Goal: Transaction & Acquisition: Purchase product/service

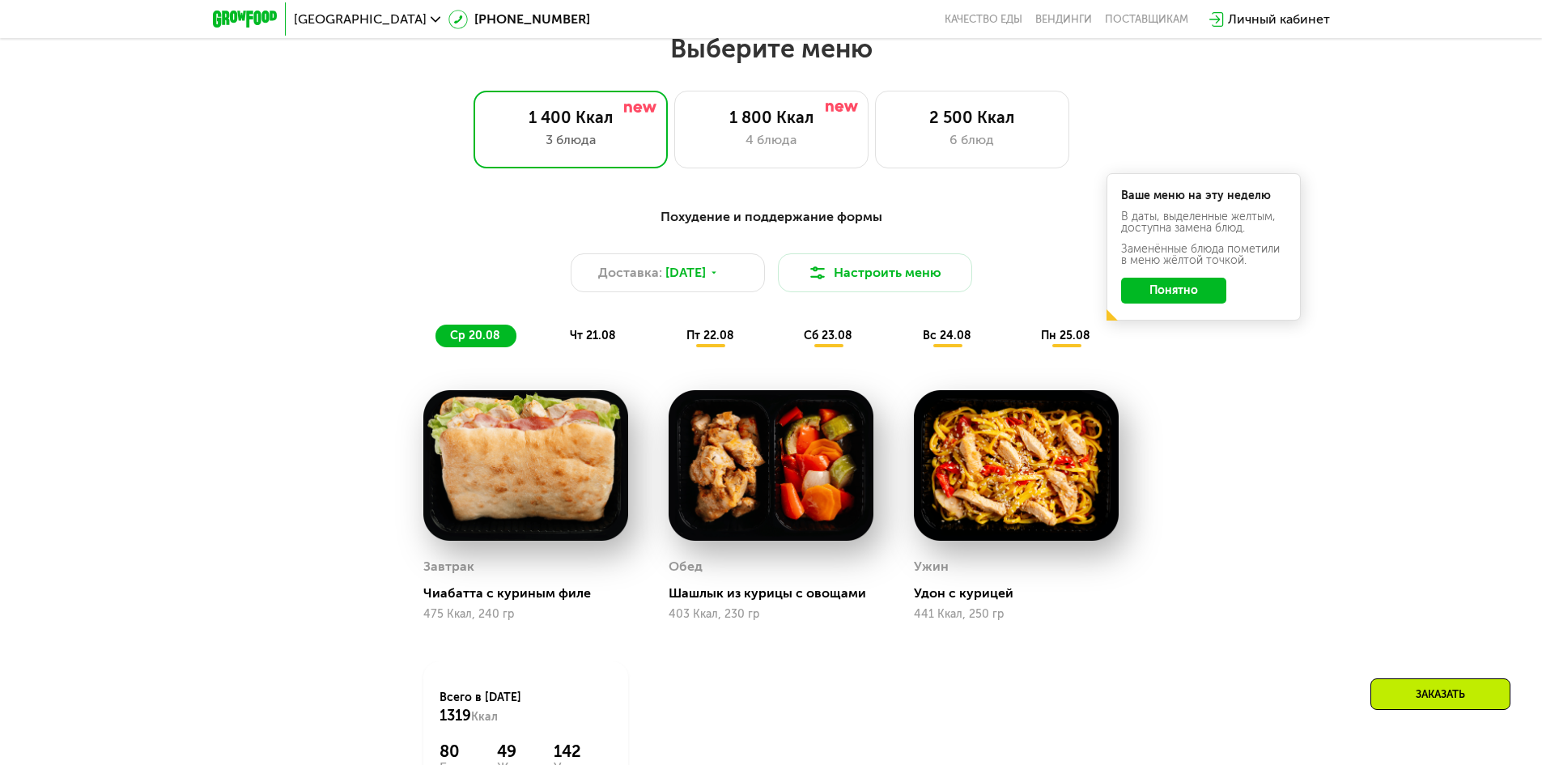
click at [583, 338] on span "чт 21.08" at bounding box center [593, 336] width 46 height 14
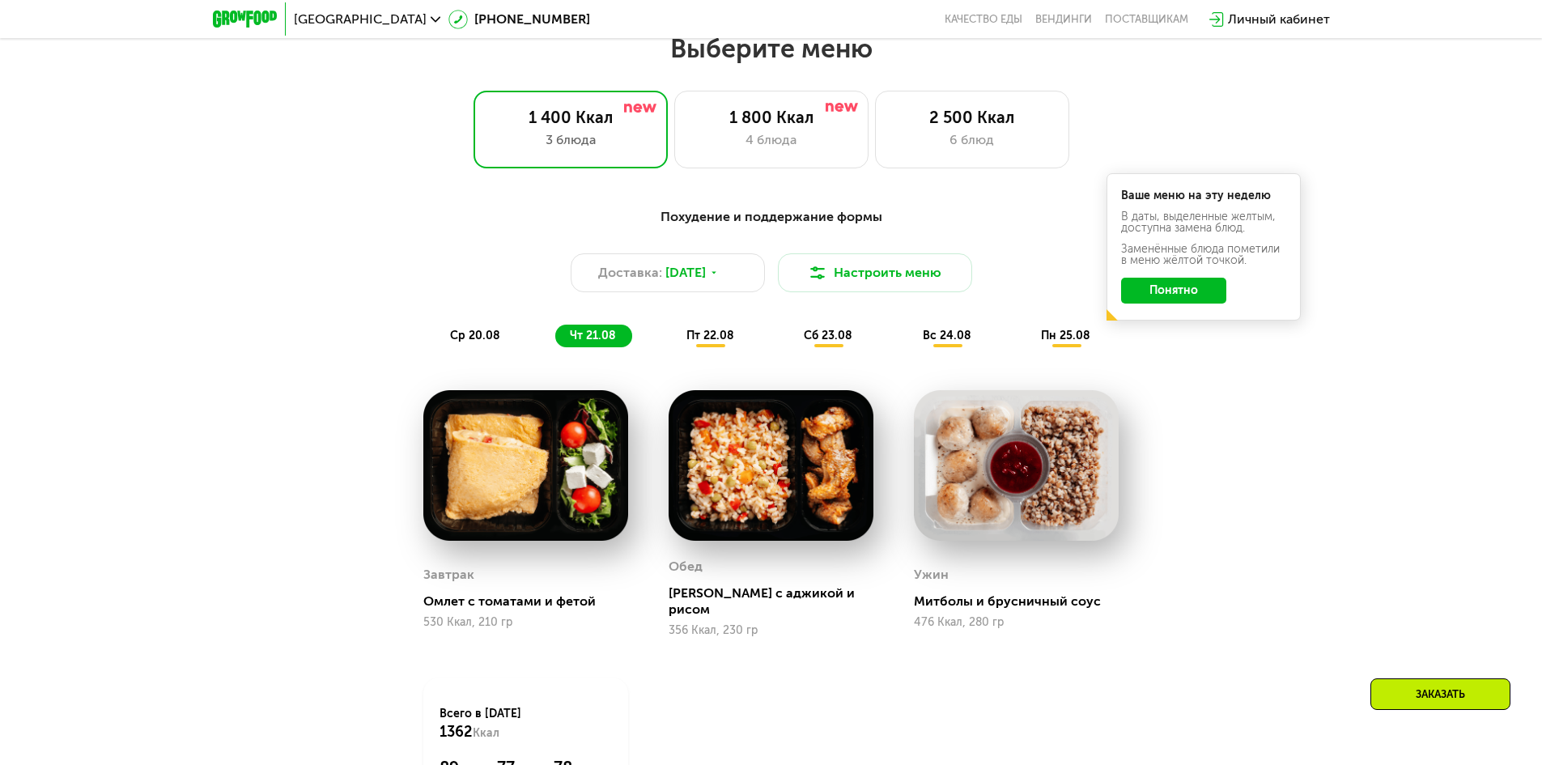
click at [708, 342] on span "пт 22.08" at bounding box center [710, 336] width 48 height 14
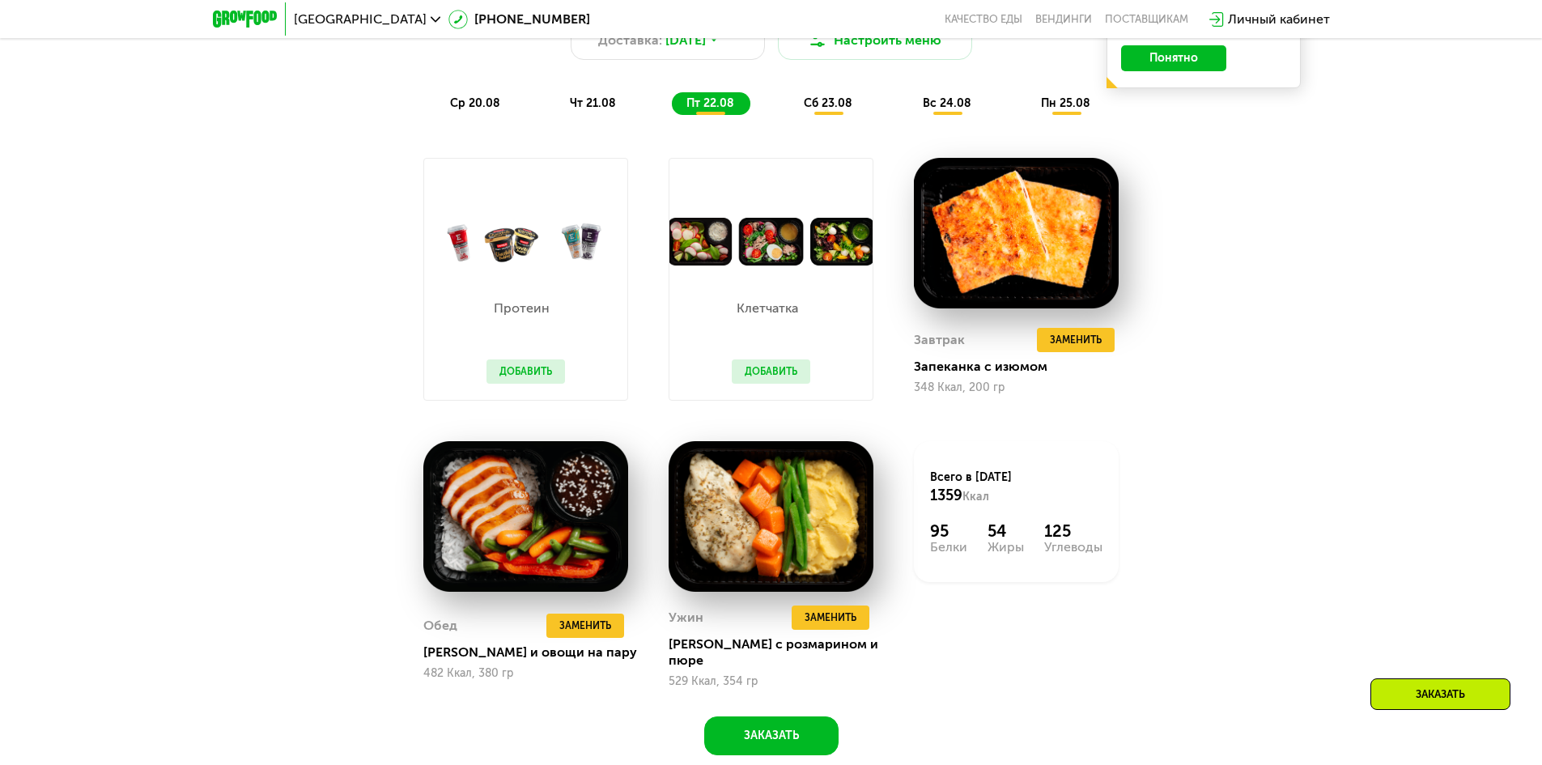
scroll to position [1036, 0]
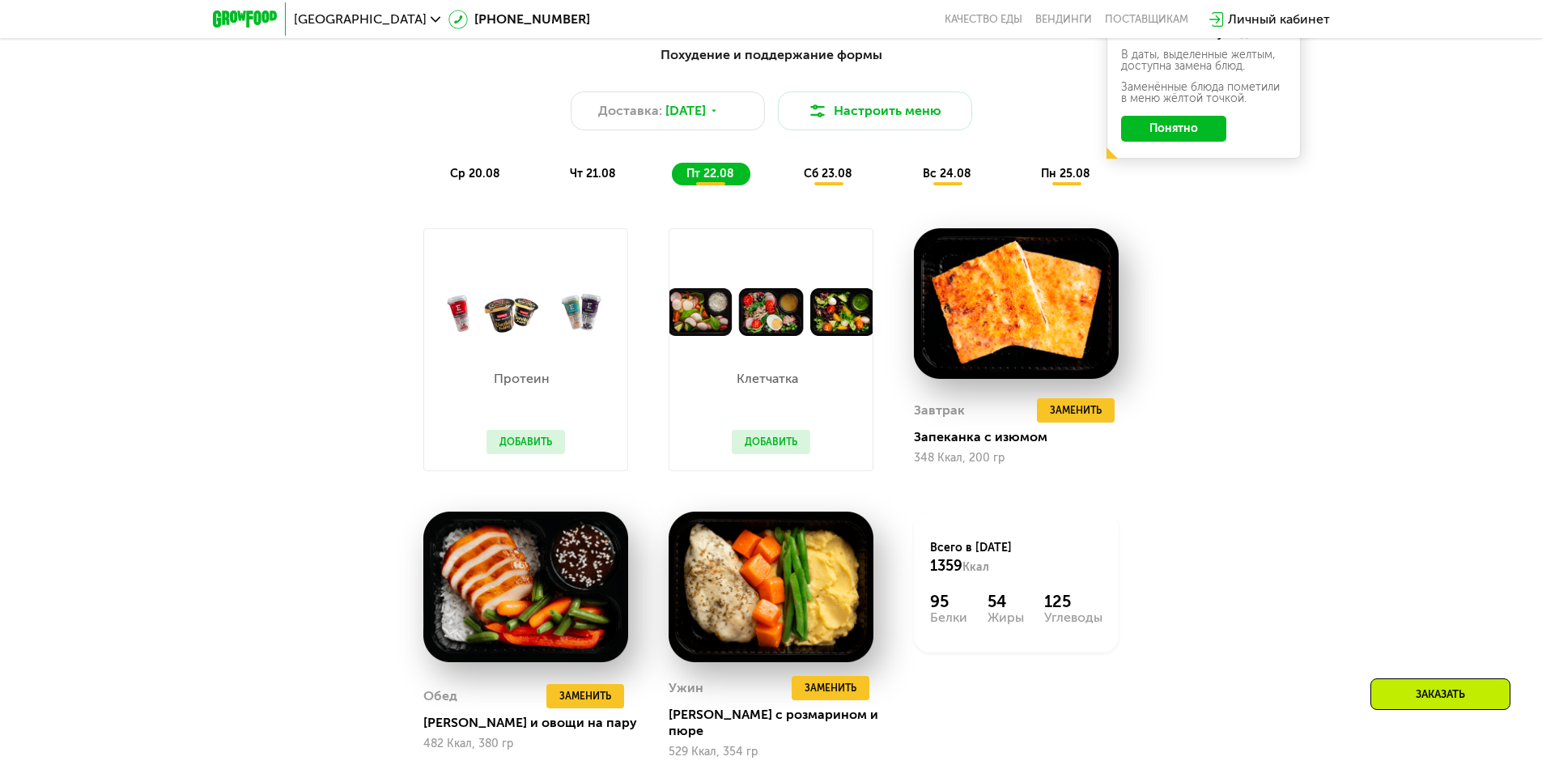
click at [605, 181] on span "чт 21.08" at bounding box center [593, 174] width 46 height 14
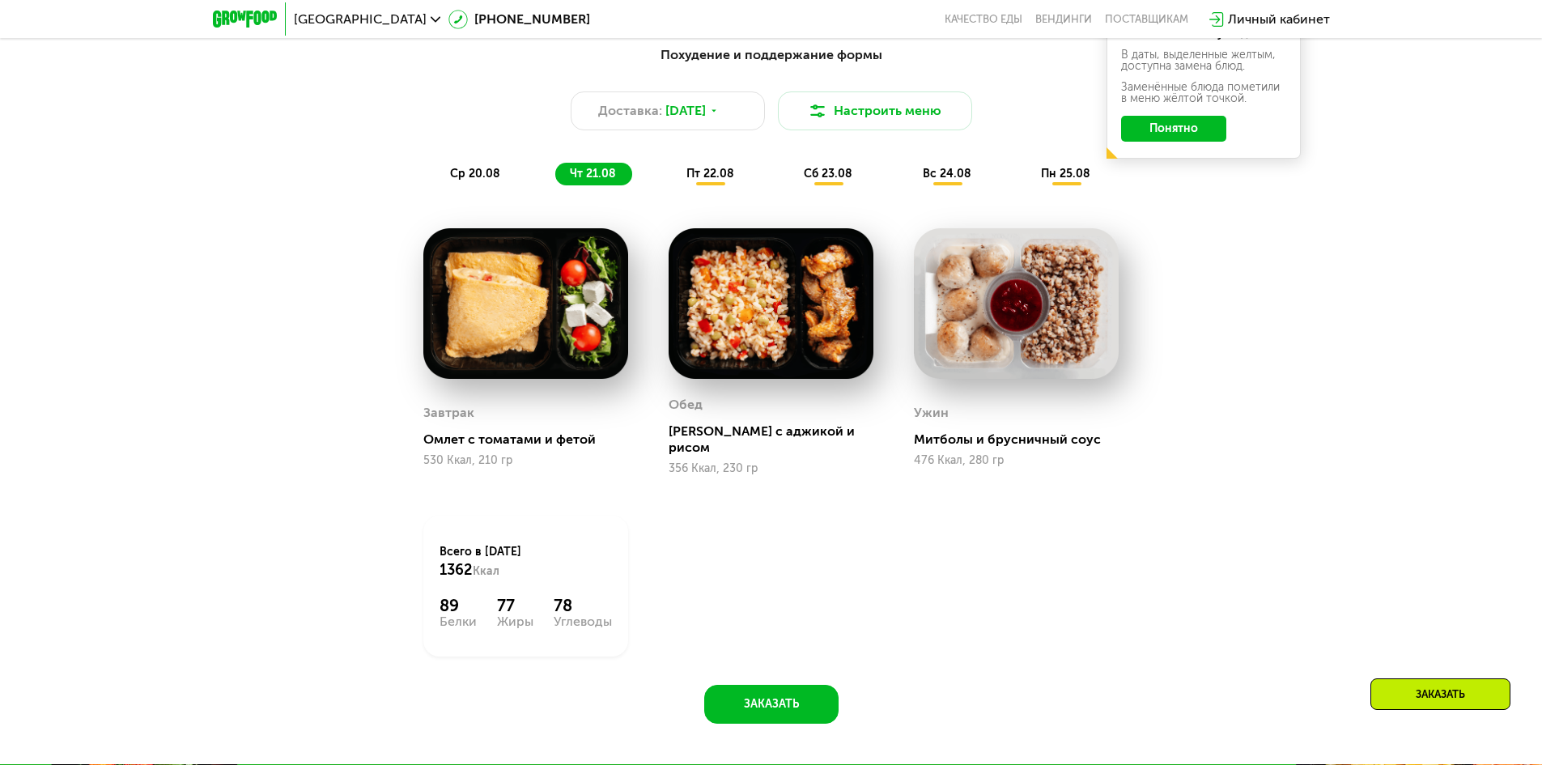
click at [728, 180] on span "пт 22.08" at bounding box center [710, 174] width 48 height 14
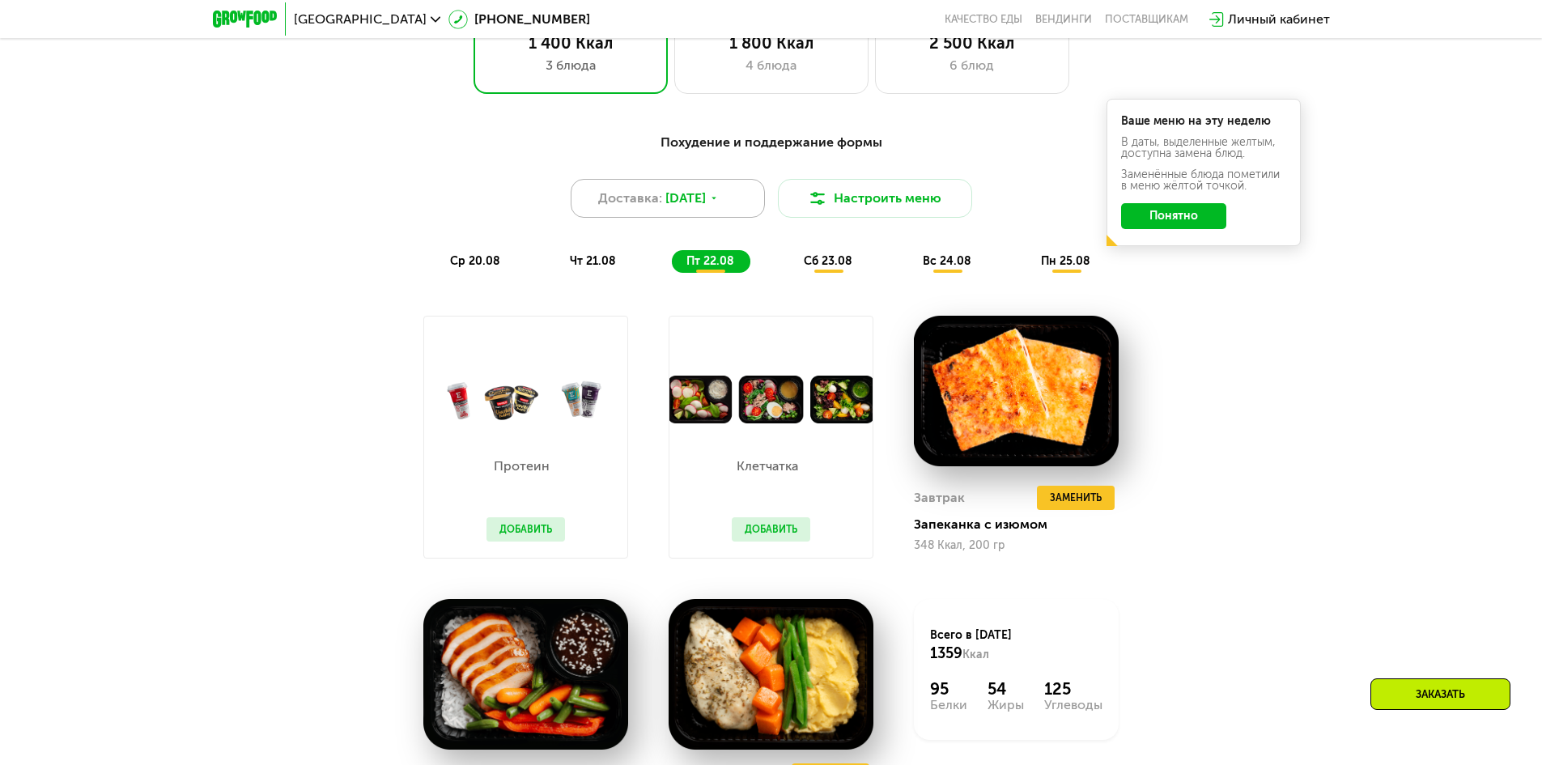
scroll to position [874, 0]
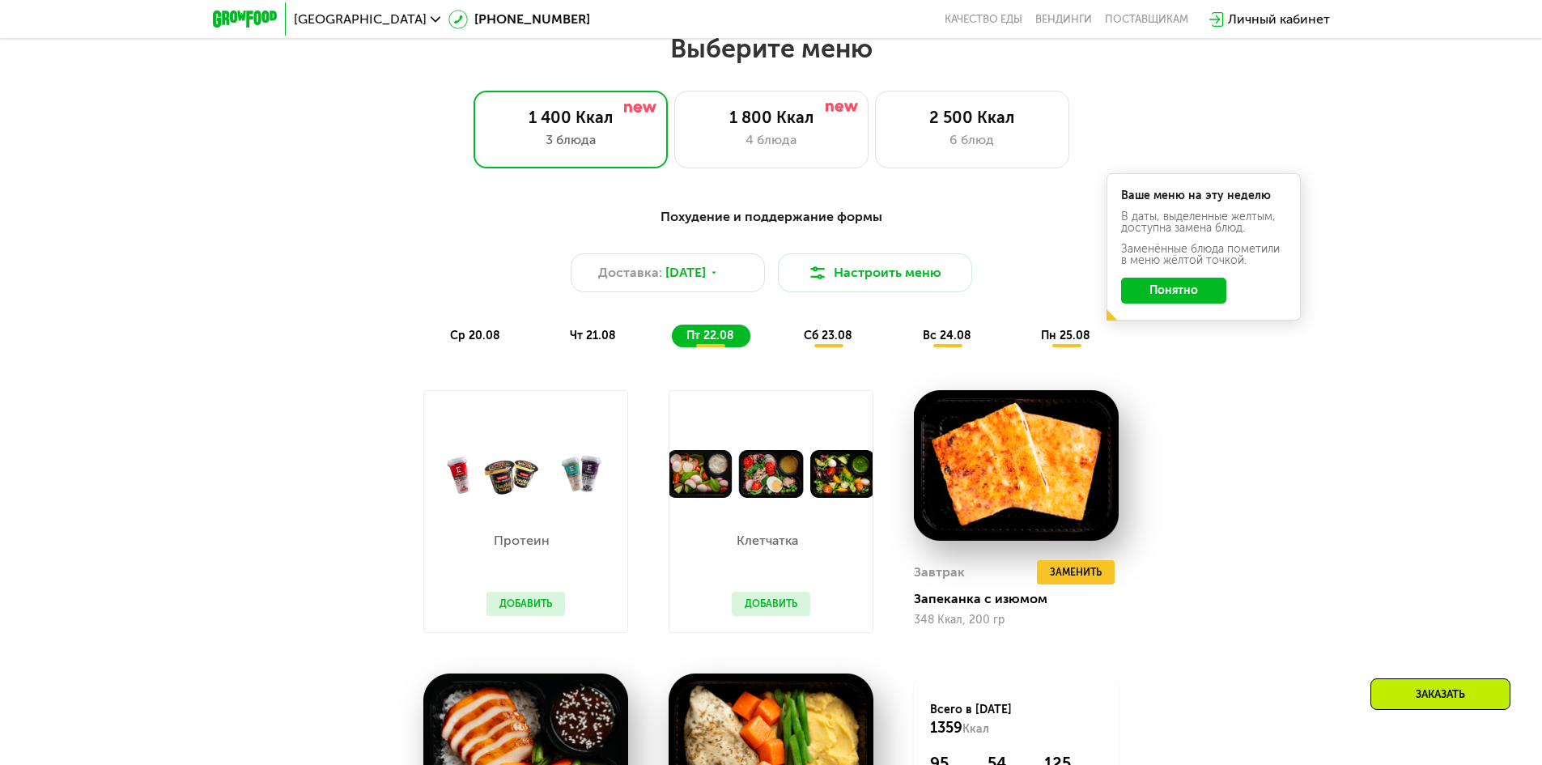
click at [908, 347] on div "сб 23.08" at bounding box center [947, 336] width 79 height 23
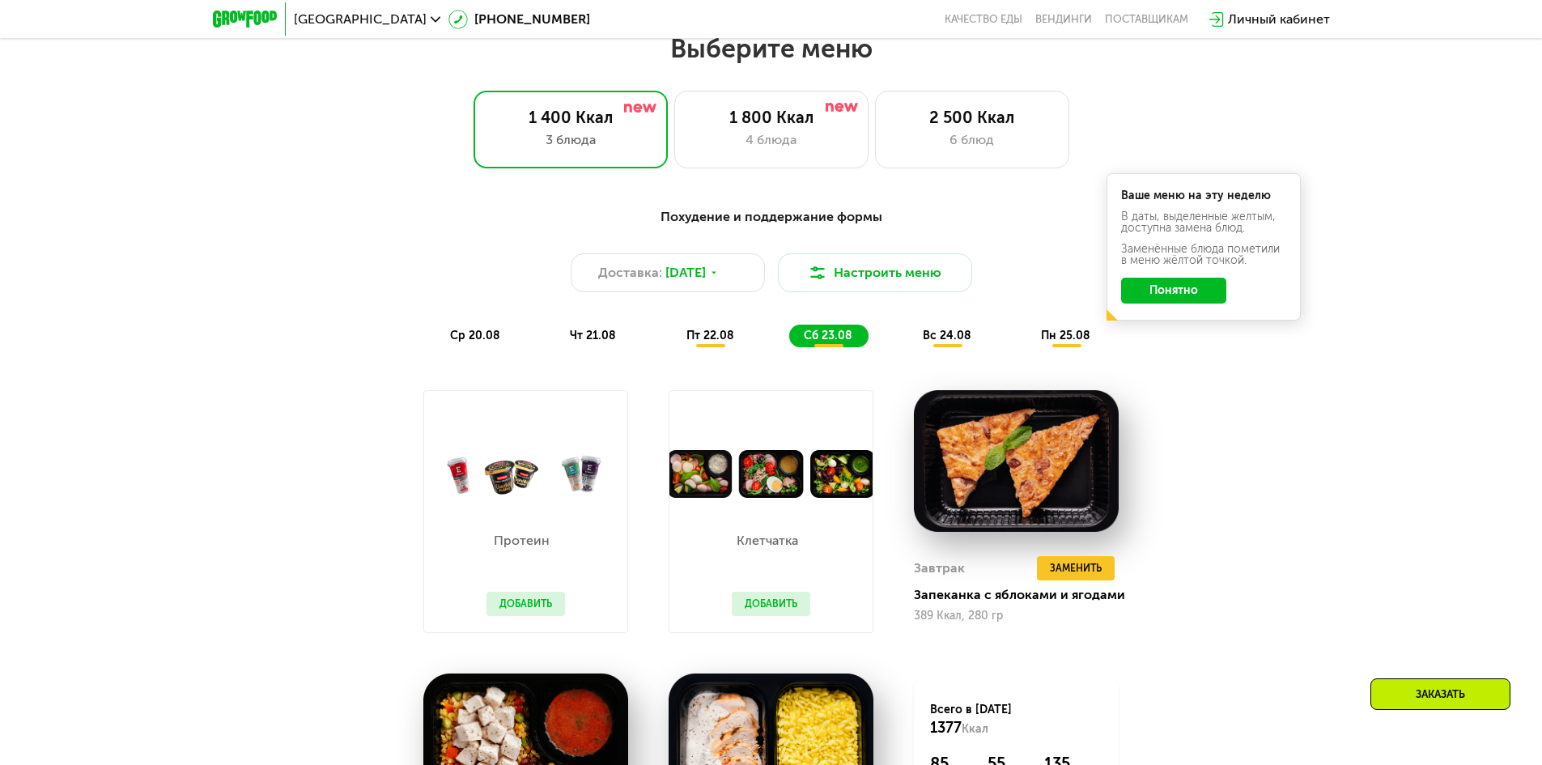
click at [924, 342] on span "вс 24.08" at bounding box center [947, 336] width 49 height 14
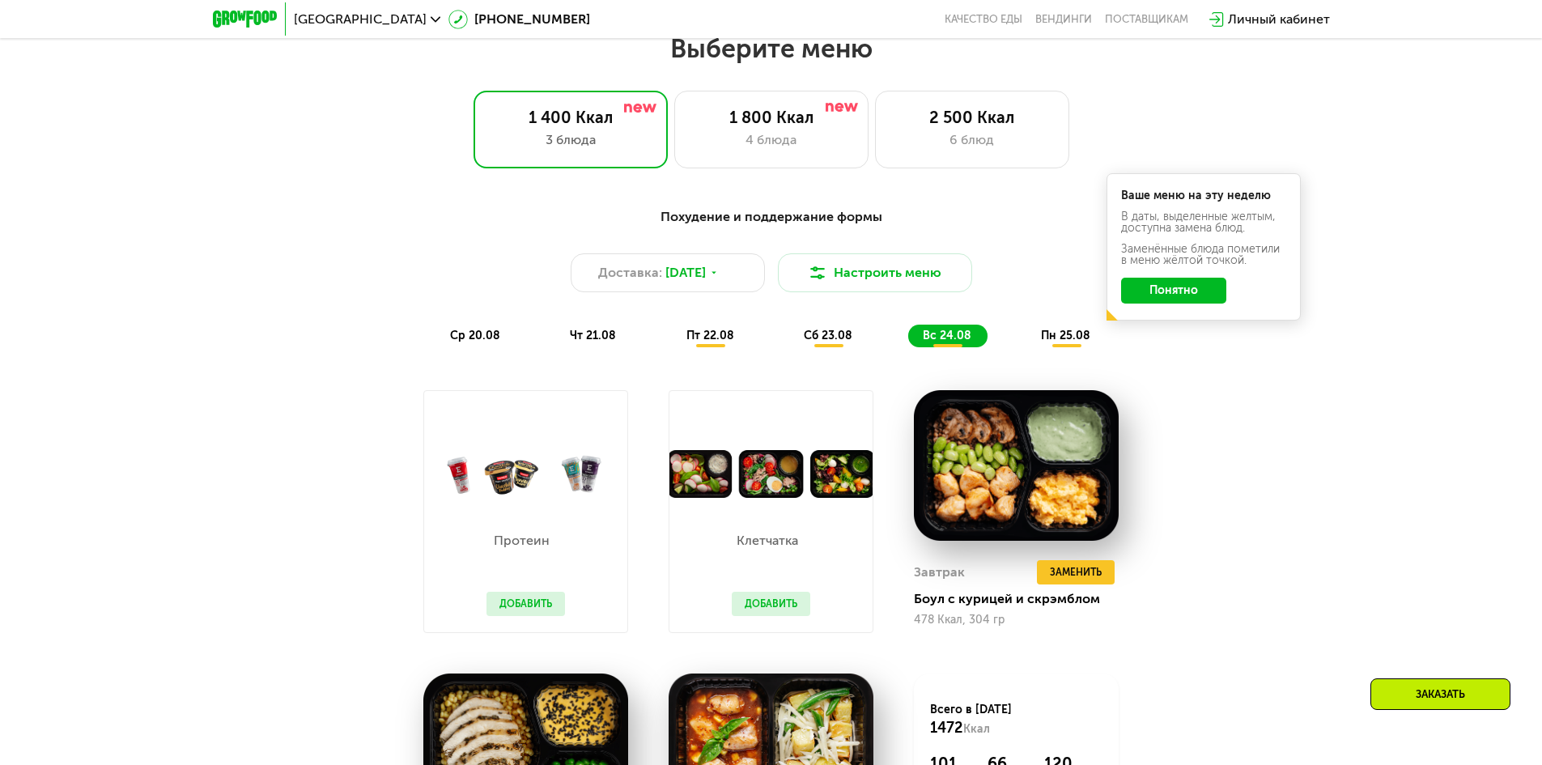
click at [1034, 345] on div "пн 25.08" at bounding box center [1066, 336] width 80 height 23
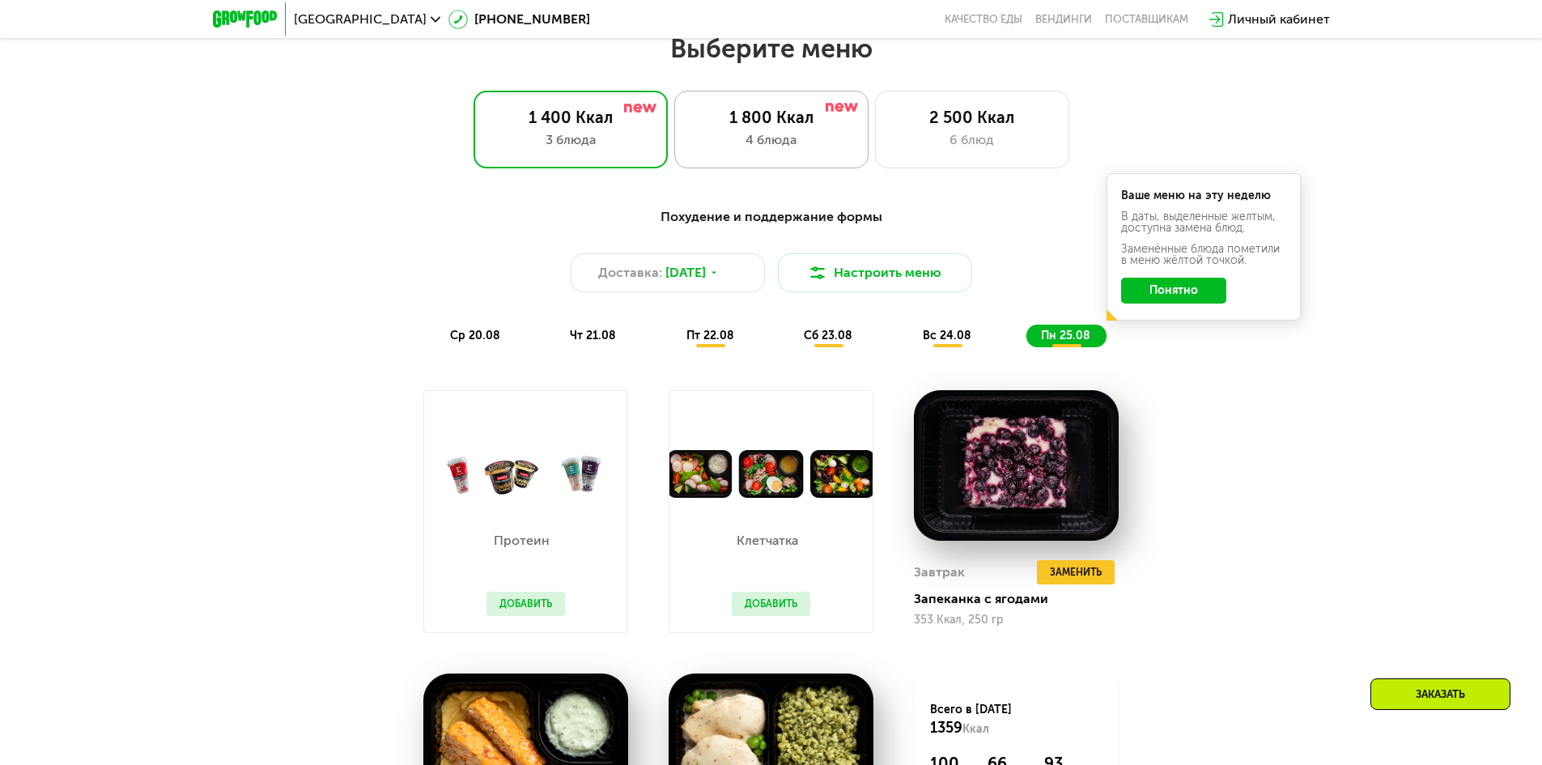
click at [784, 138] on div "4 блюда" at bounding box center [771, 139] width 160 height 19
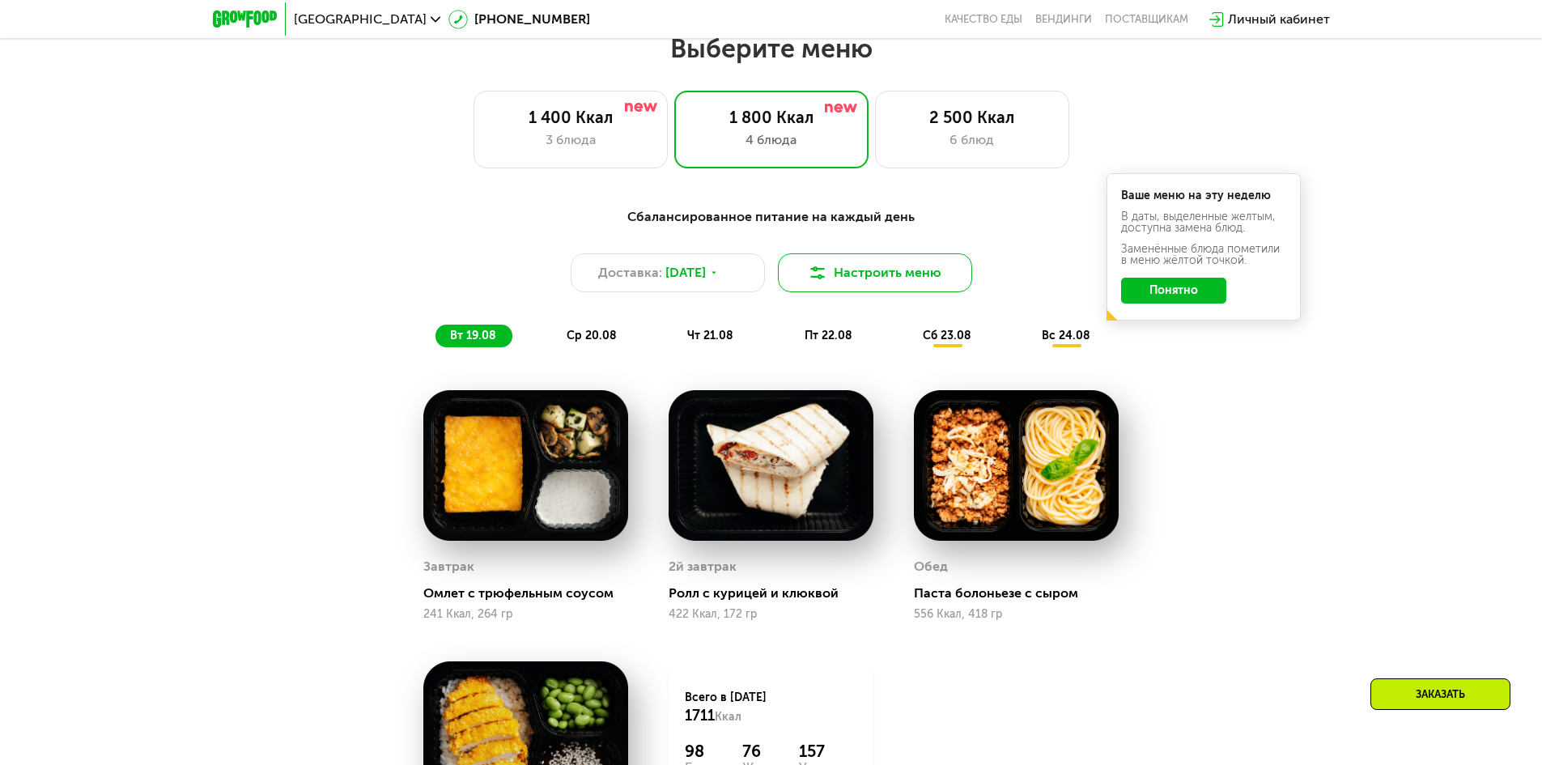
click at [874, 268] on button "Настроить меню" at bounding box center [875, 272] width 194 height 39
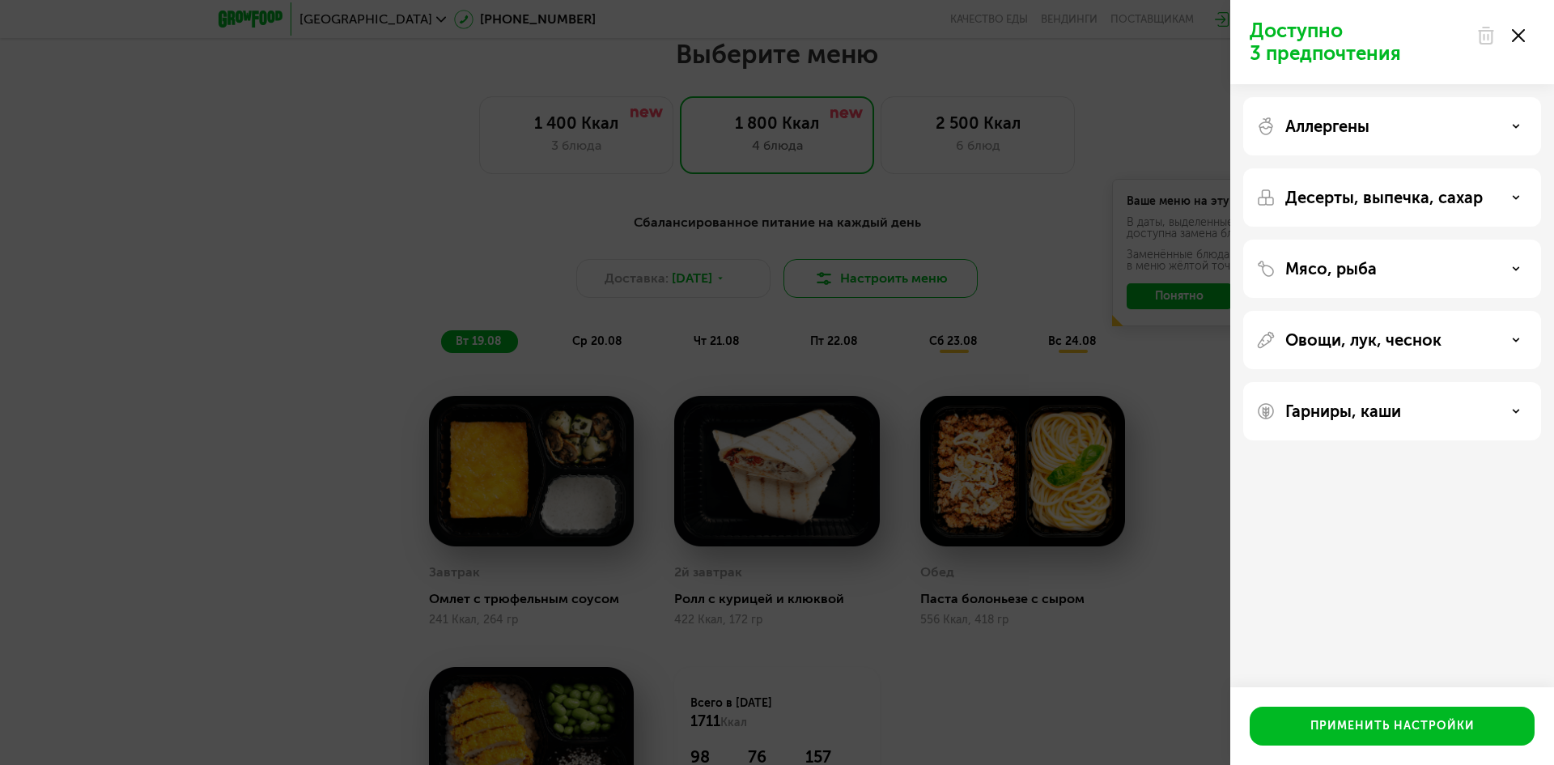
click at [874, 268] on div "Доступно 3 предпочтения Аллергены Десерты, выпечка, сахар Мясо, рыба Овощи, лук…" at bounding box center [777, 382] width 1554 height 765
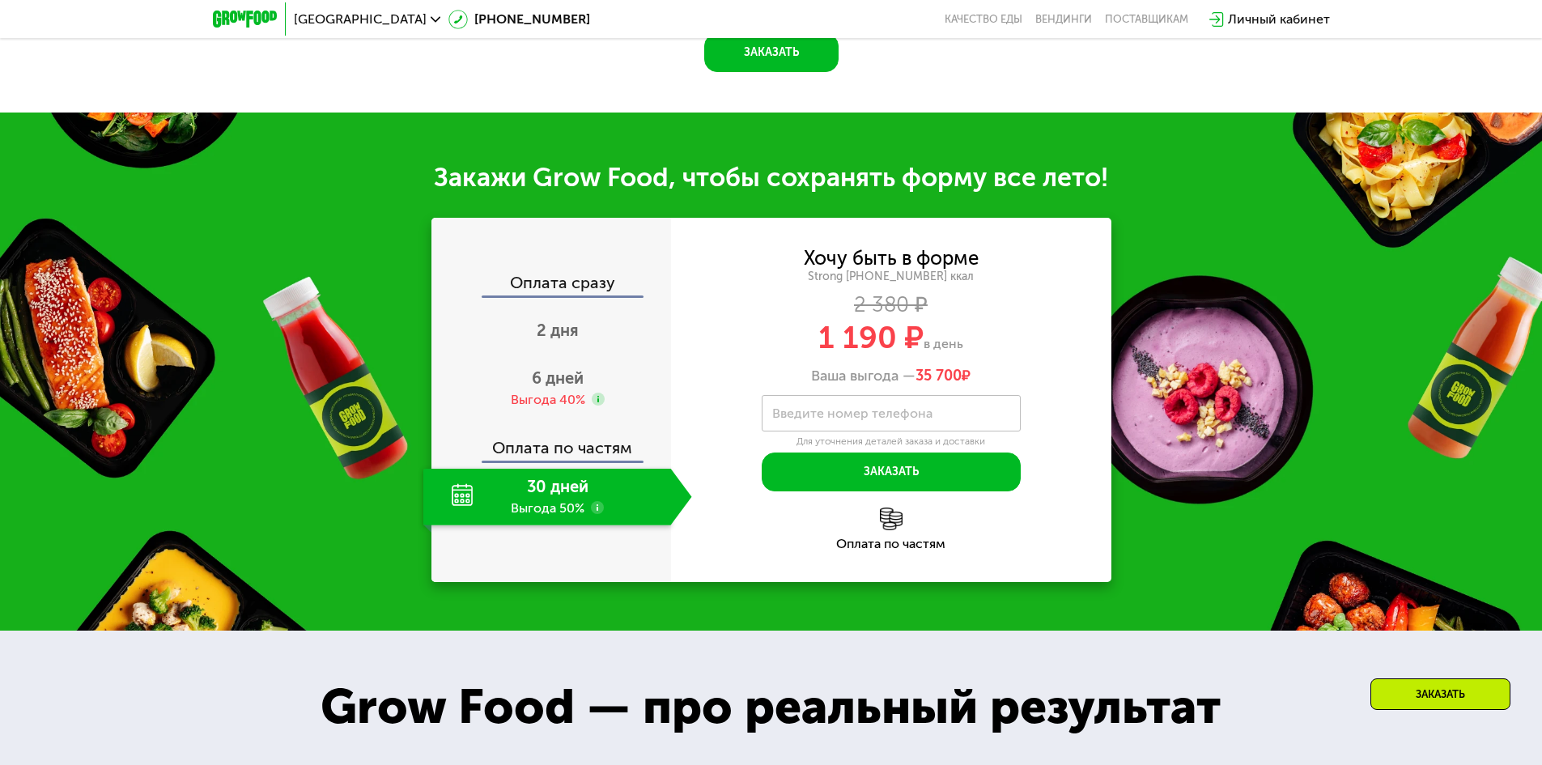
scroll to position [1781, 0]
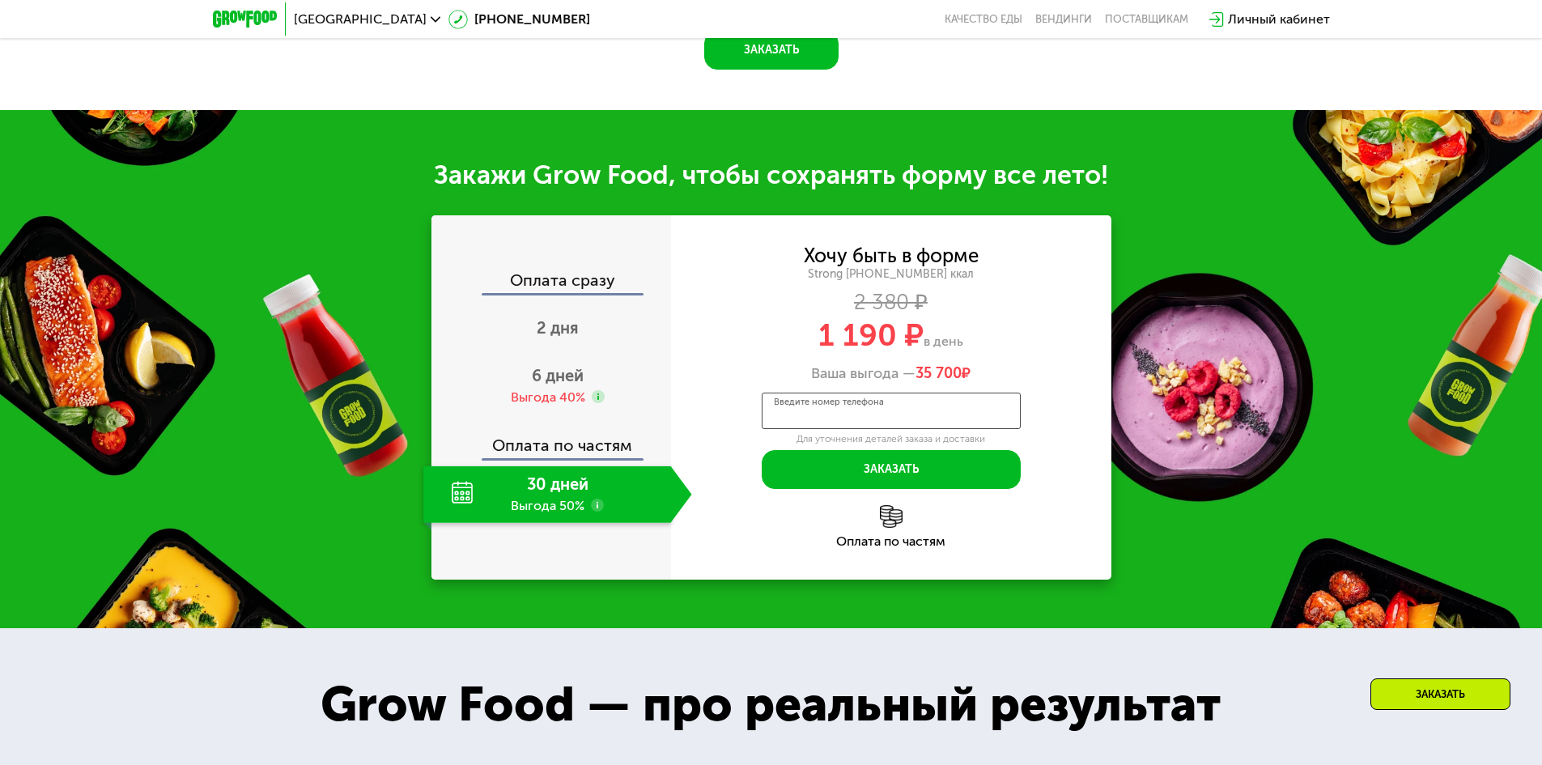
click at [951, 406] on input "Введите номер телефона" at bounding box center [891, 411] width 259 height 36
click at [584, 368] on div "6 дней Выгода 40%" at bounding box center [557, 386] width 269 height 57
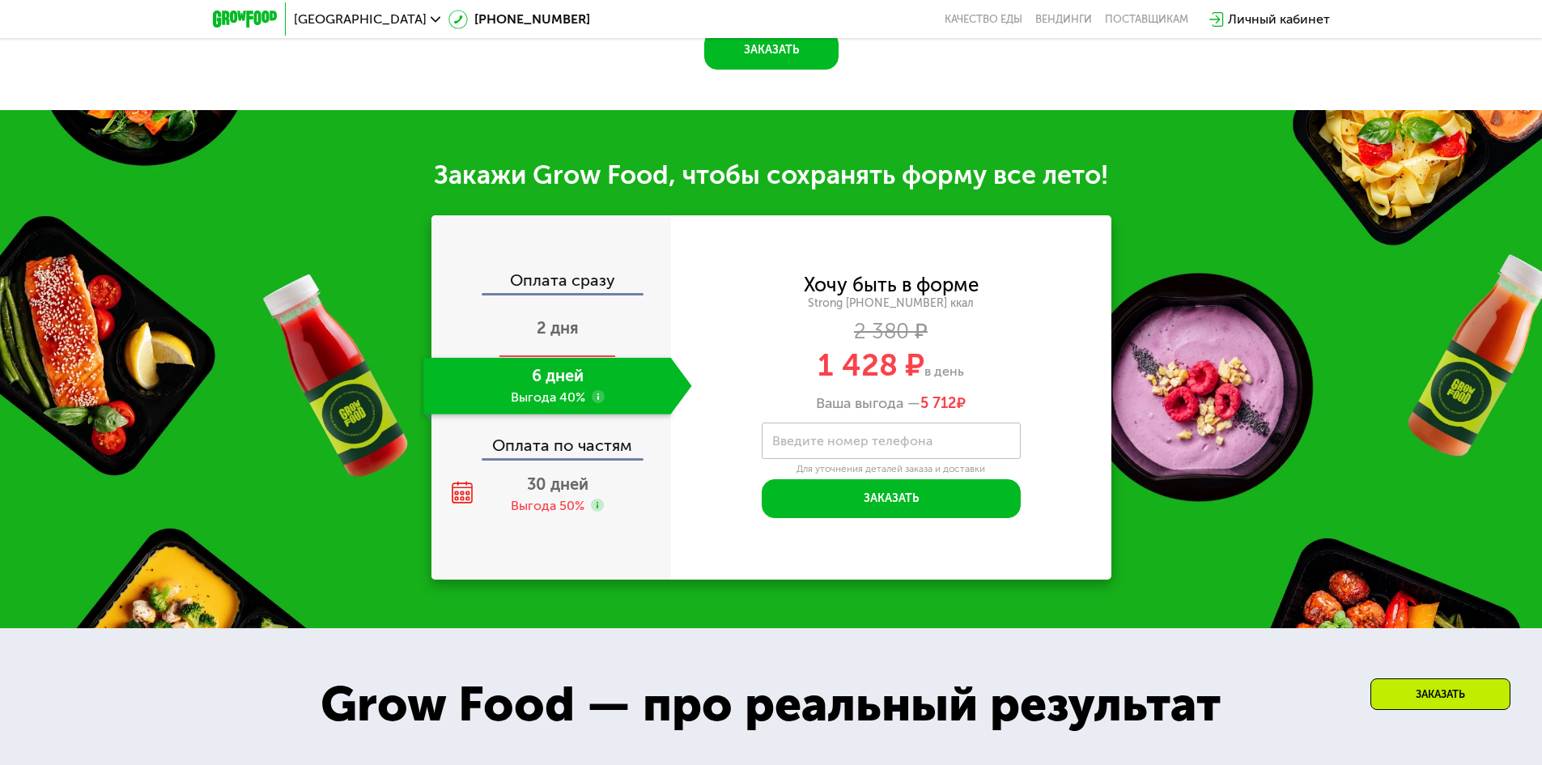
click at [577, 318] on span "2 дня" at bounding box center [558, 327] width 42 height 19
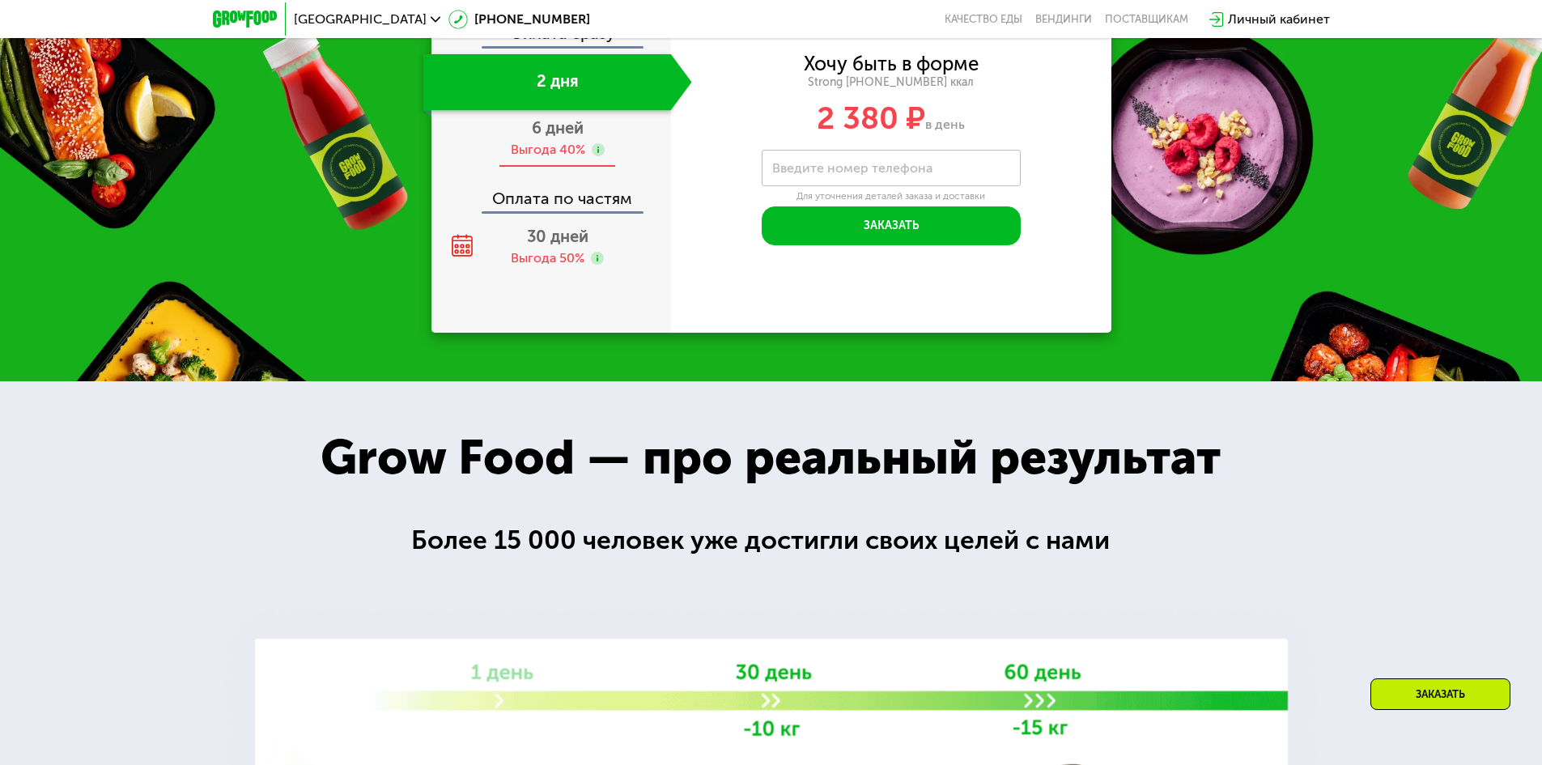
click at [563, 138] on span "6 дней" at bounding box center [558, 127] width 52 height 19
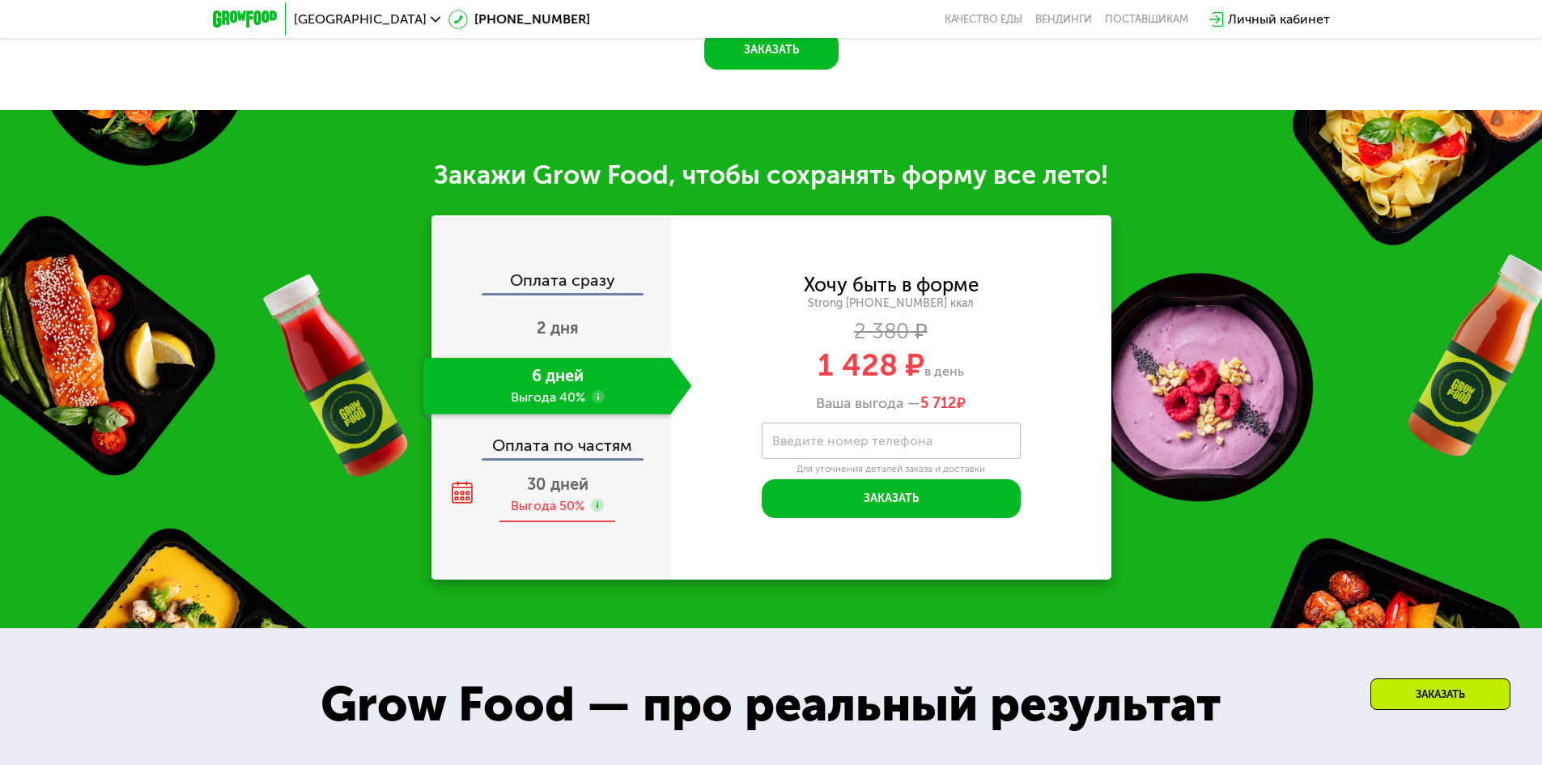
click at [550, 476] on span "30 дней" at bounding box center [558, 483] width 62 height 19
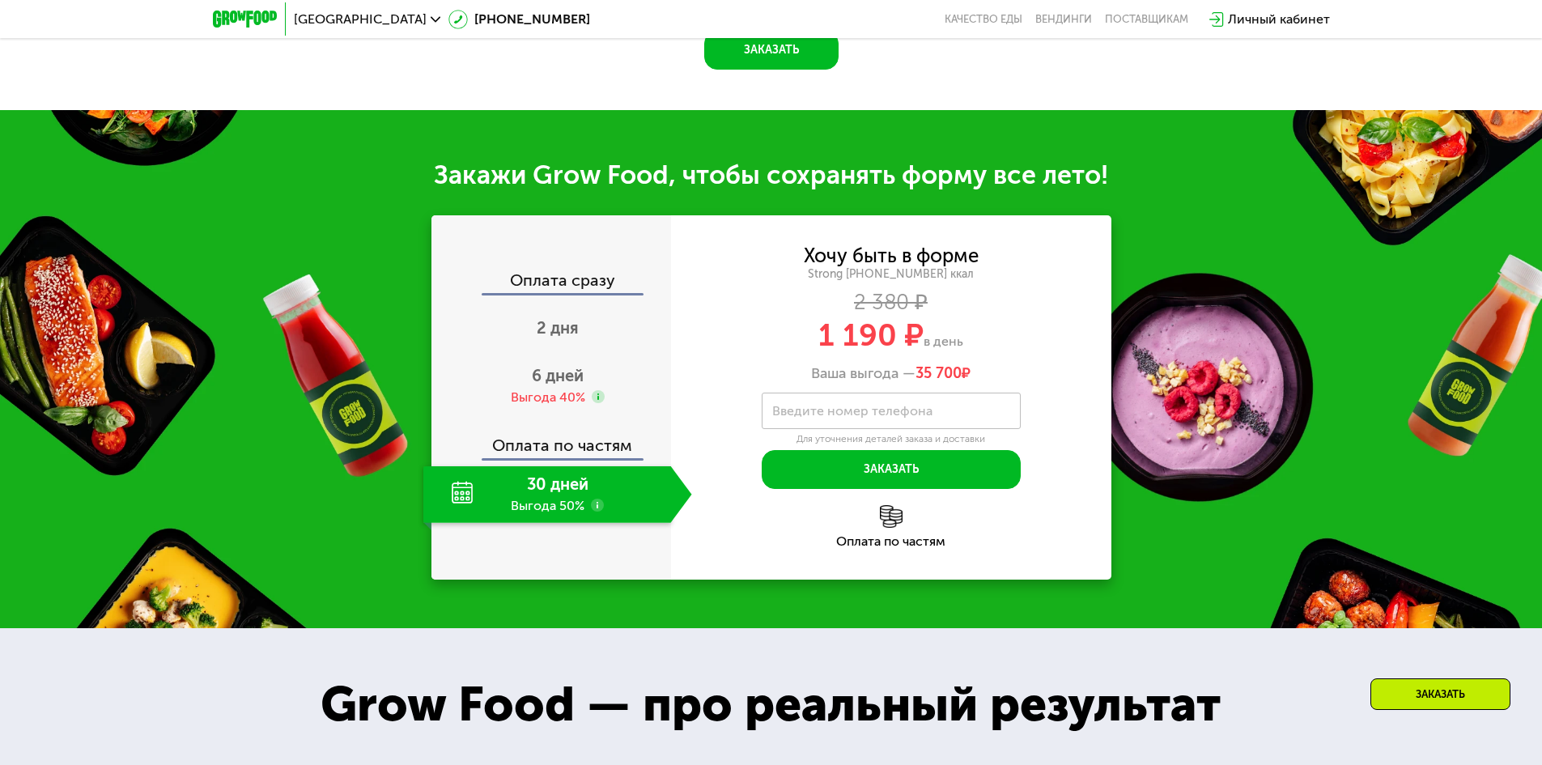
click at [601, 499] on use at bounding box center [597, 505] width 13 height 13
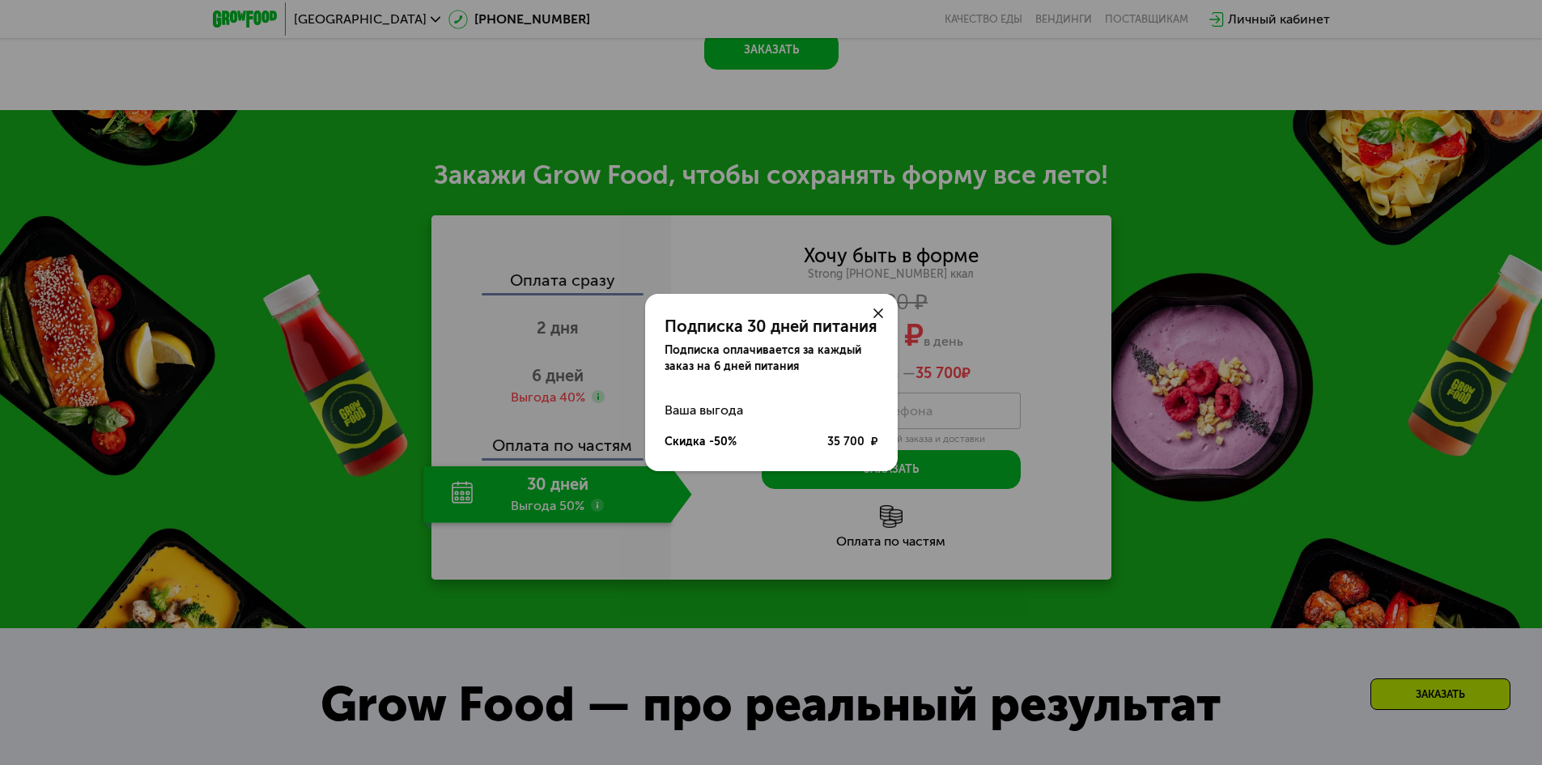
click at [654, 523] on div "Подписка 30 дней питания Подписка оплачивается за каждый заказ на 6 дней питани…" at bounding box center [771, 382] width 1542 height 765
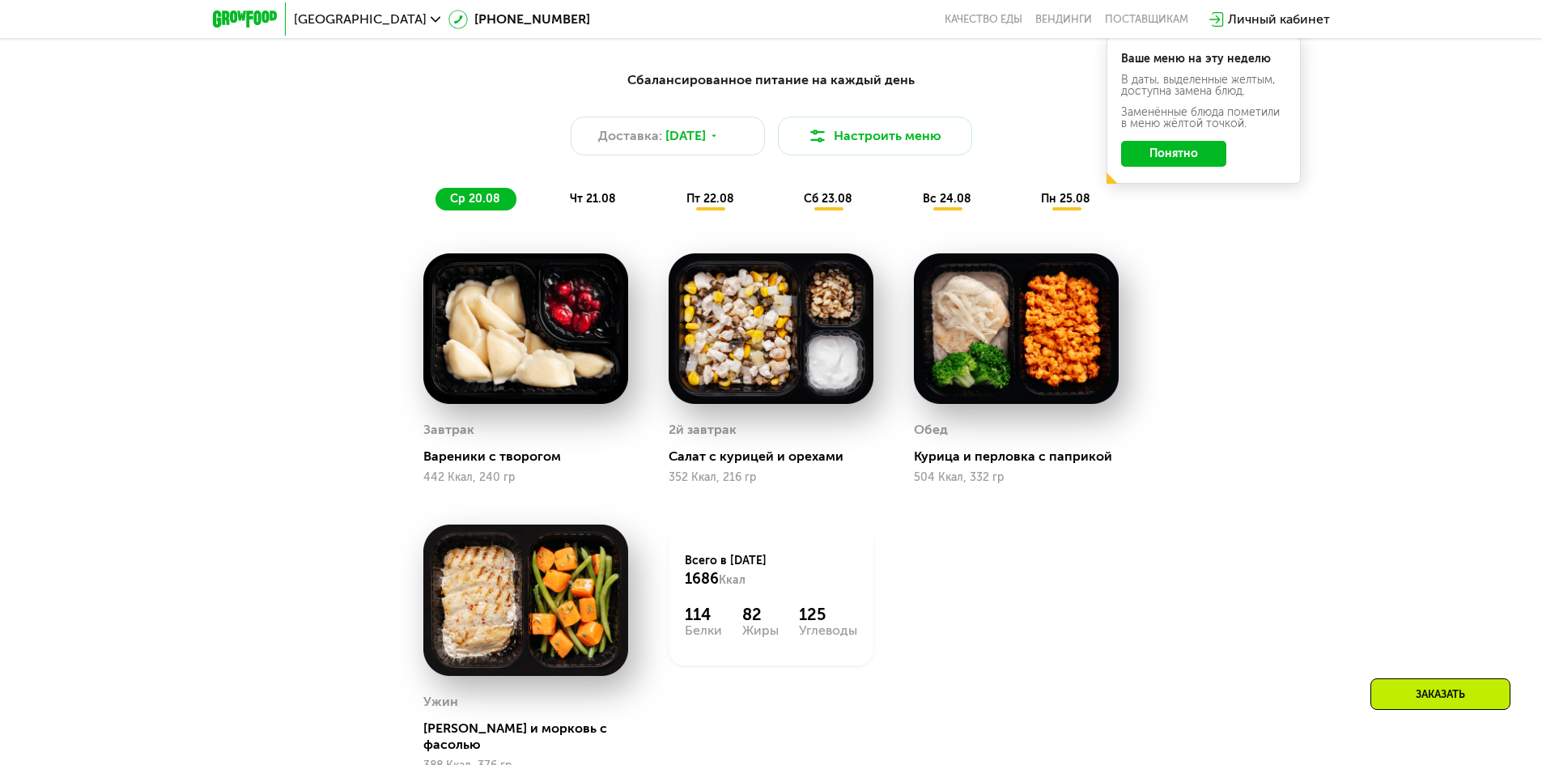
scroll to position [1052, 0]
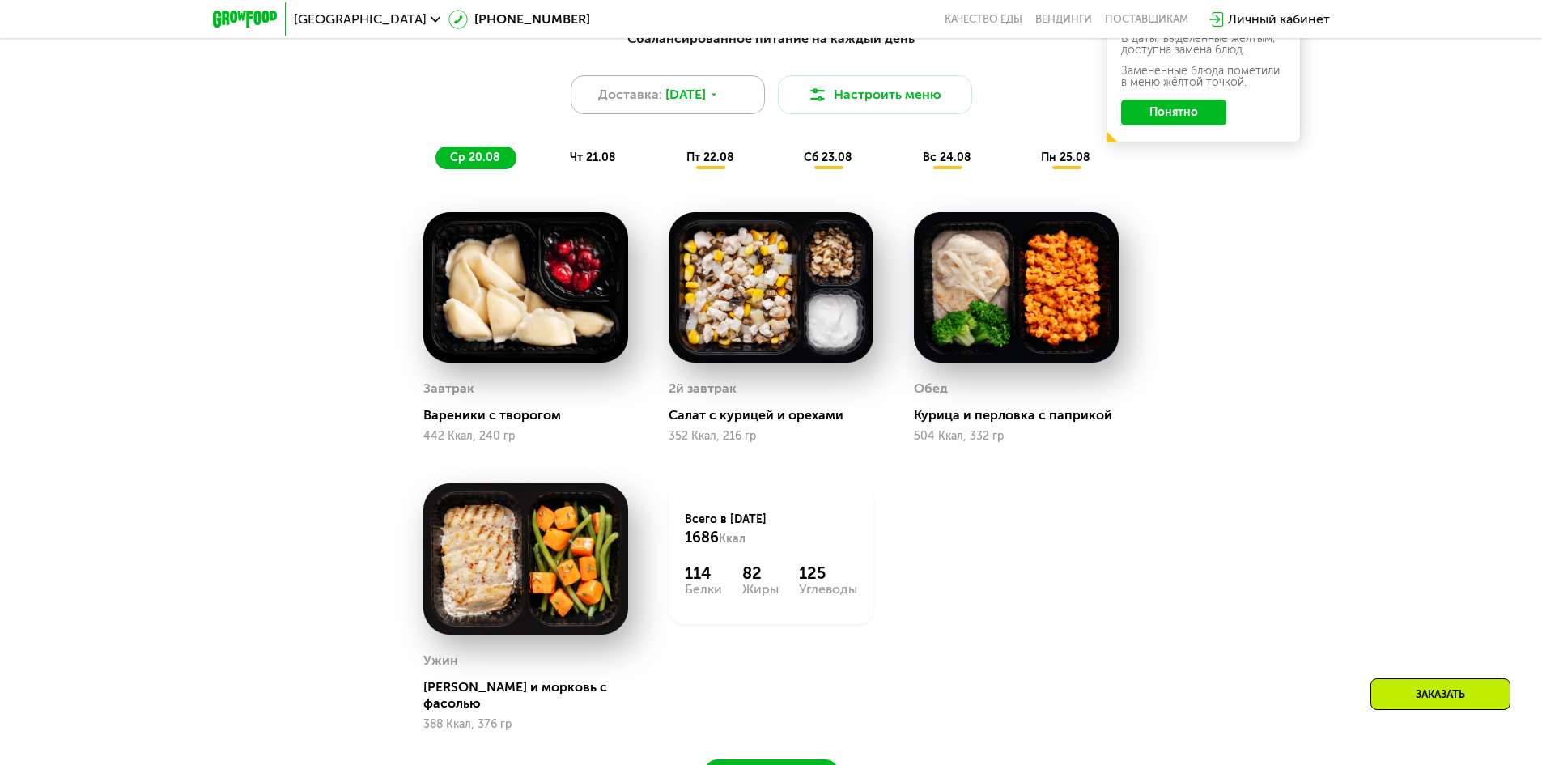
click at [744, 104] on div "Доставка: [DATE]" at bounding box center [668, 94] width 194 height 39
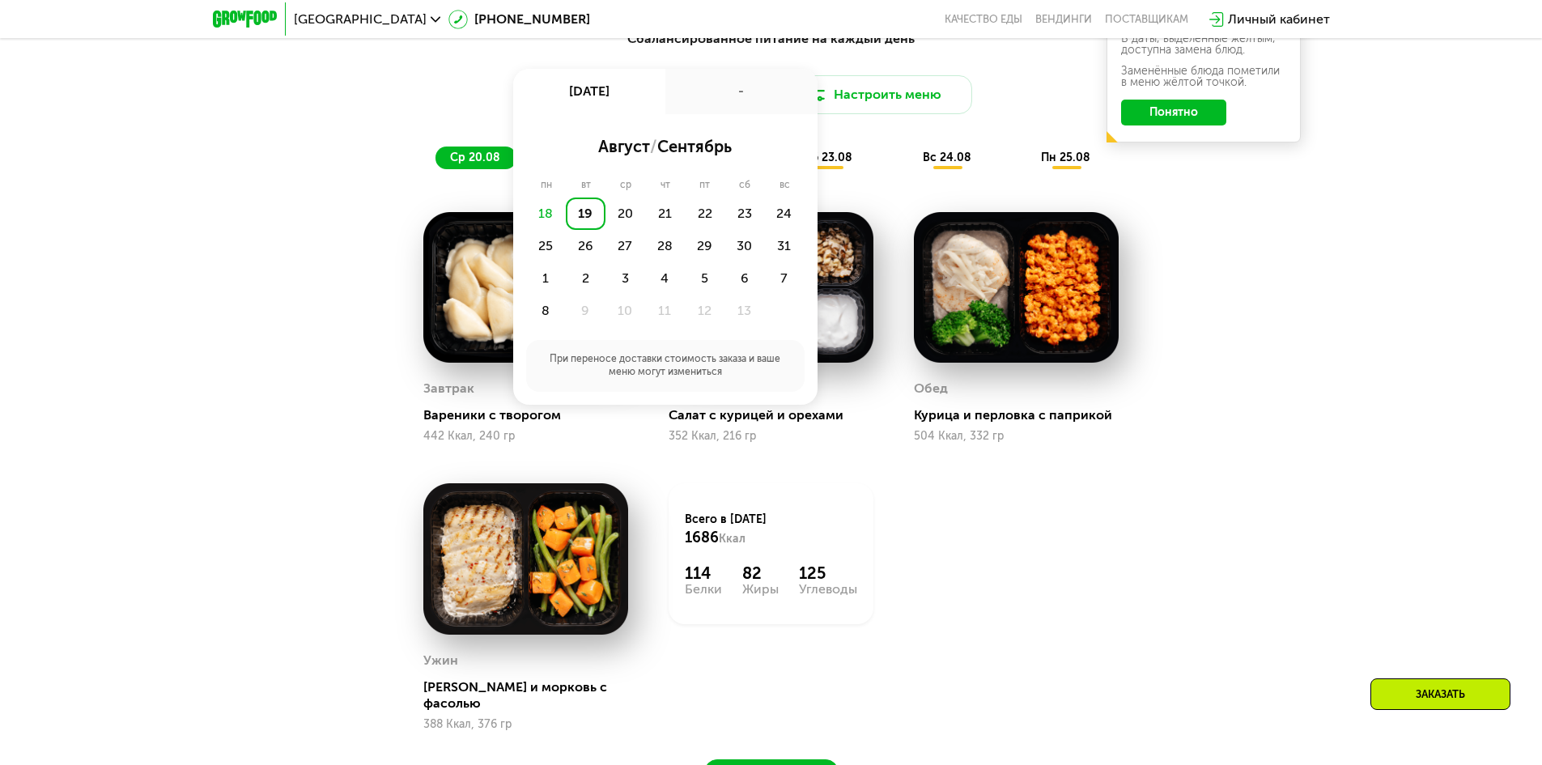
click at [744, 104] on div "-" at bounding box center [741, 91] width 152 height 45
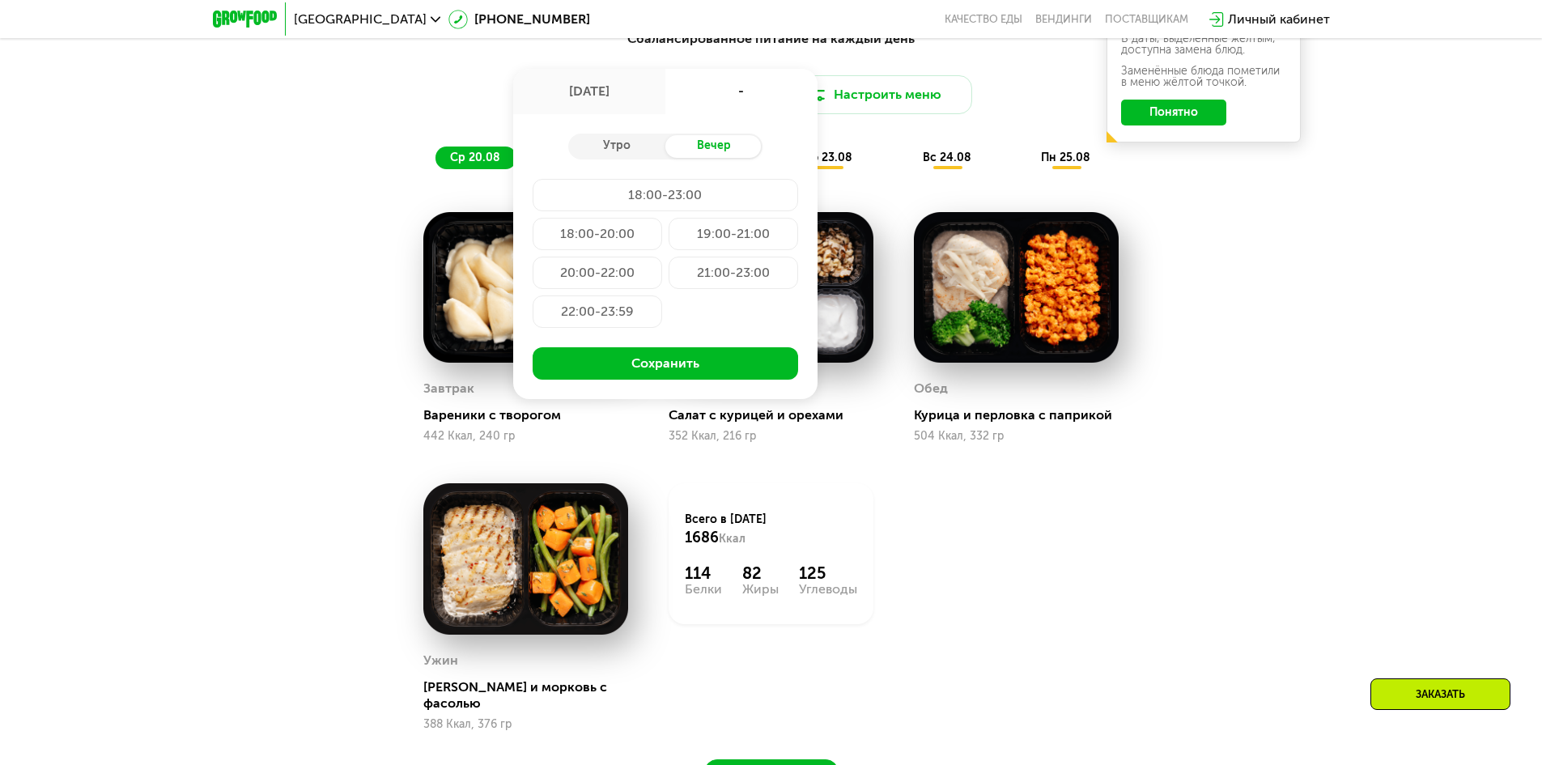
click at [0, 0] on div "Завтрак [PERSON_NAME] с творогом 442 Ккал, 240 гр 2й завтрак Салат с курицей и …" at bounding box center [0, 0] width 0 height 0
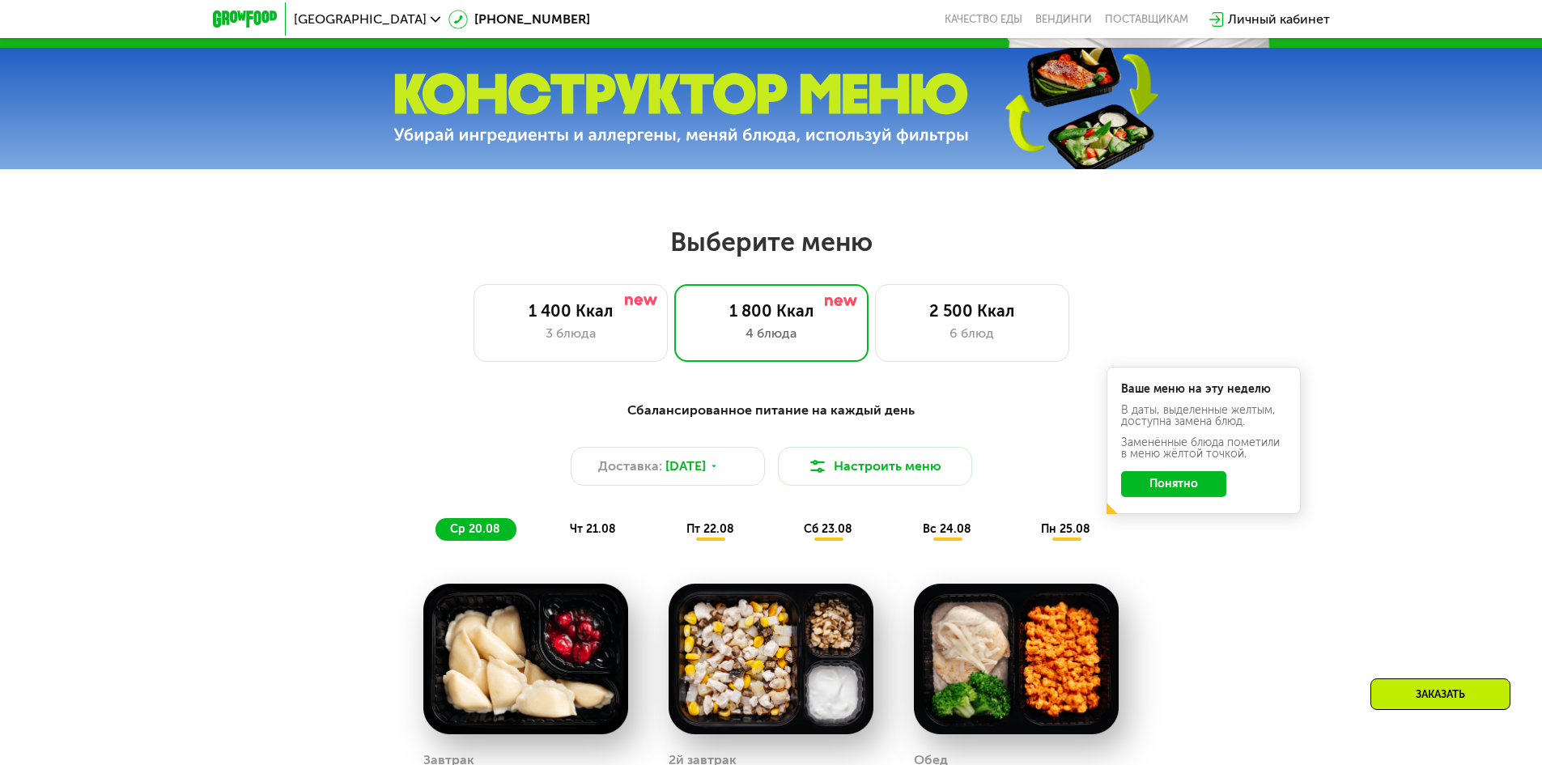
scroll to position [648, 0]
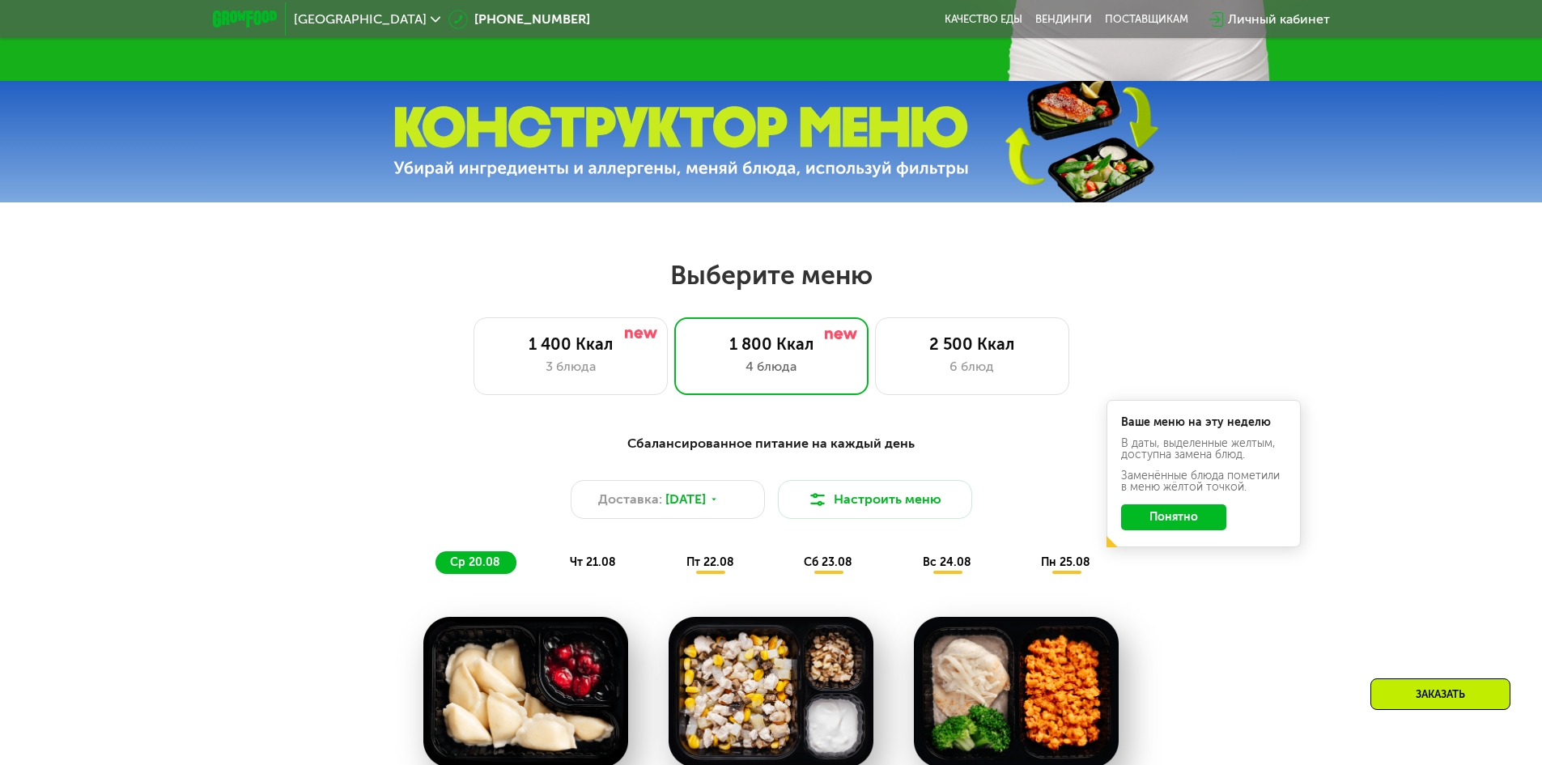
click at [1183, 525] on button "Понятно" at bounding box center [1173, 517] width 105 height 26
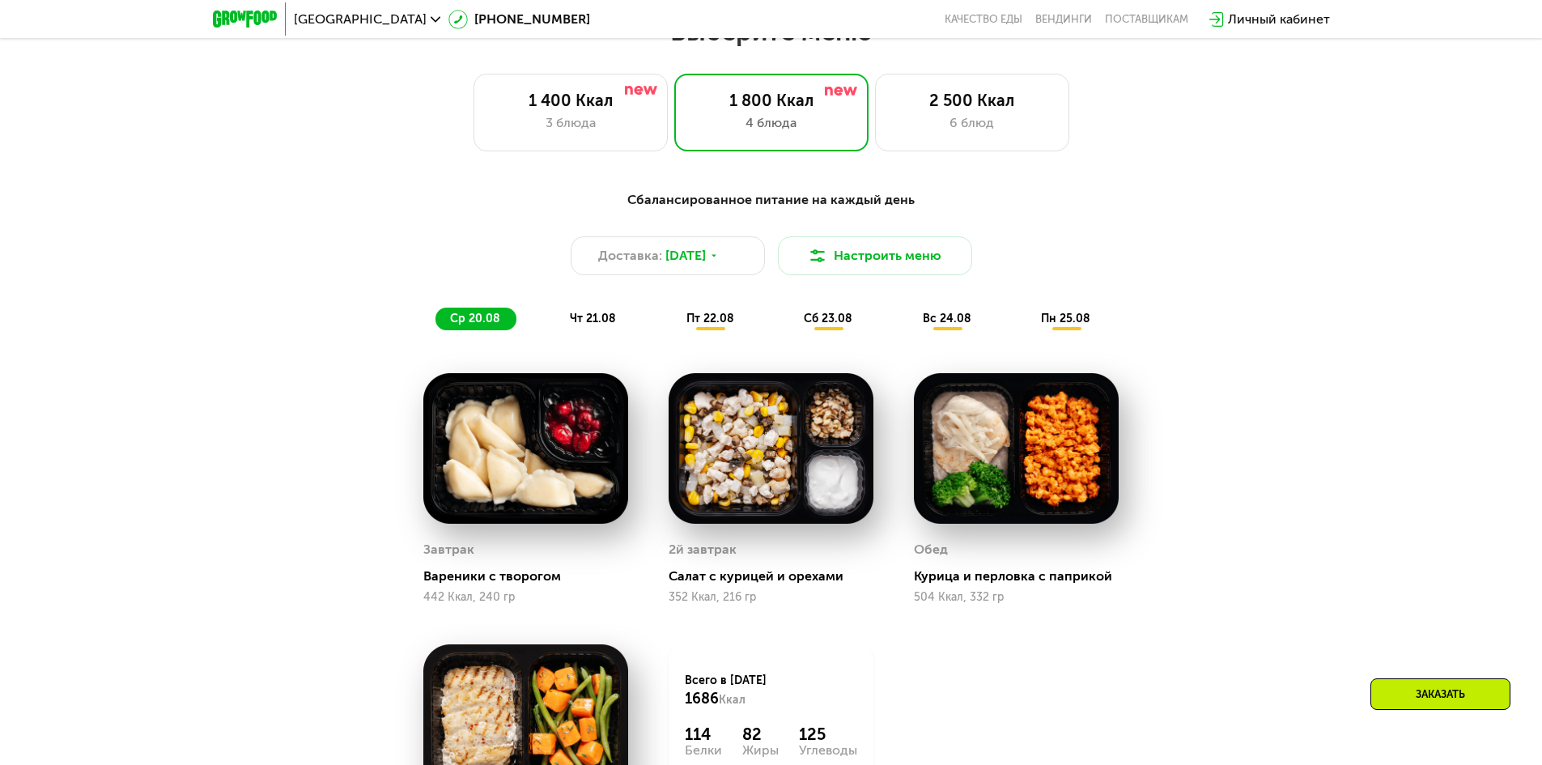
scroll to position [971, 0]
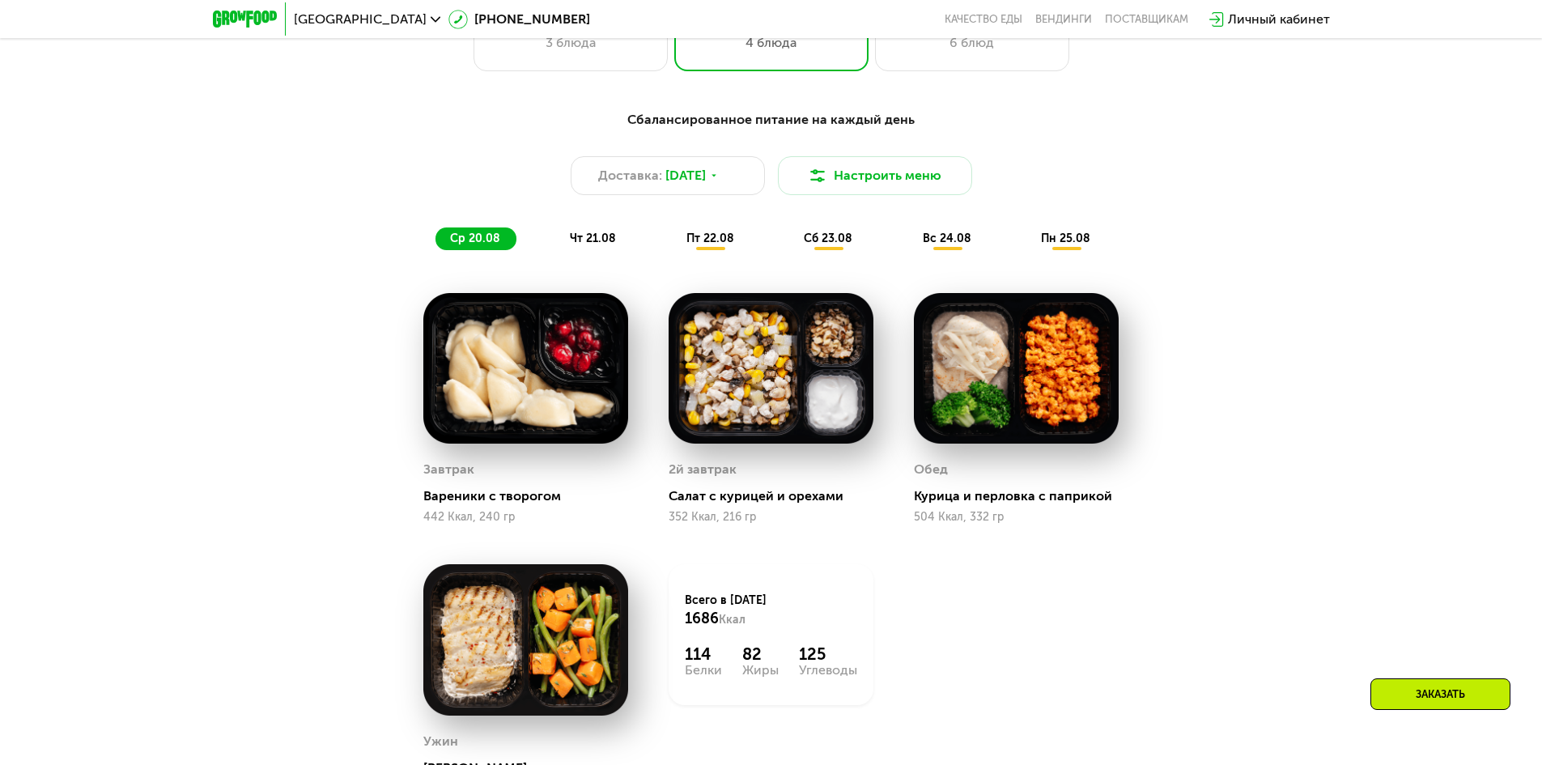
click at [1042, 424] on img at bounding box center [1016, 368] width 205 height 151
click at [861, 194] on button "Настроить меню" at bounding box center [875, 175] width 194 height 39
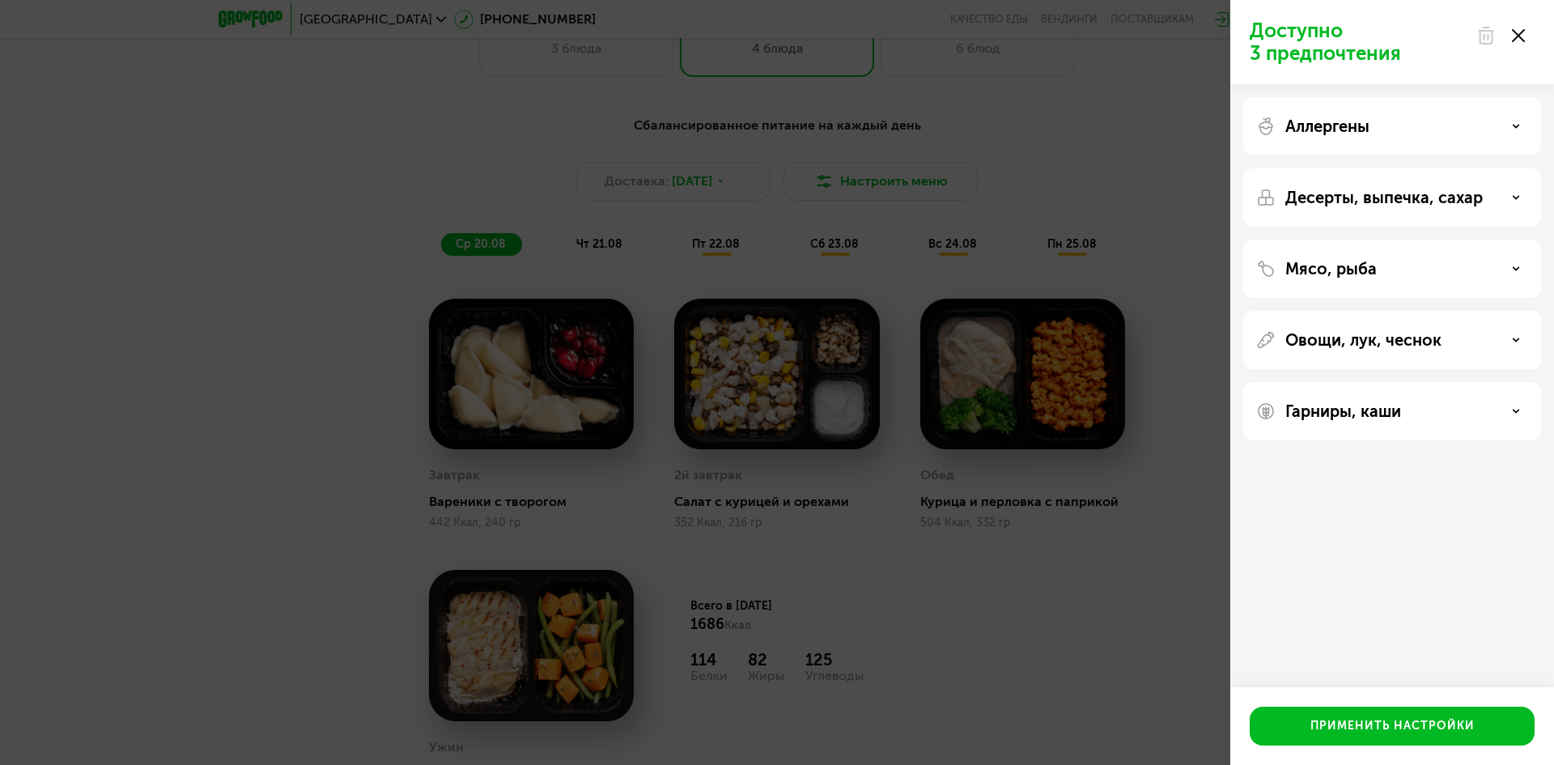
click at [1445, 269] on div "Мясо, рыба" at bounding box center [1392, 268] width 272 height 19
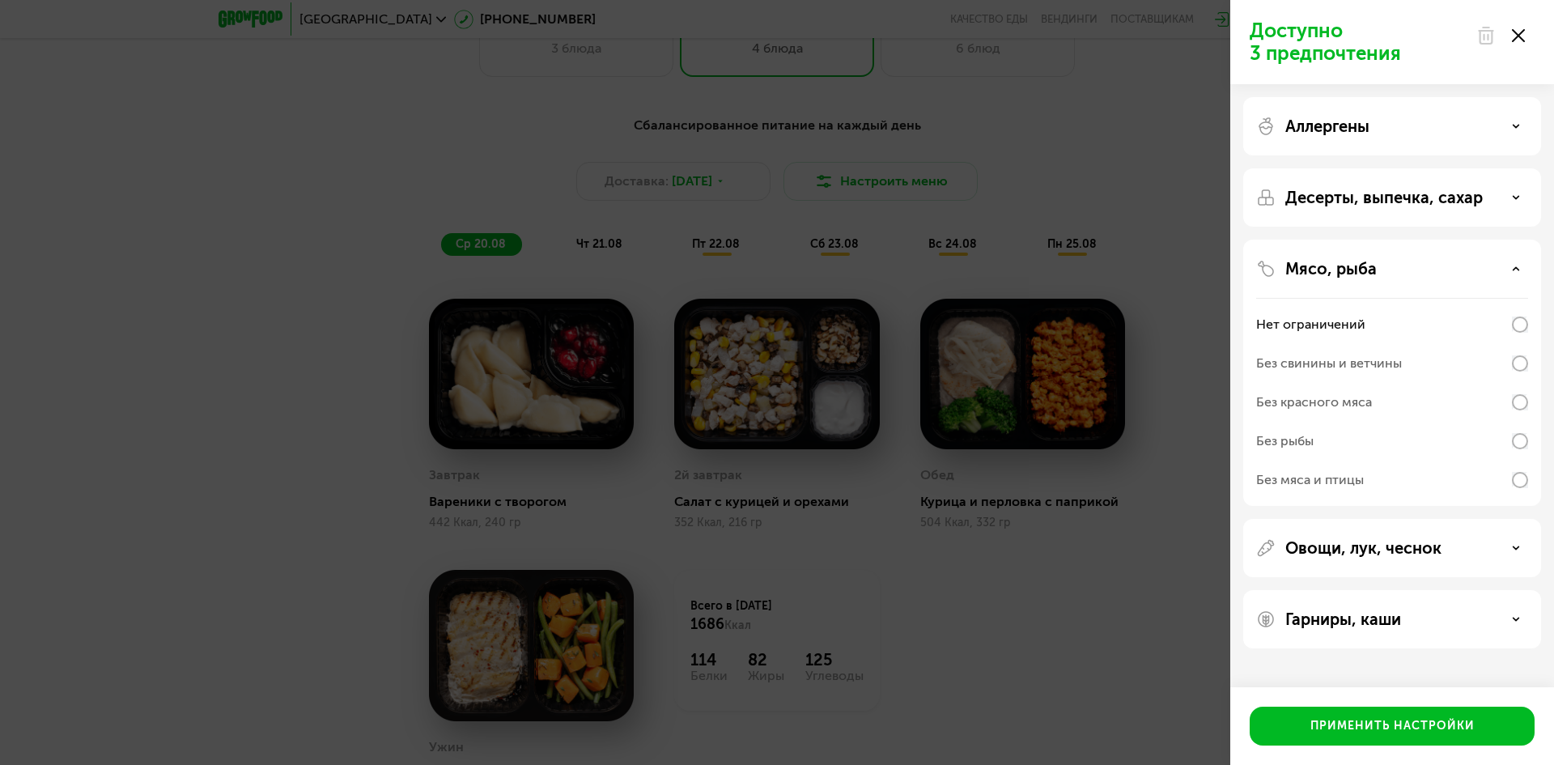
click at [1425, 272] on div "Мясо, рыба" at bounding box center [1392, 268] width 272 height 19
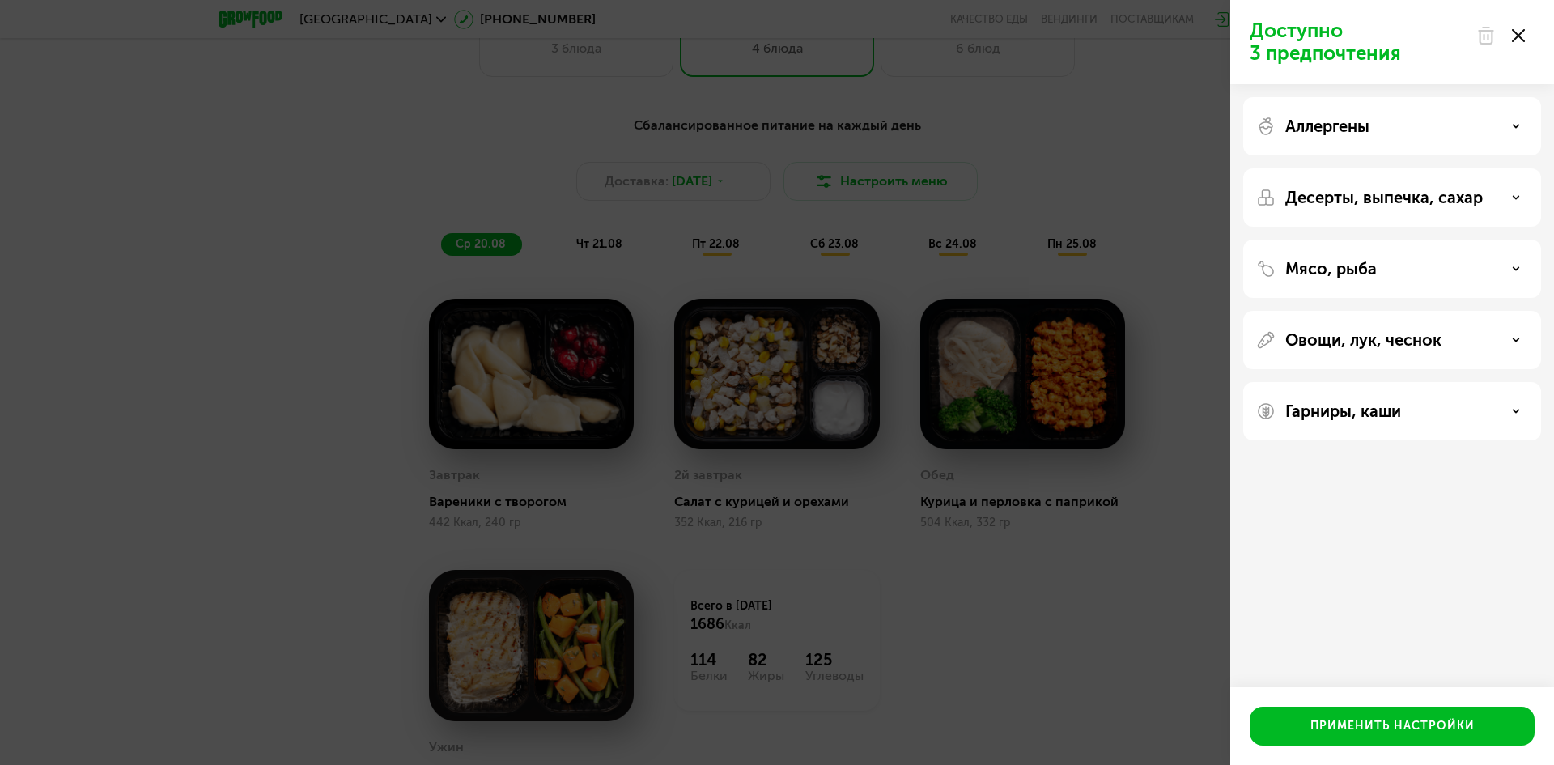
click at [1397, 202] on p "Десерты, выпечка, сахар" at bounding box center [1385, 197] width 198 height 19
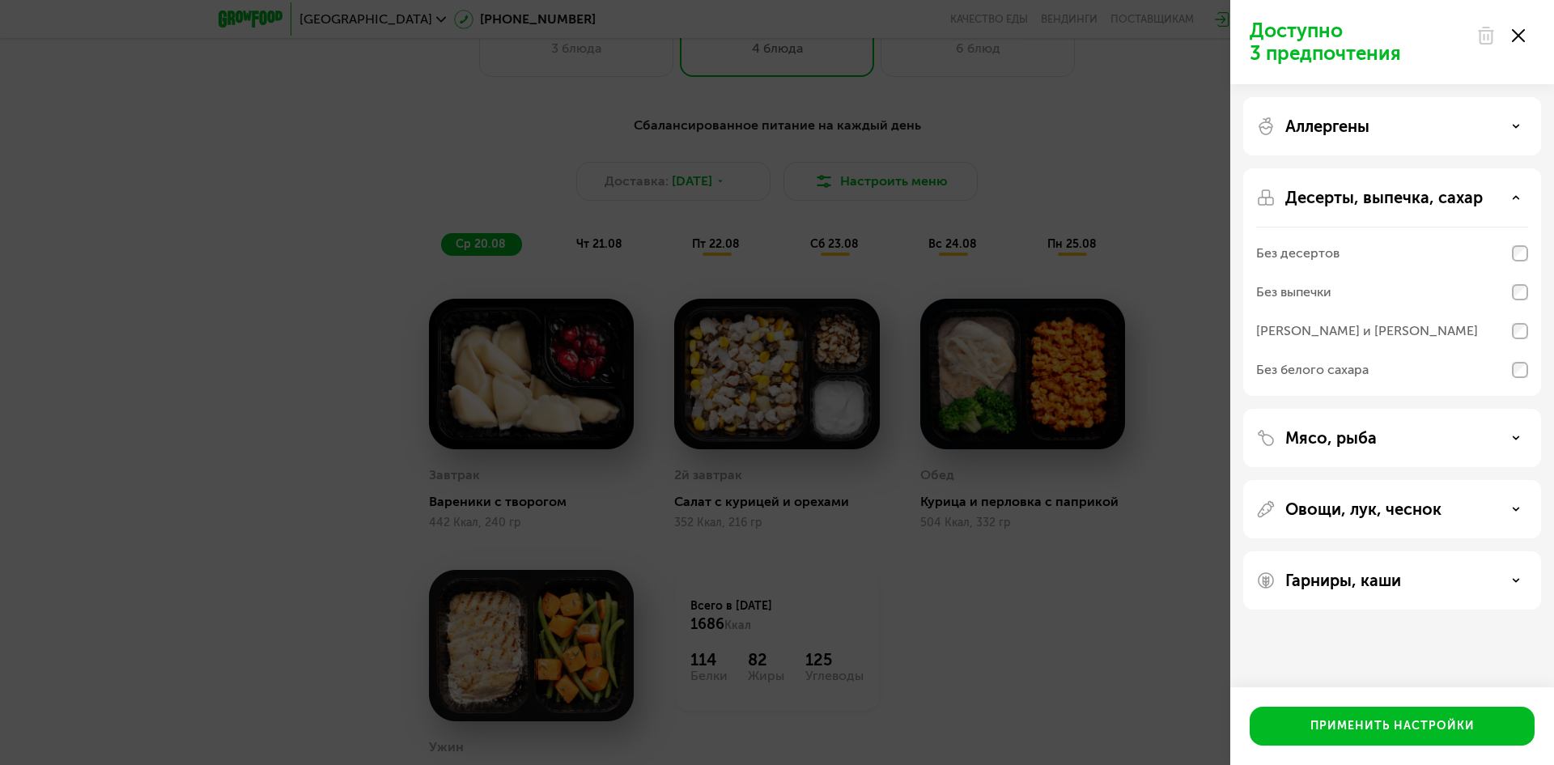
click at [1397, 202] on p "Десерты, выпечка, сахар" at bounding box center [1385, 197] width 198 height 19
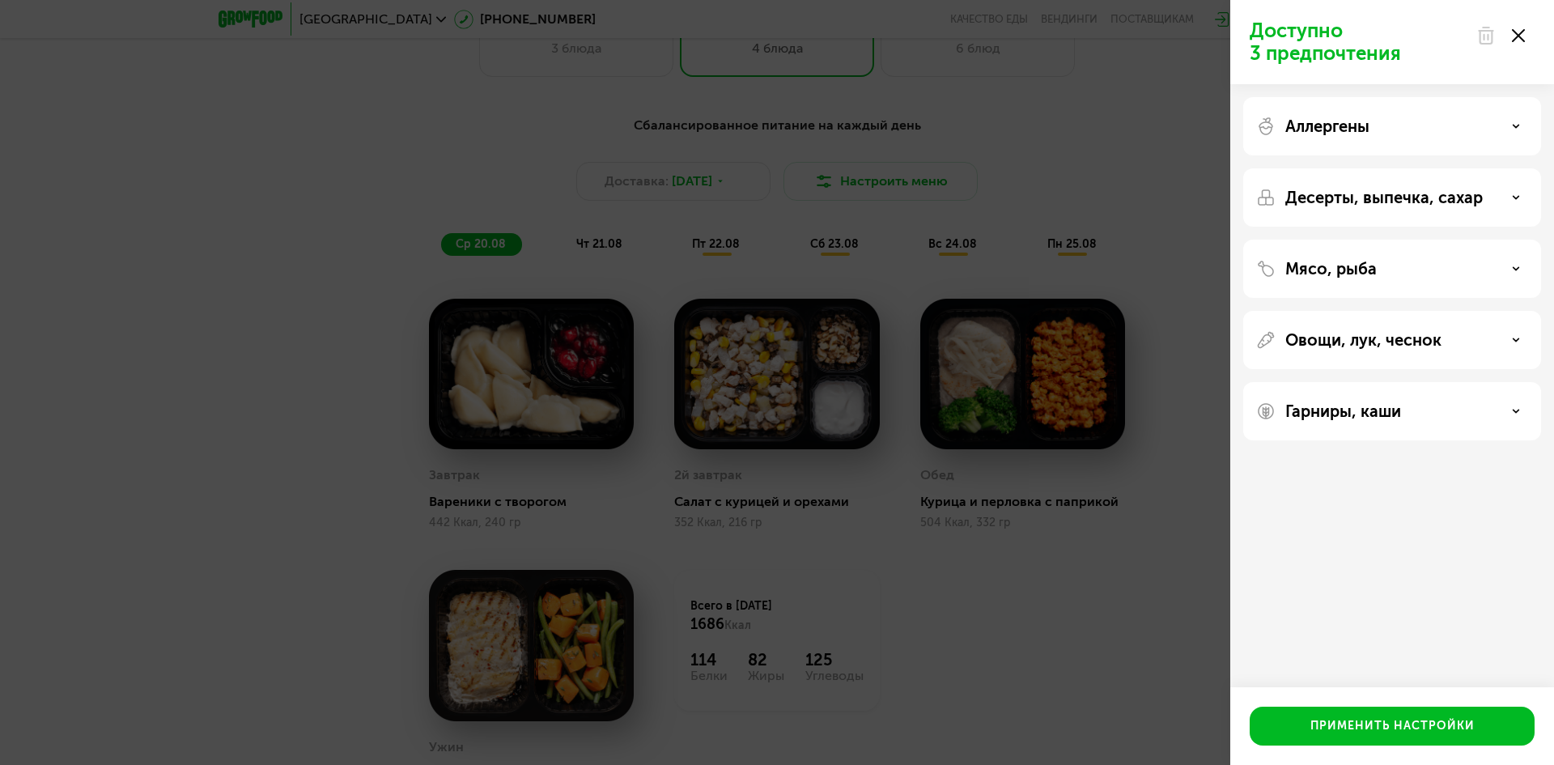
click at [1350, 168] on div "Аллергены" at bounding box center [1392, 197] width 298 height 58
click at [1347, 121] on p "Аллергены" at bounding box center [1328, 126] width 84 height 19
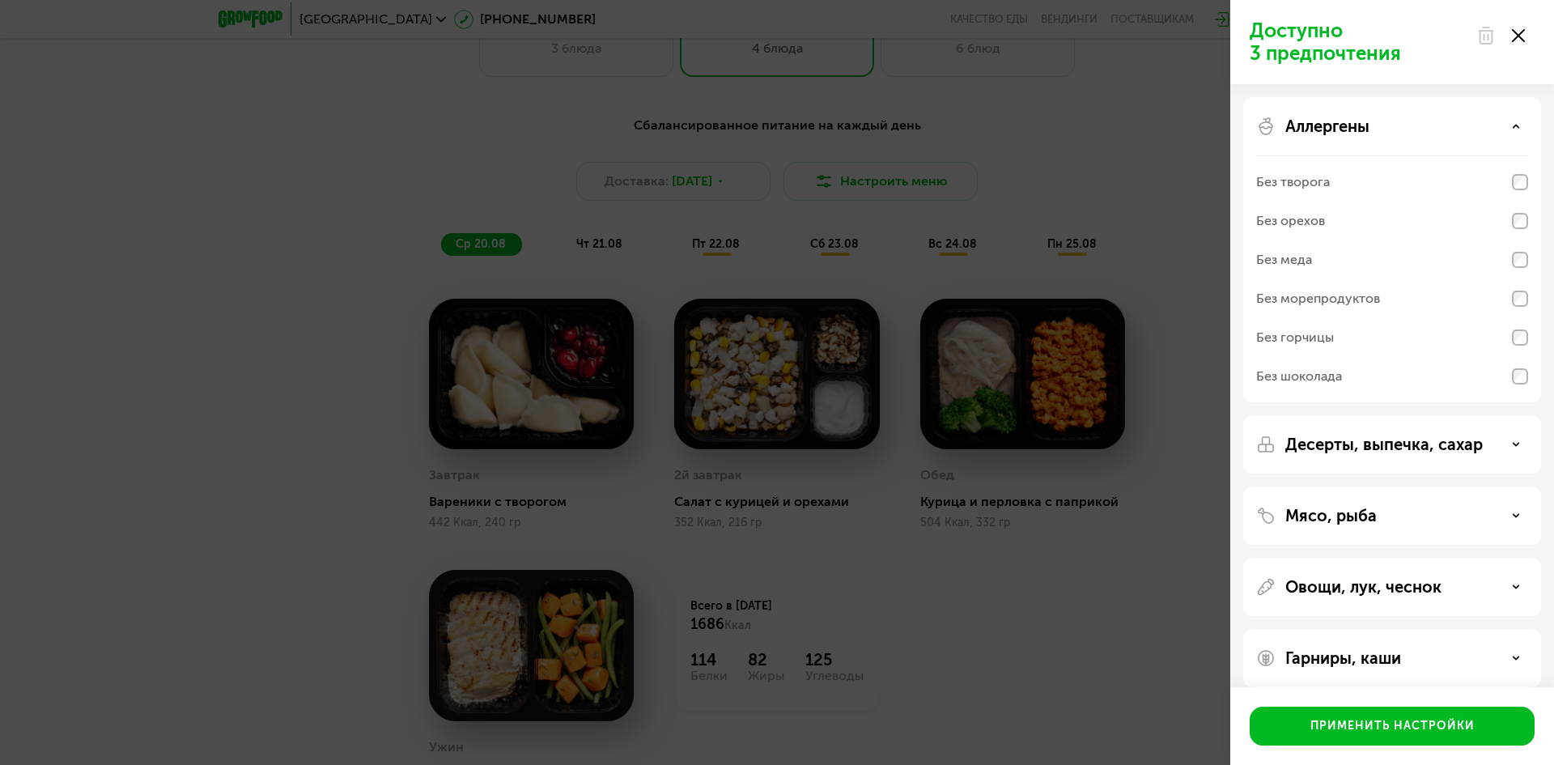
click at [1347, 125] on p "Аллергены" at bounding box center [1328, 126] width 84 height 19
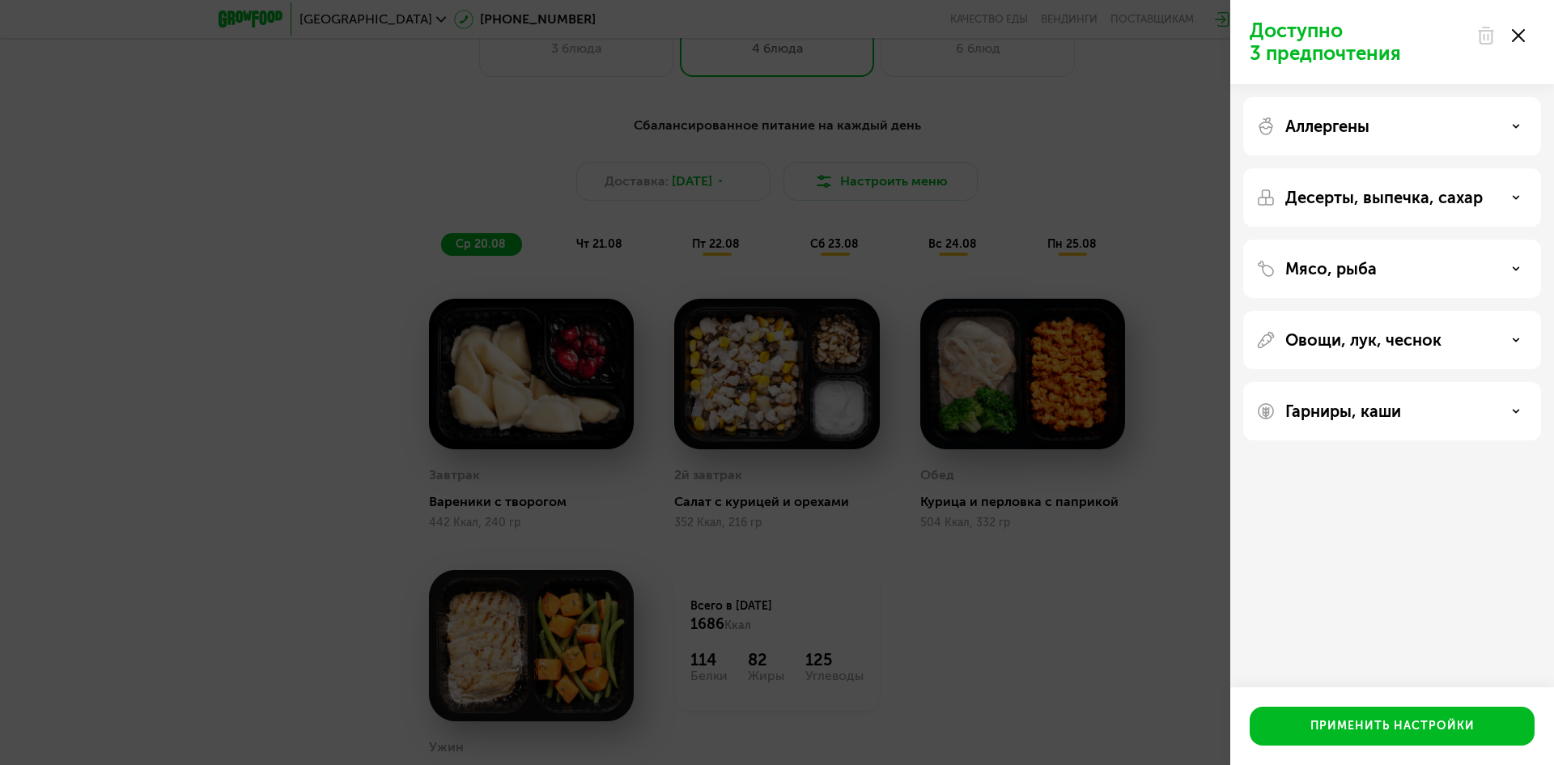
click at [1337, 194] on p "Десерты, выпечка, сахар" at bounding box center [1385, 197] width 198 height 19
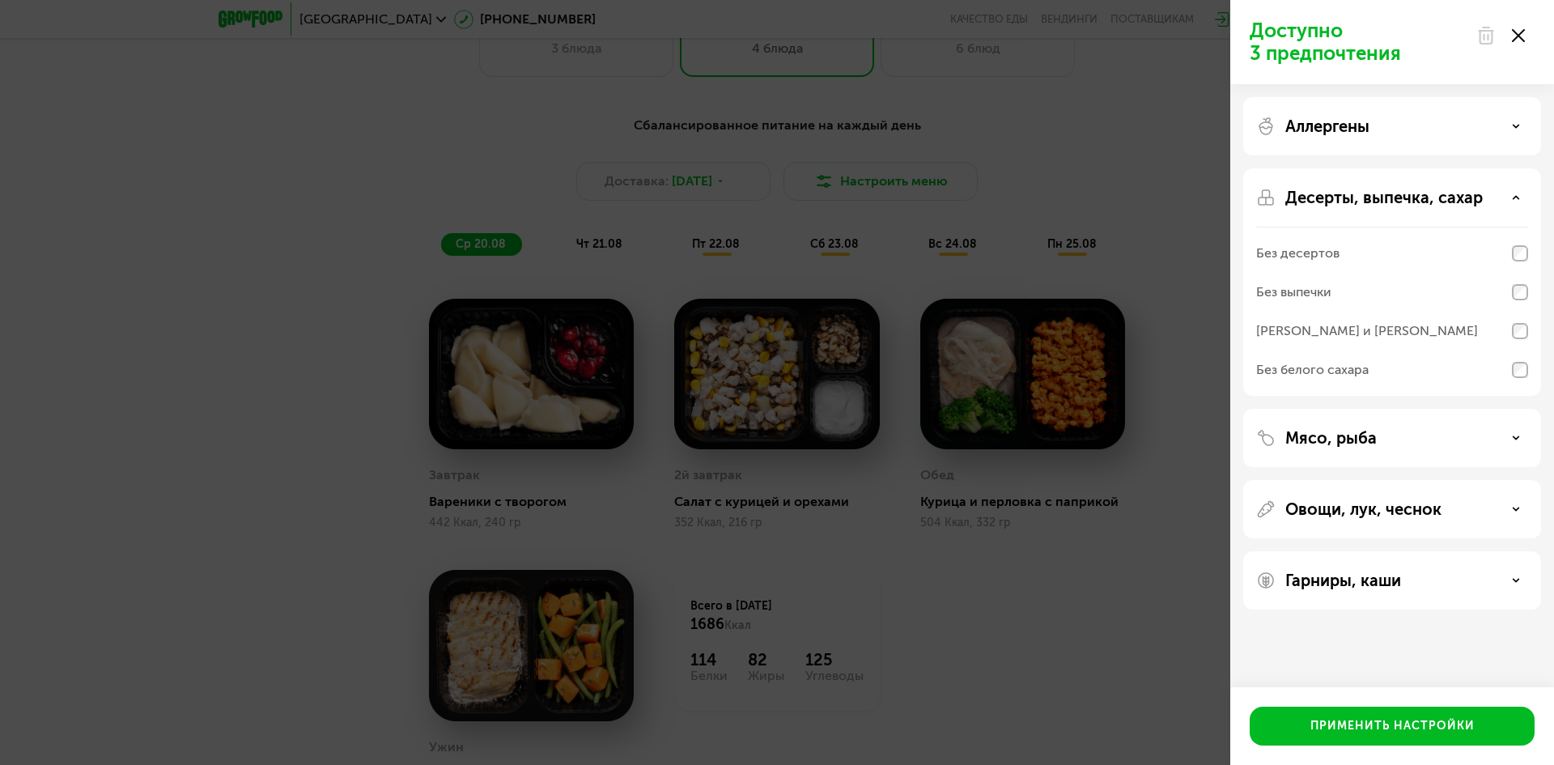
click at [1337, 194] on p "Десерты, выпечка, сахар" at bounding box center [1385, 197] width 198 height 19
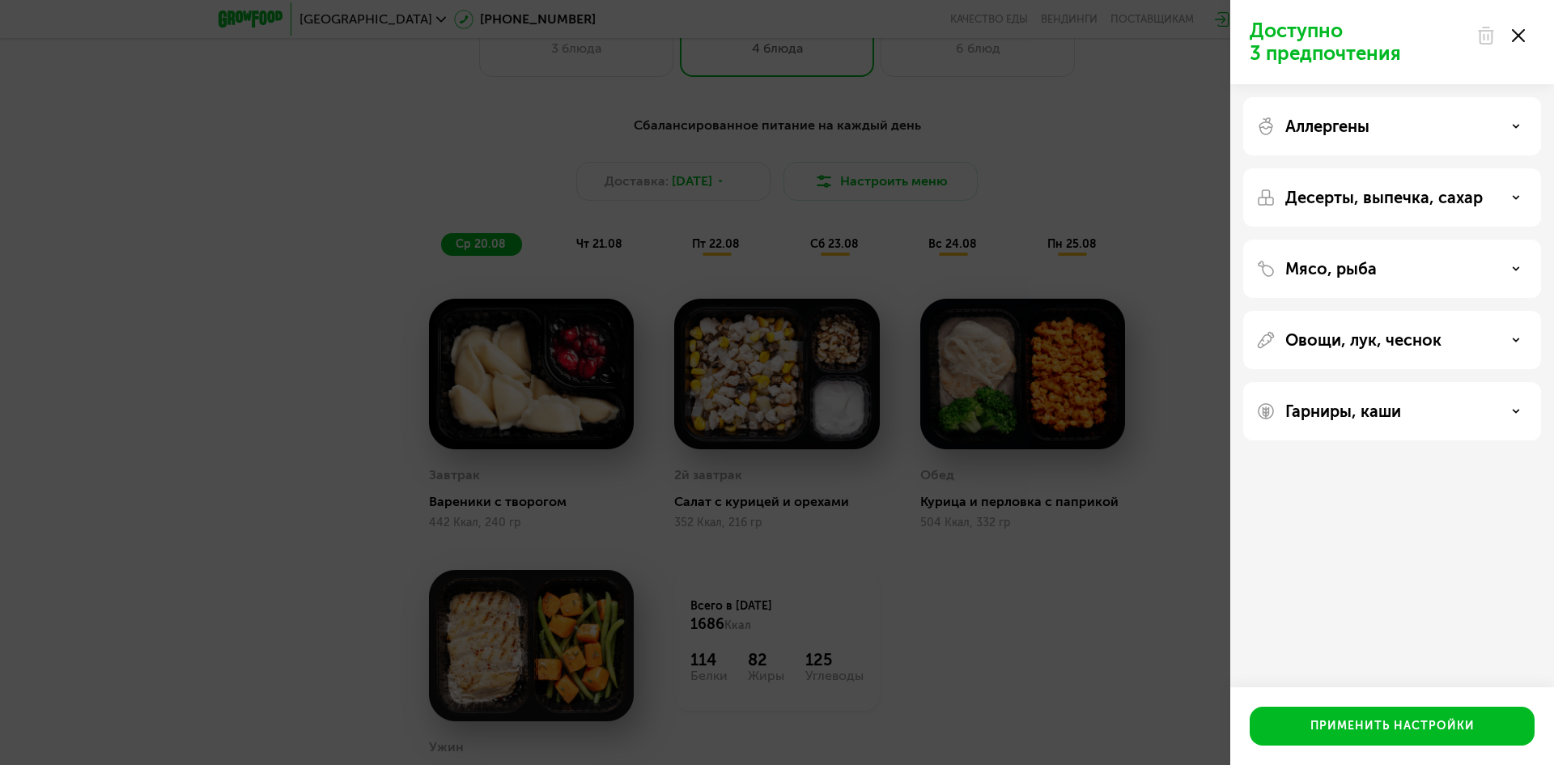
click at [1322, 311] on div "Мясо, рыба" at bounding box center [1392, 340] width 298 height 58
click at [1318, 275] on p "Мясо, рыба" at bounding box center [1331, 268] width 91 height 19
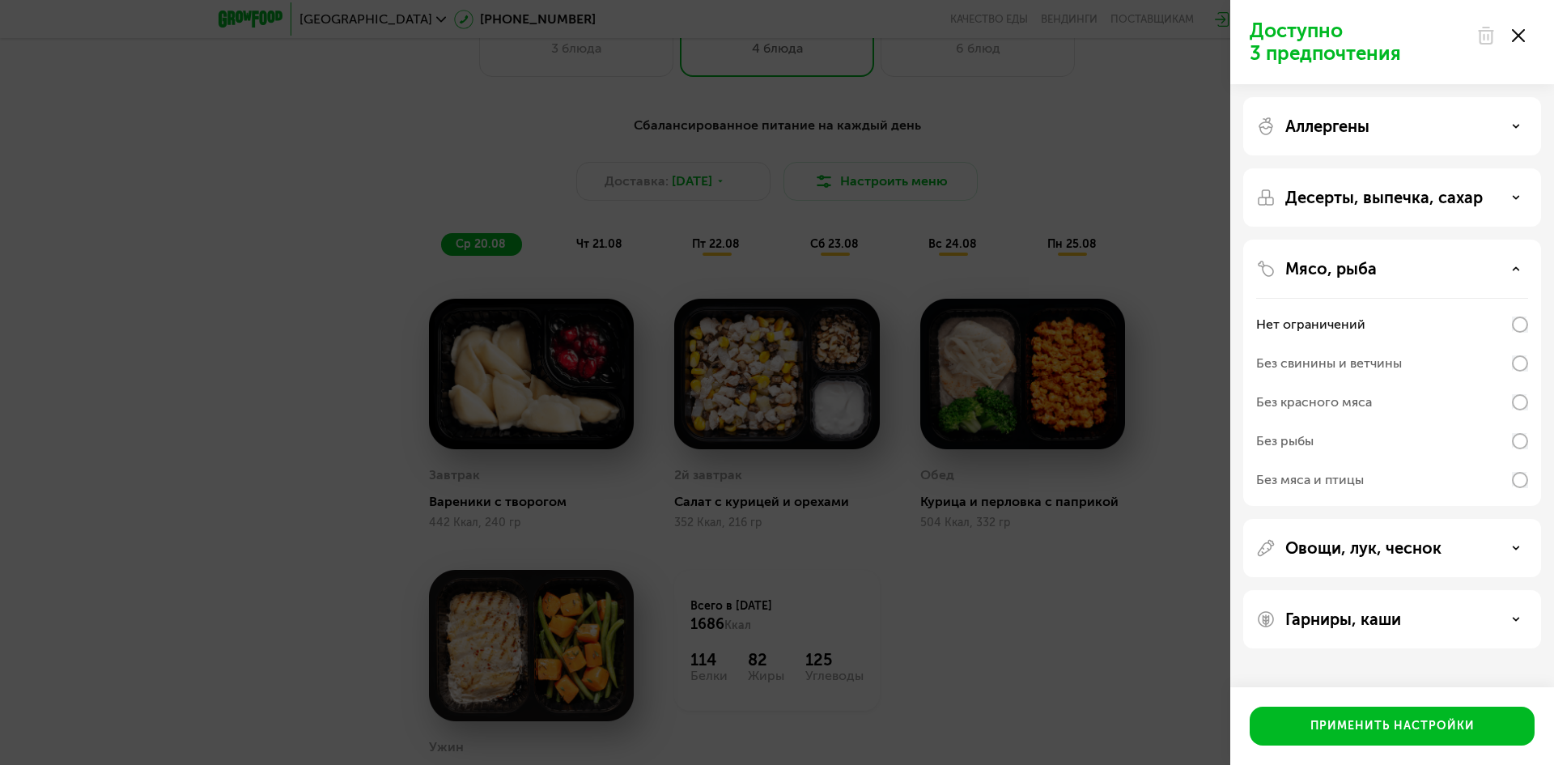
click at [1318, 275] on p "Мясо, рыба" at bounding box center [1331, 268] width 91 height 19
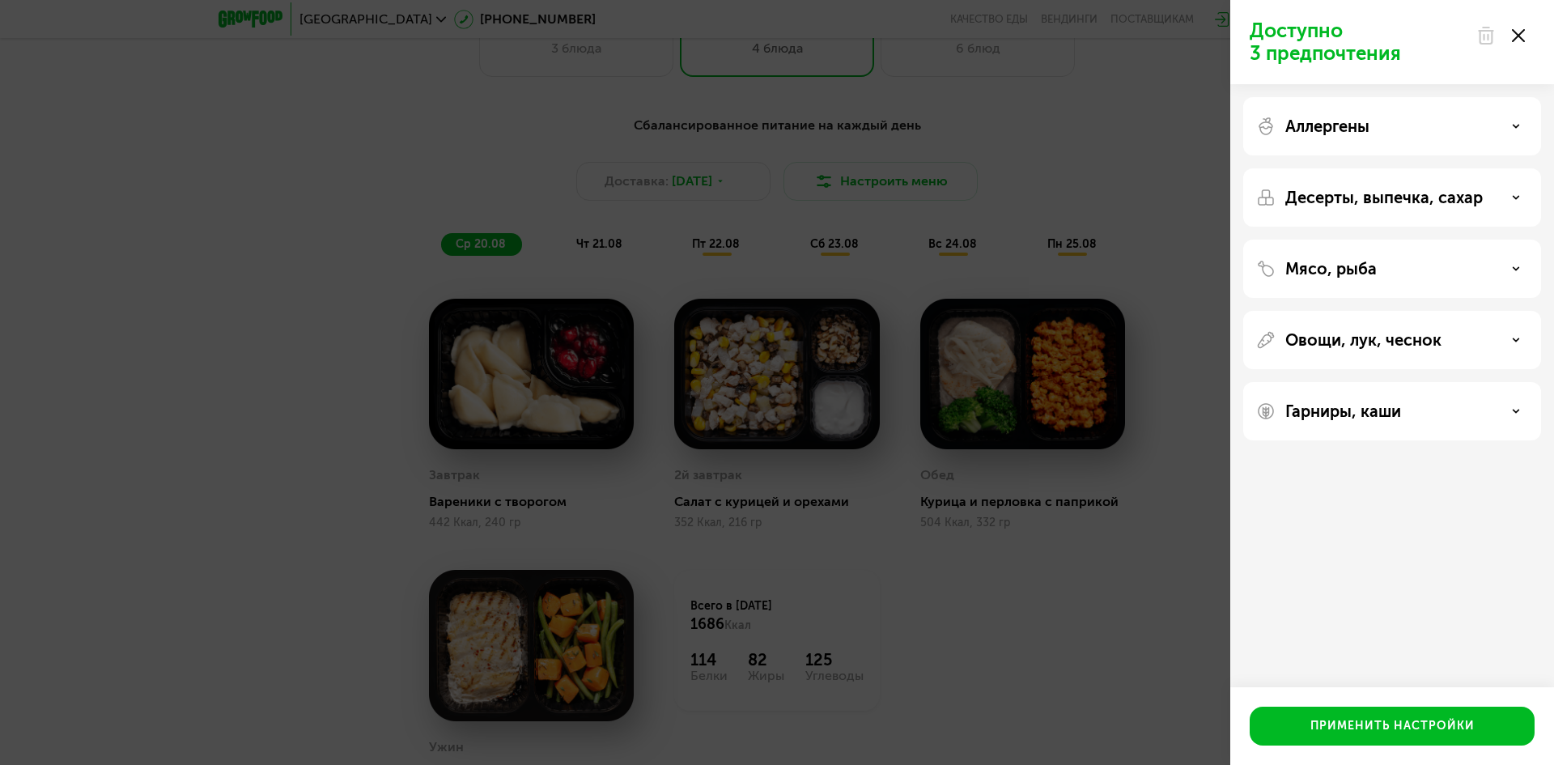
click at [1349, 342] on p "Овощи, лук, чеснок" at bounding box center [1364, 339] width 156 height 19
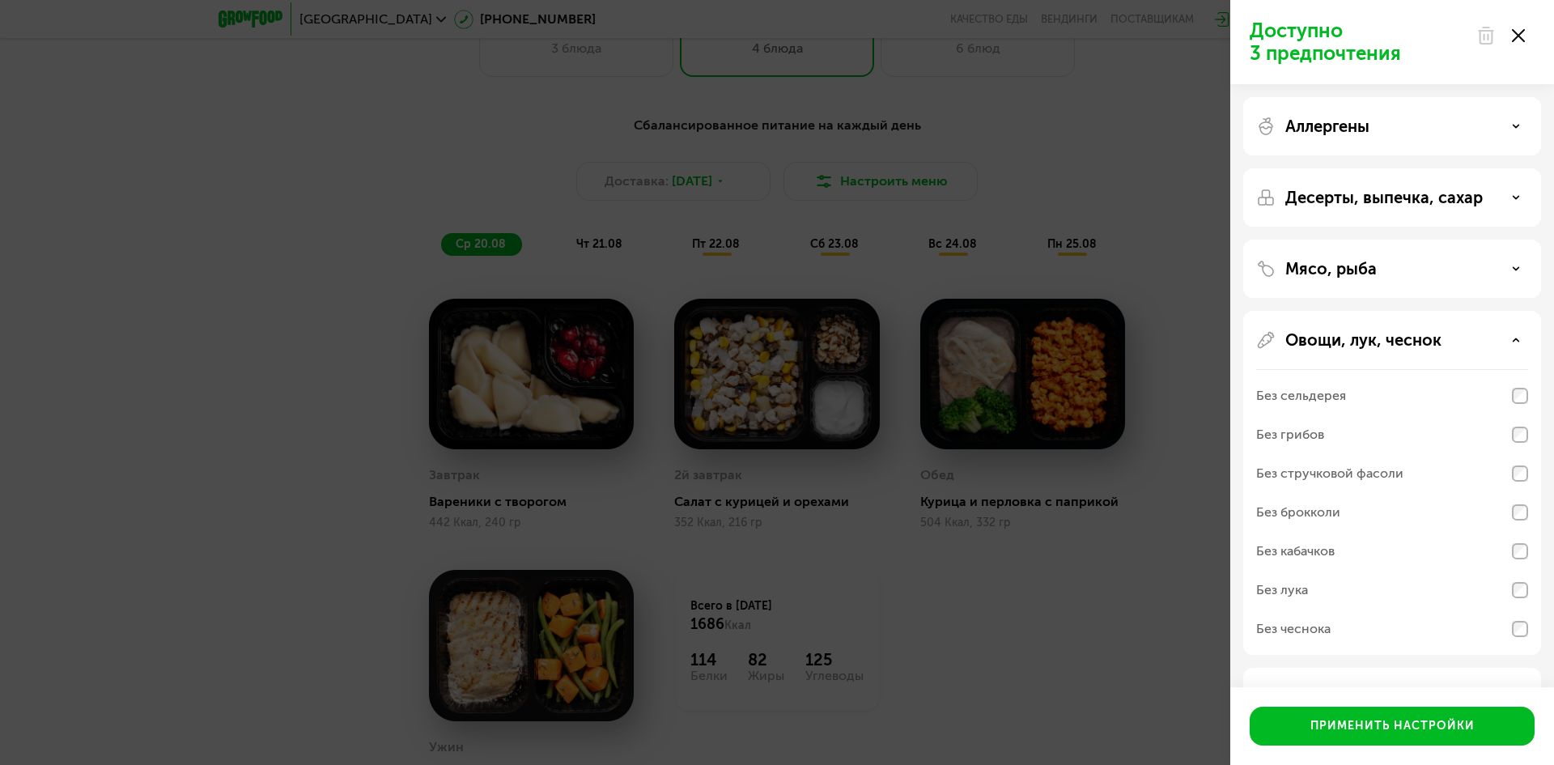
click at [1530, 668] on div "Овощи, лук, чеснок Без сельдерея Без грибов Без стручковой фасоли Без брокколи …" at bounding box center [1392, 697] width 298 height 58
drag, startPoint x: 1345, startPoint y: 720, endPoint x: 1492, endPoint y: 568, distance: 211.3
click at [1473, 583] on div "Доступно 3 предпочтения Аллергены Десерты, выпечка, сахар Мясо, рыба Овощи, лук…" at bounding box center [1392, 382] width 324 height 765
click at [1420, 338] on p "Овощи, лук, чеснок" at bounding box center [1364, 339] width 156 height 19
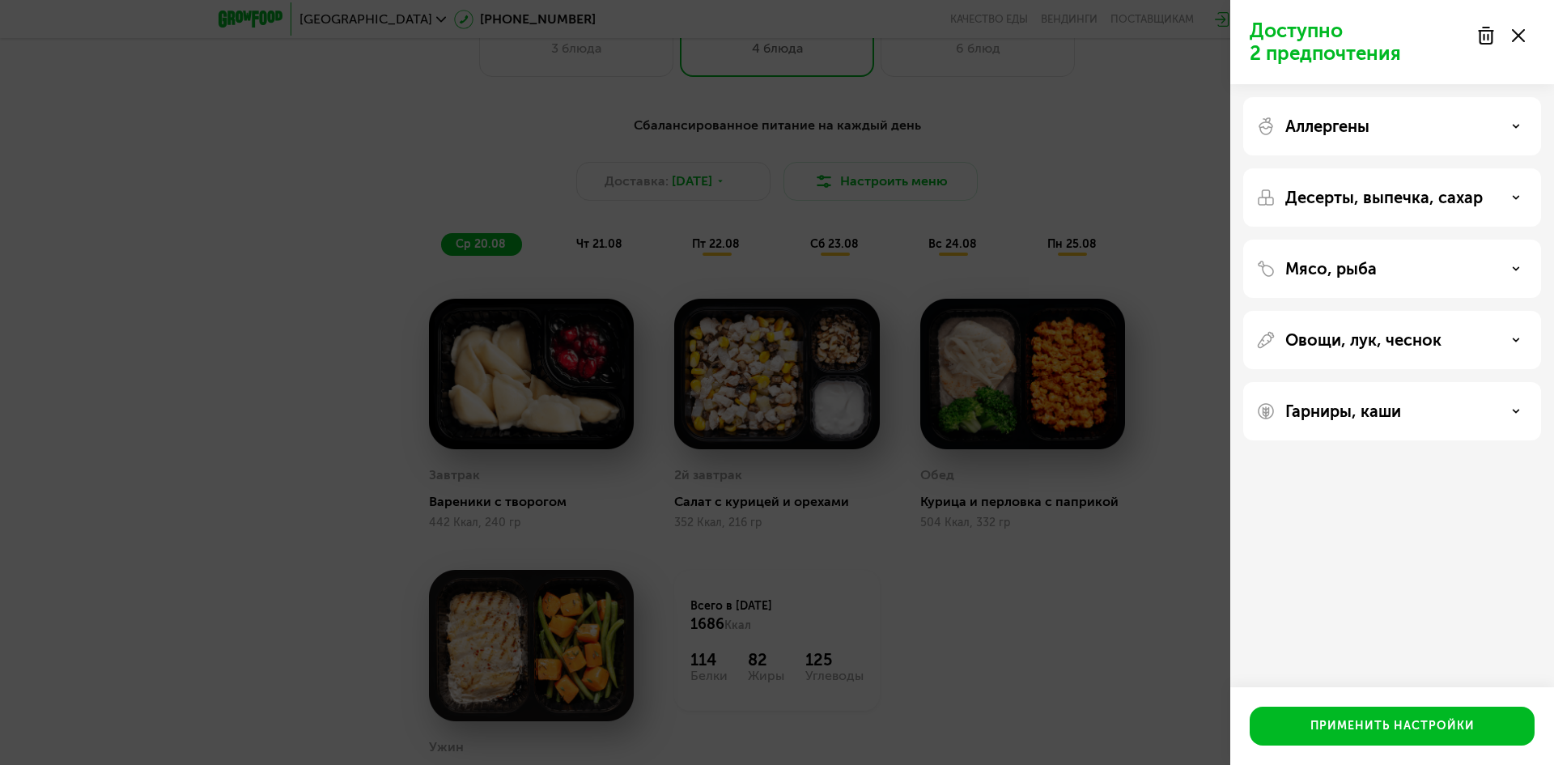
click at [1422, 387] on div "Гарниры, каши" at bounding box center [1392, 411] width 298 height 58
click at [1417, 407] on div "Гарниры, каши" at bounding box center [1392, 411] width 272 height 19
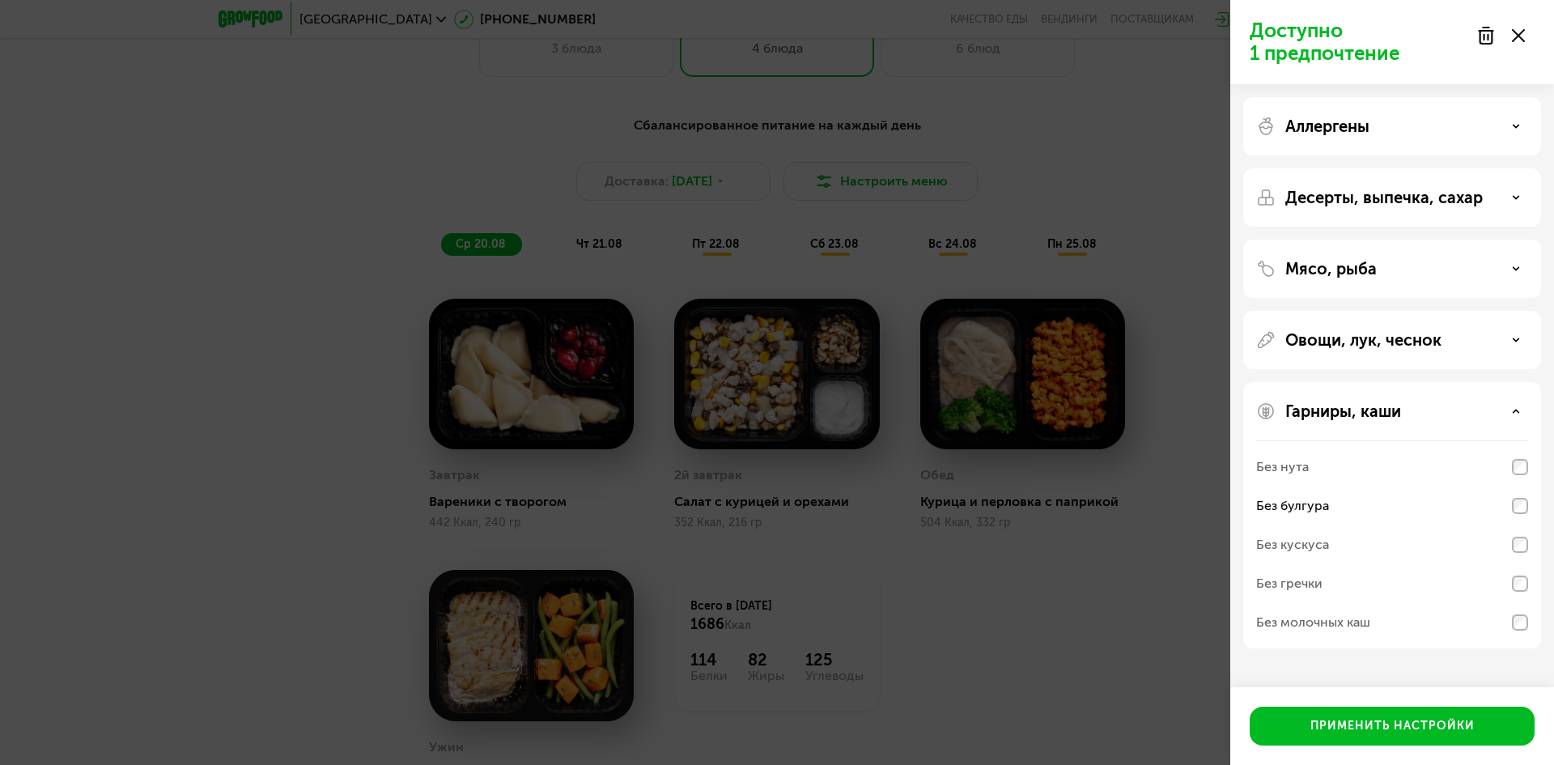
click at [1524, 603] on div "Без гречки" at bounding box center [1392, 622] width 272 height 39
click at [1521, 487] on div "Без нута" at bounding box center [1392, 506] width 272 height 39
drag, startPoint x: 1375, startPoint y: 346, endPoint x: 1376, endPoint y: 330, distance: 16.2
click at [1375, 382] on div "Овощи, лук, чеснок" at bounding box center [1392, 515] width 298 height 266
click at [1377, 311] on div "Мясо, рыба" at bounding box center [1392, 340] width 298 height 58
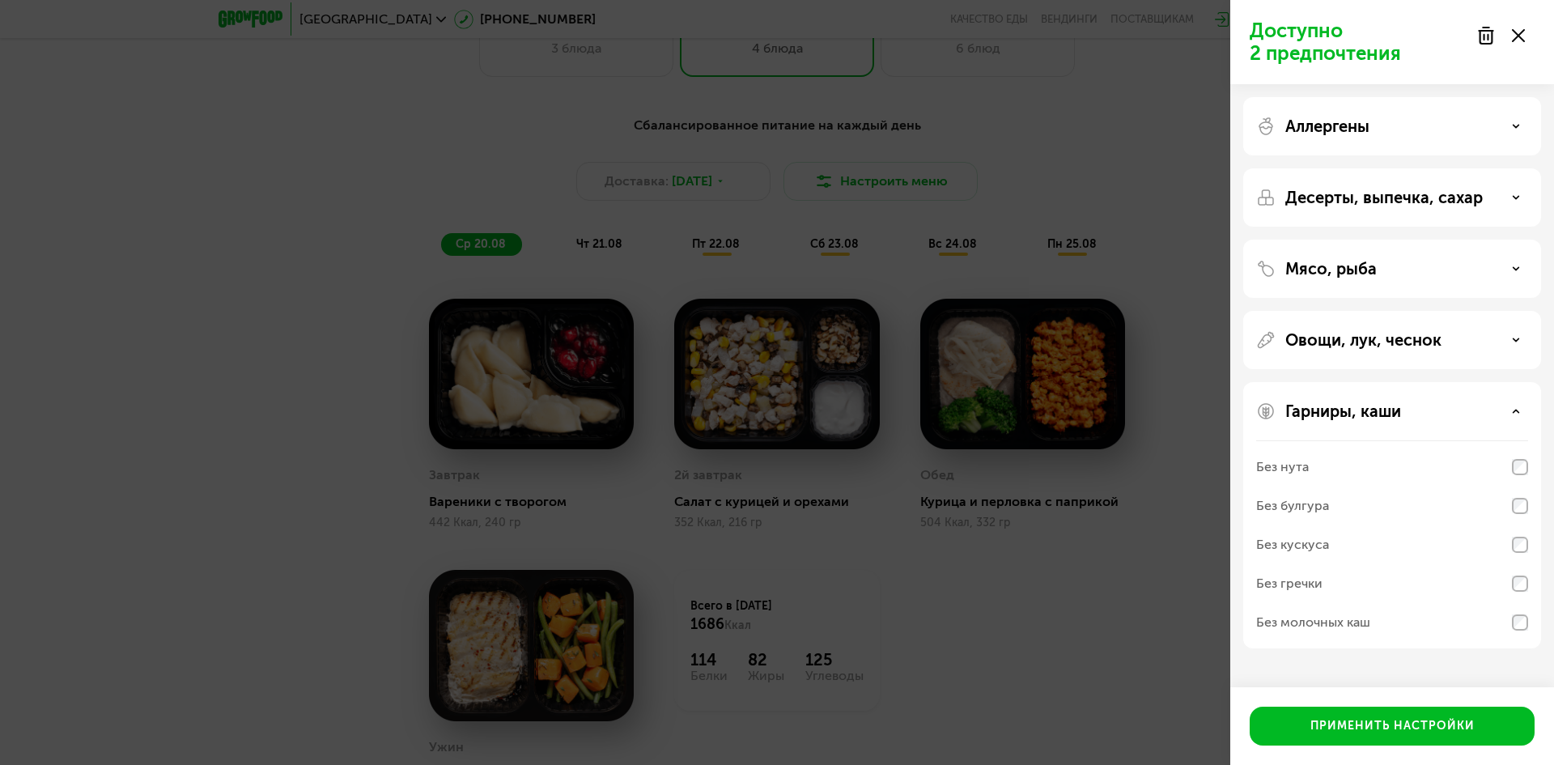
click at [1502, 272] on div "Мясо, рыба" at bounding box center [1392, 268] width 272 height 19
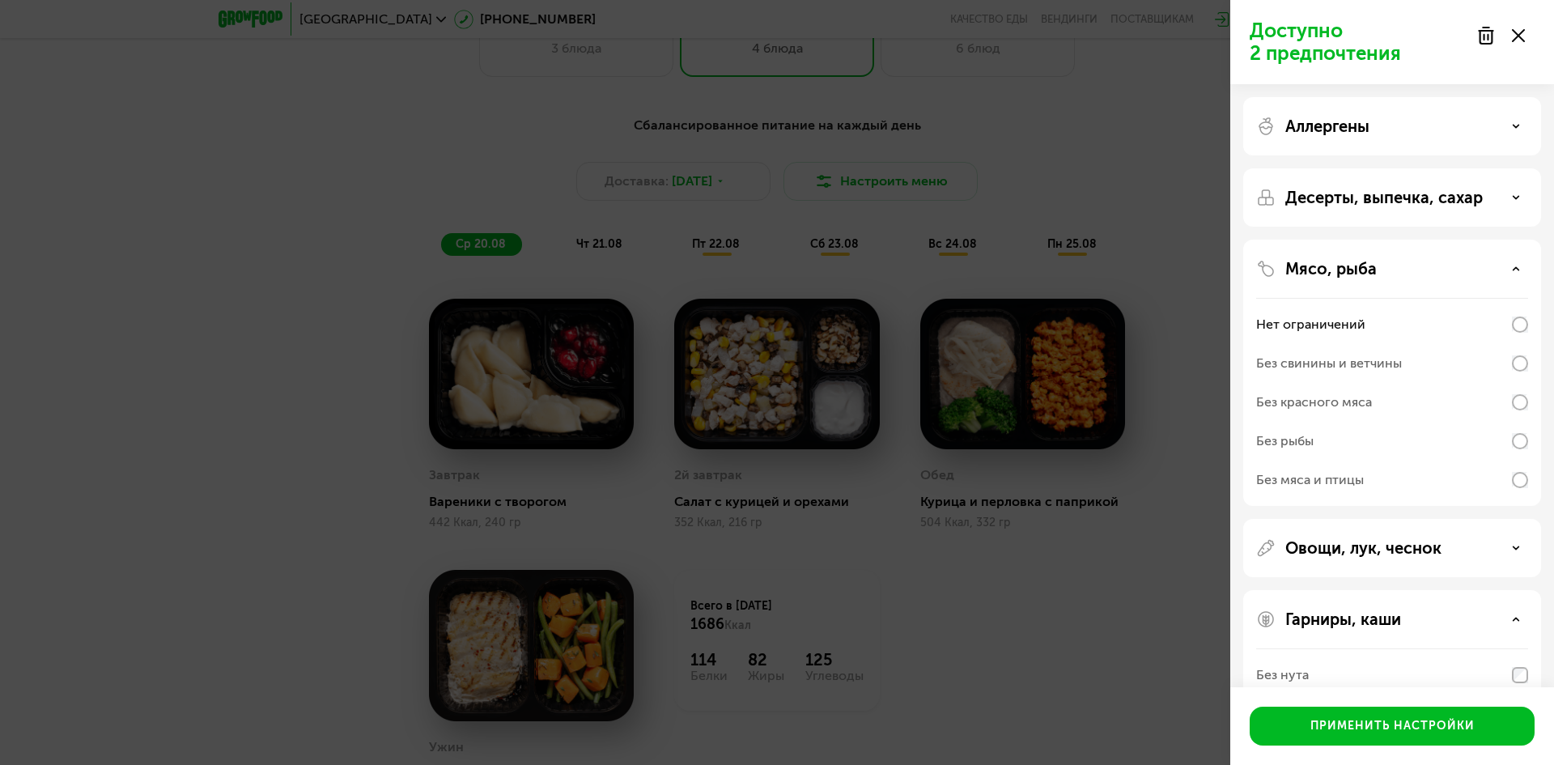
click at [1473, 202] on p "Десерты, выпечка, сахар" at bounding box center [1385, 197] width 198 height 19
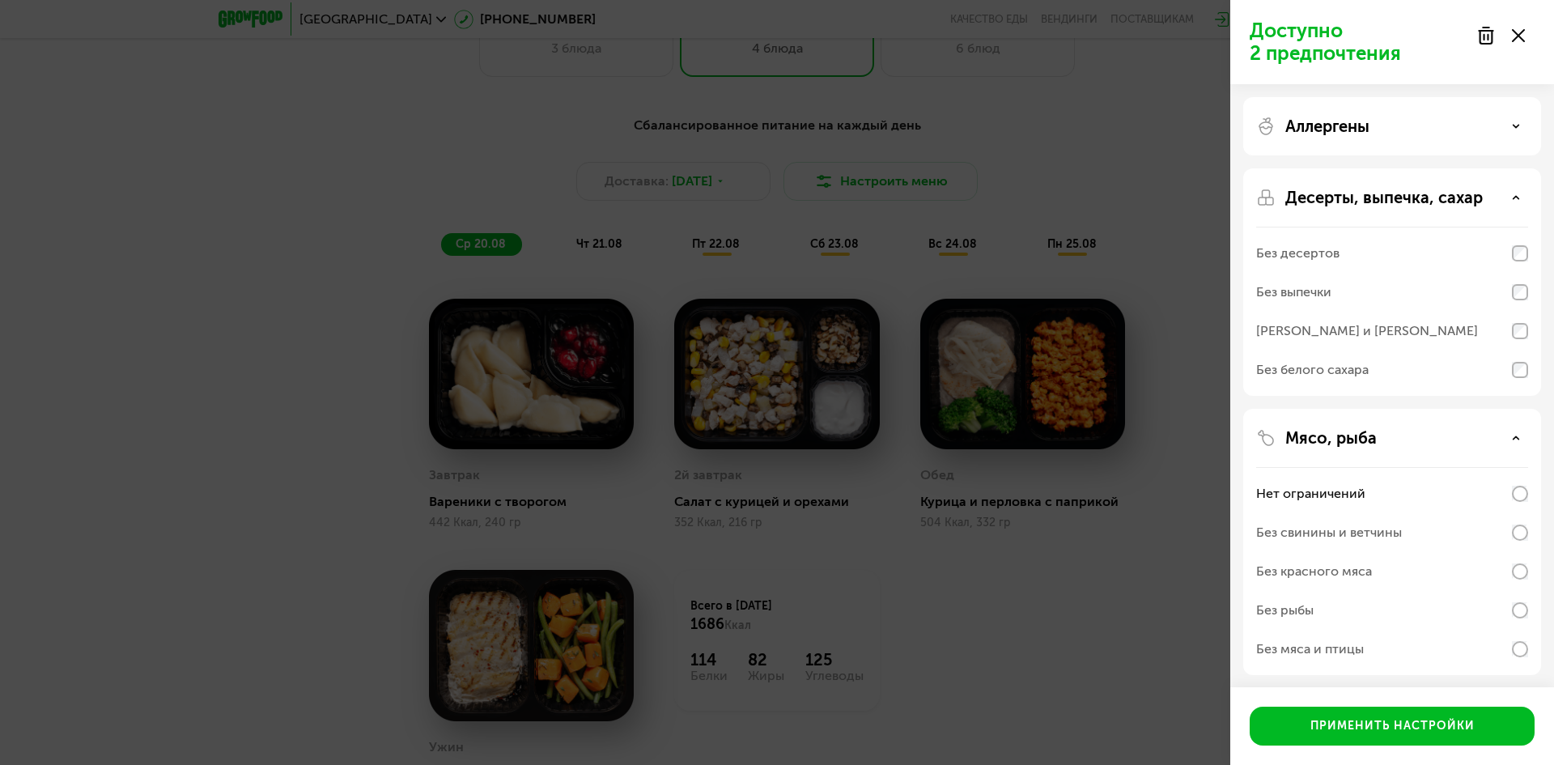
click at [1447, 127] on div "Аллергены" at bounding box center [1392, 126] width 272 height 19
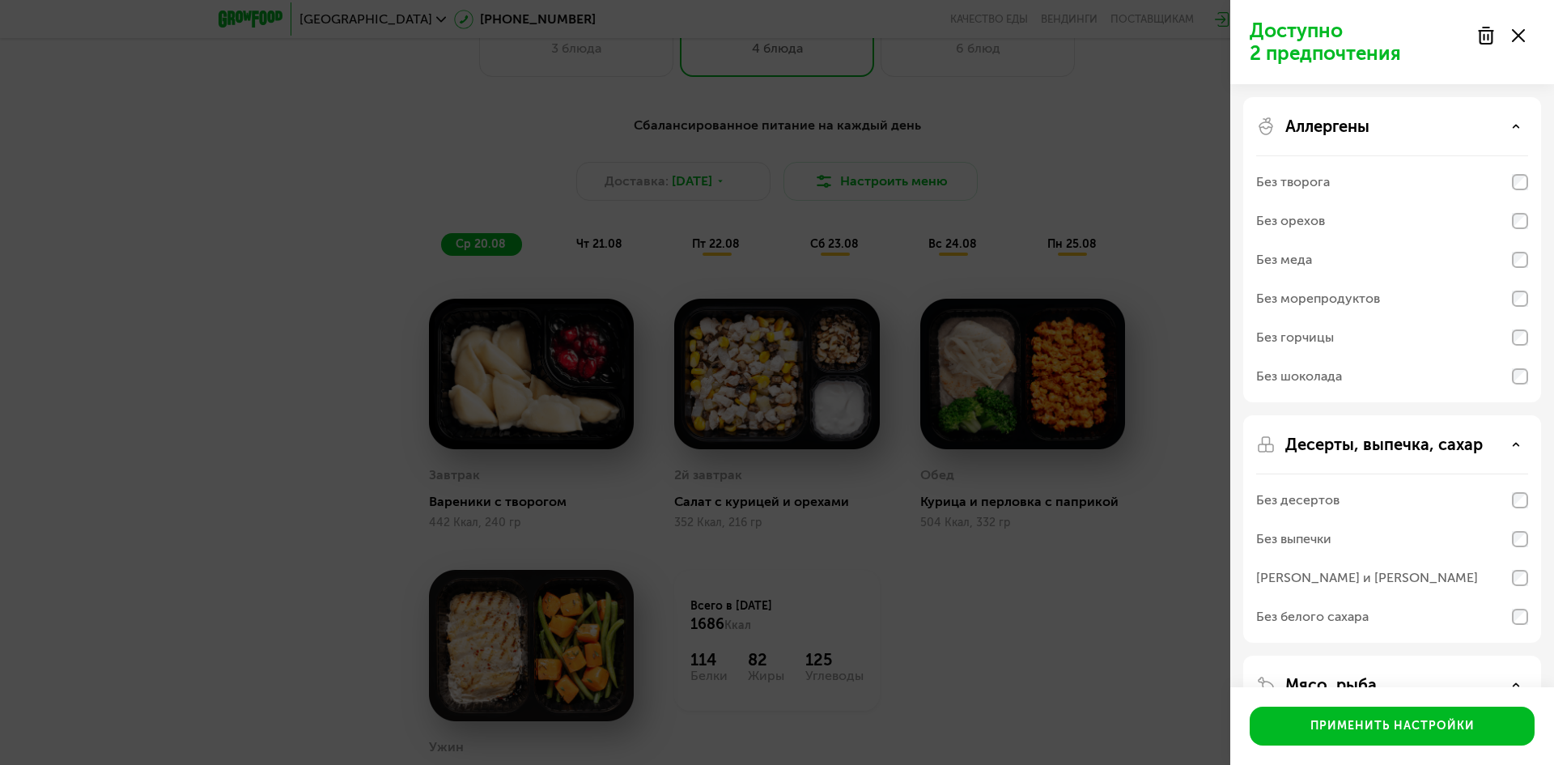
click at [1447, 127] on div "Аллергены" at bounding box center [1392, 126] width 272 height 19
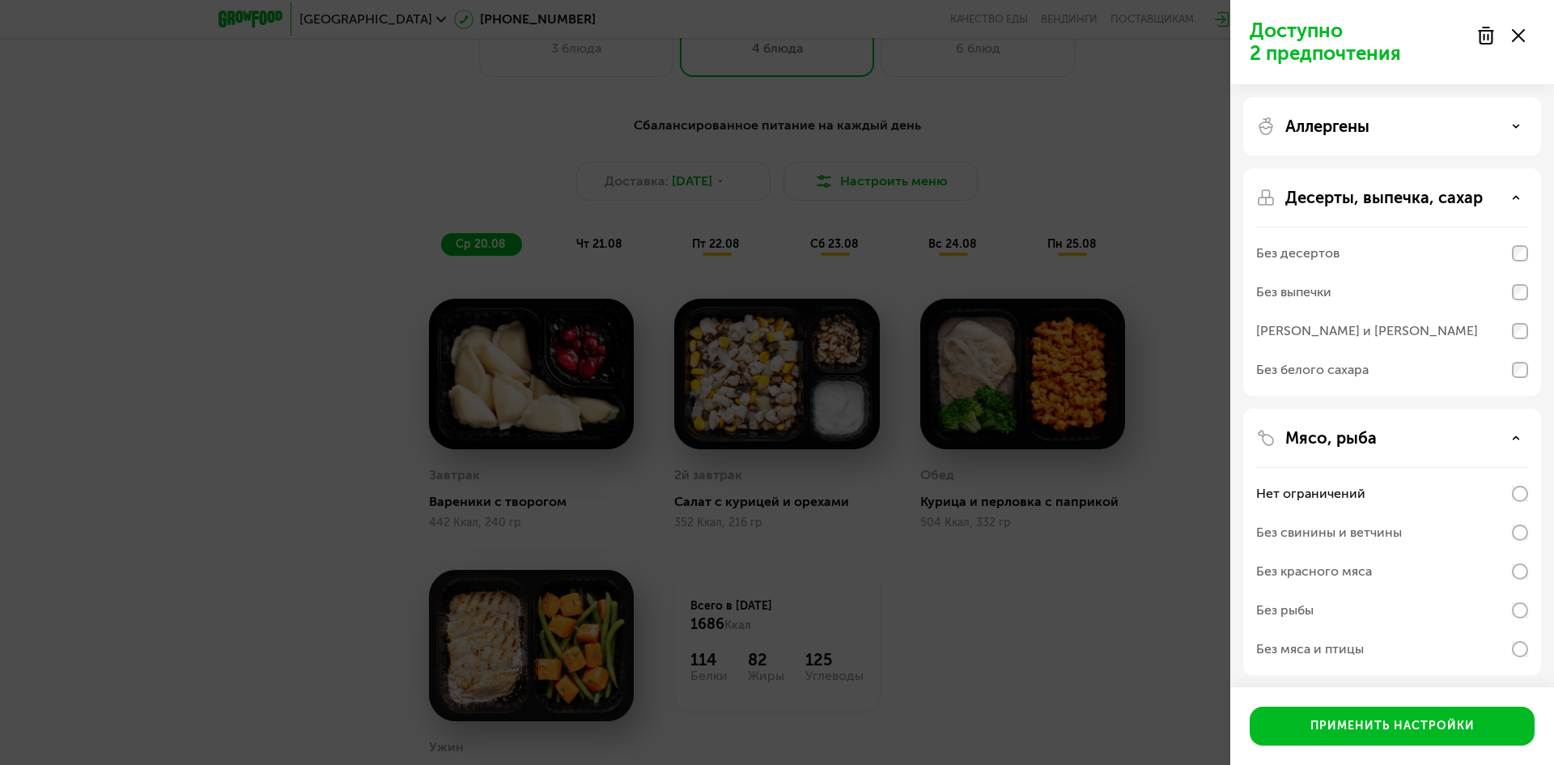
click at [1120, 656] on div "Доступно 2 предпочтения Аллергены Десерты, выпечка, сахар Без десертов Без выпе…" at bounding box center [777, 382] width 1554 height 765
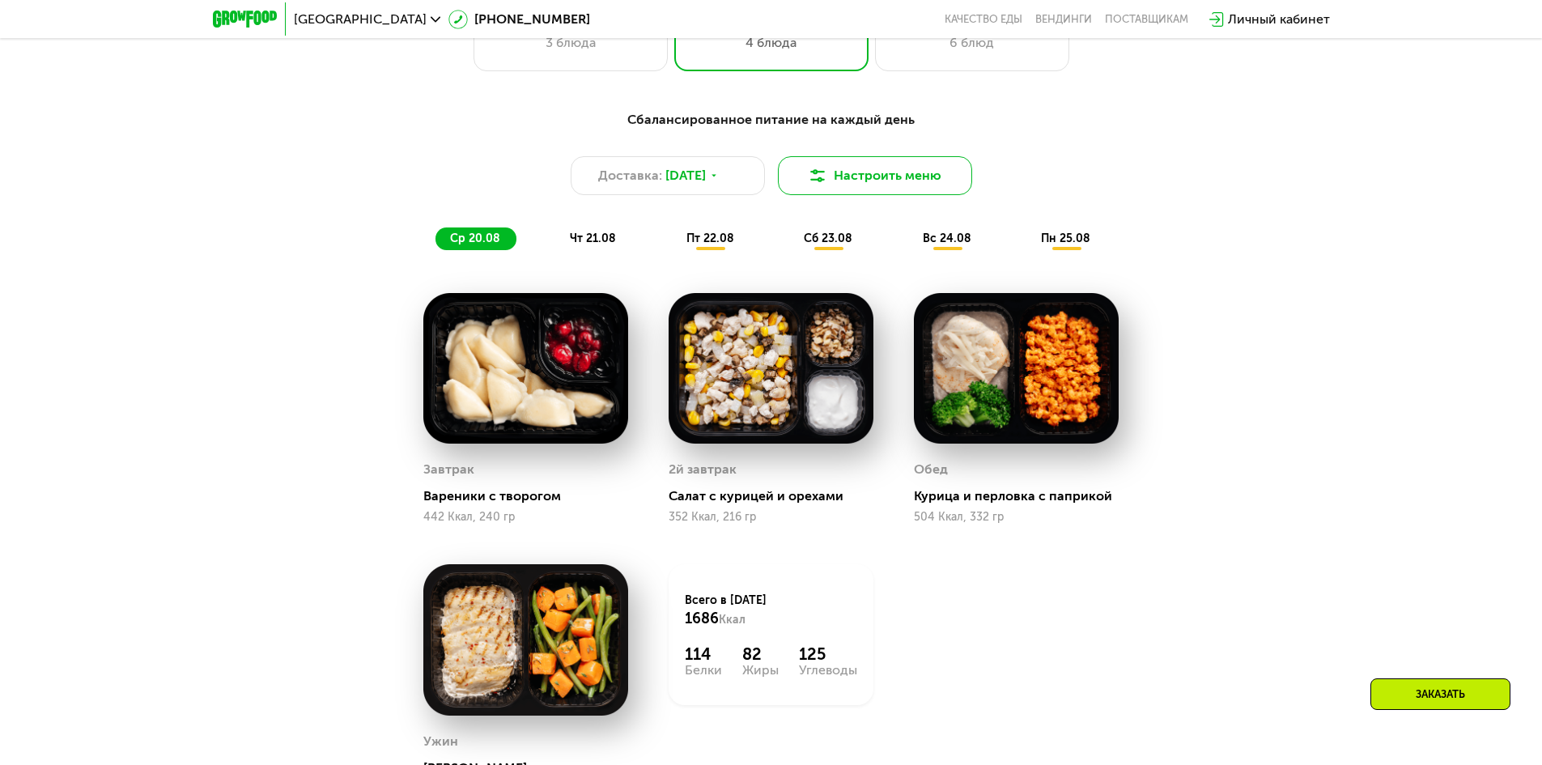
click at [869, 176] on button "Настроить меню" at bounding box center [875, 175] width 194 height 39
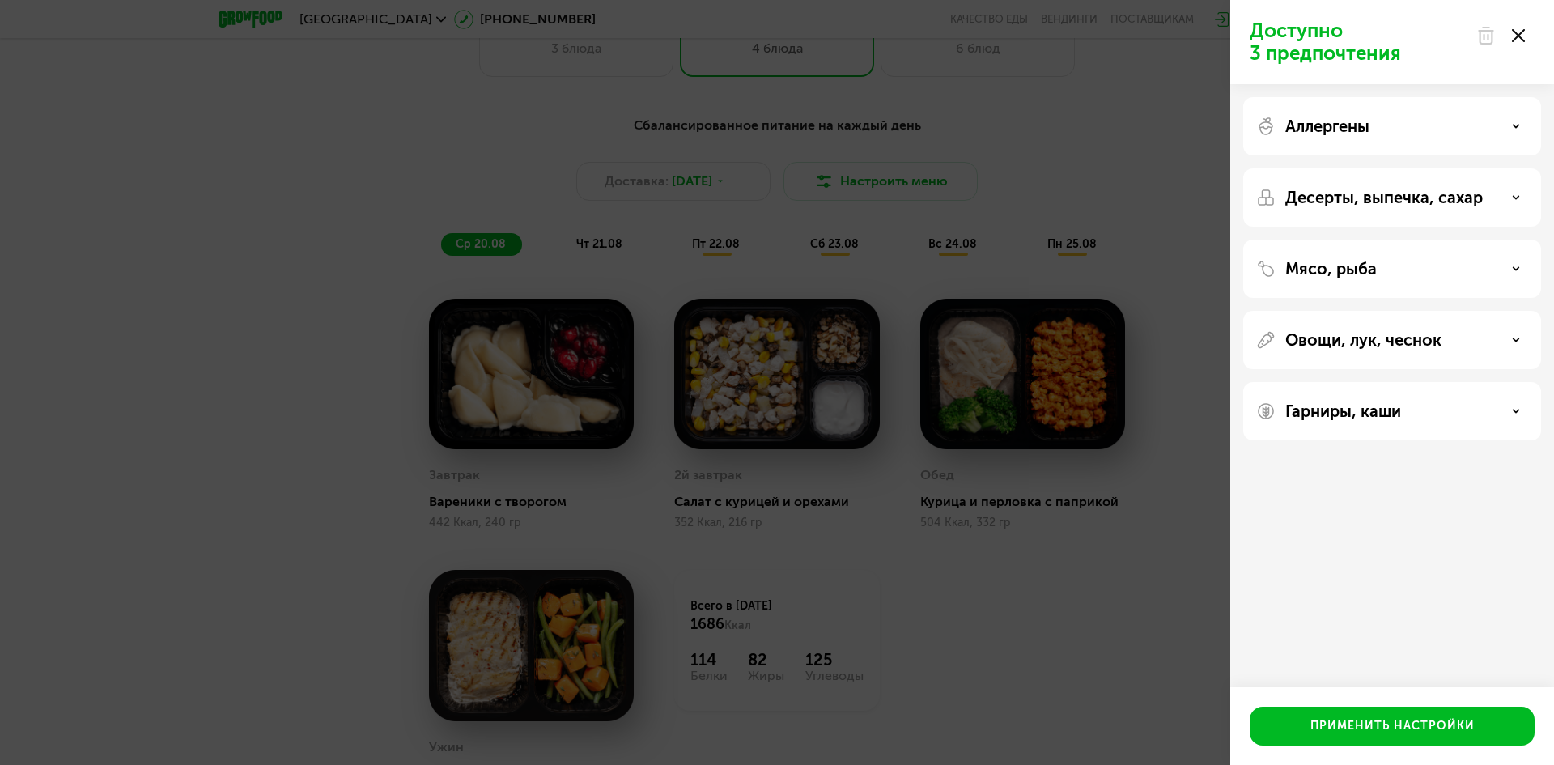
click at [1427, 382] on div "Овощи, лук, чеснок" at bounding box center [1392, 411] width 298 height 58
click at [1415, 311] on div "Мясо, рыба" at bounding box center [1392, 340] width 298 height 58
click at [1409, 423] on div "Гарниры, каши" at bounding box center [1392, 411] width 298 height 58
click at [1403, 413] on div "Гарниры, каши" at bounding box center [1392, 411] width 272 height 19
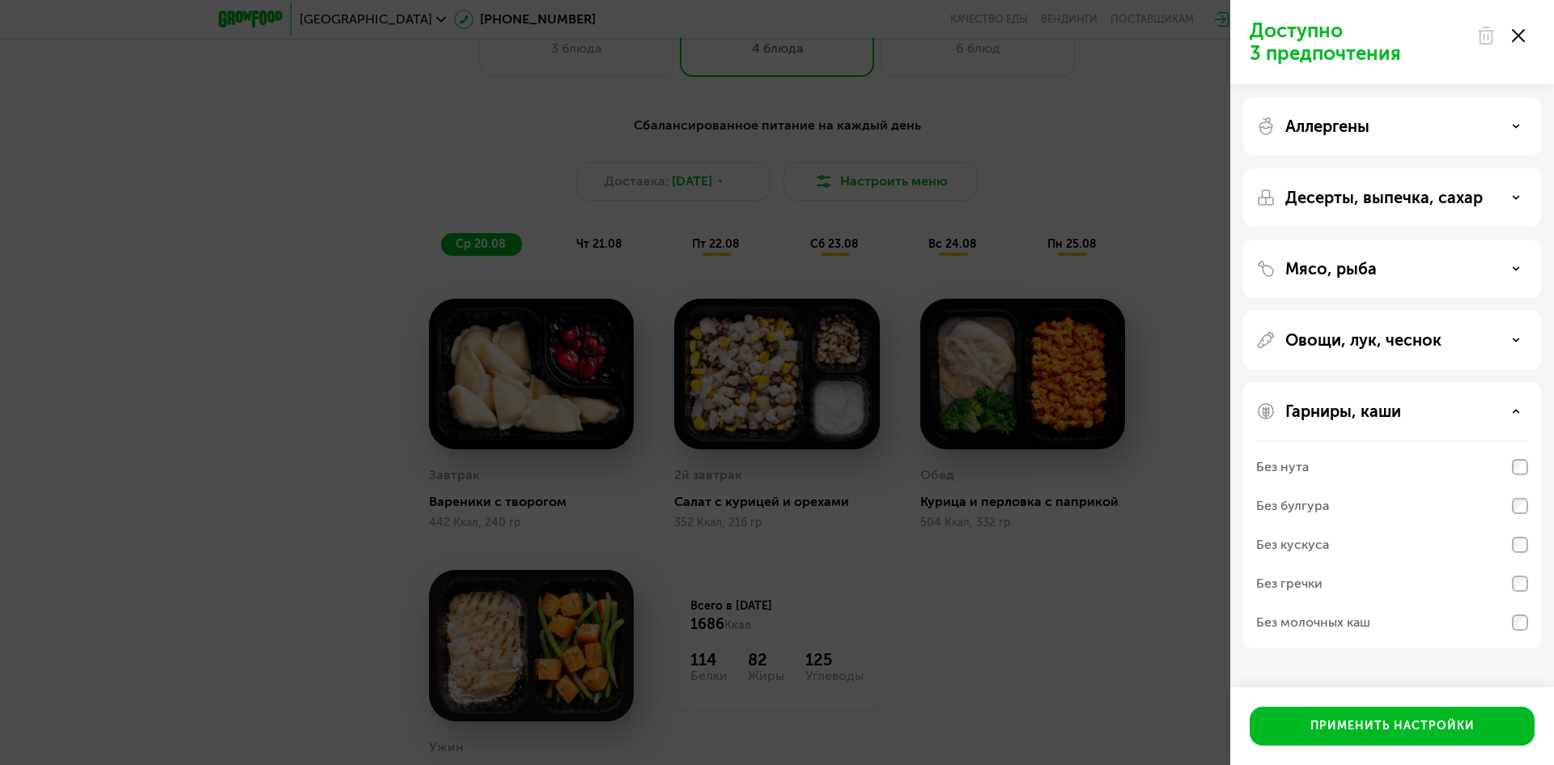
click at [1401, 410] on p "Гарниры, каши" at bounding box center [1344, 411] width 116 height 19
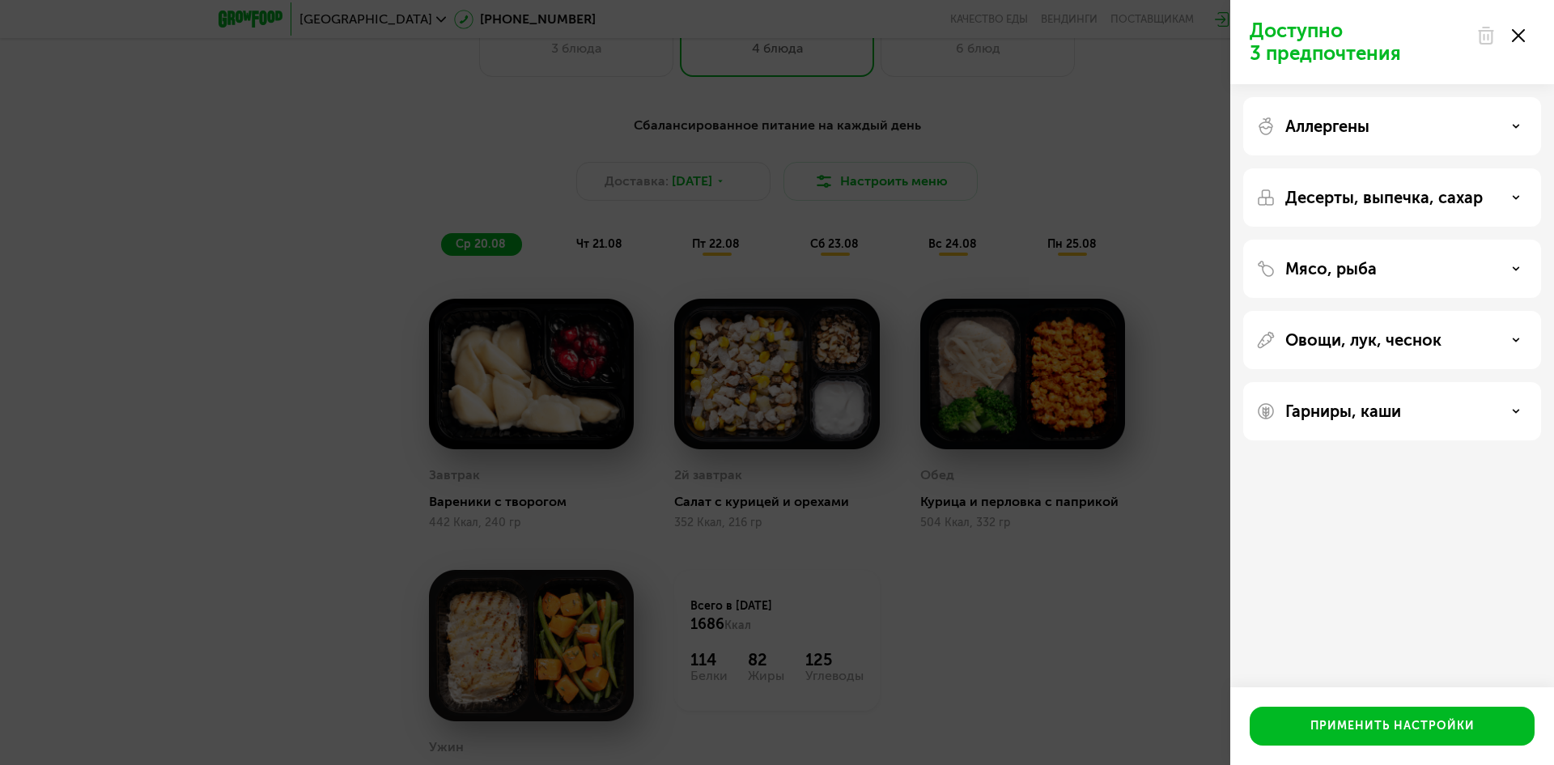
click at [1377, 192] on p "Десерты, выпечка, сахар" at bounding box center [1385, 197] width 198 height 19
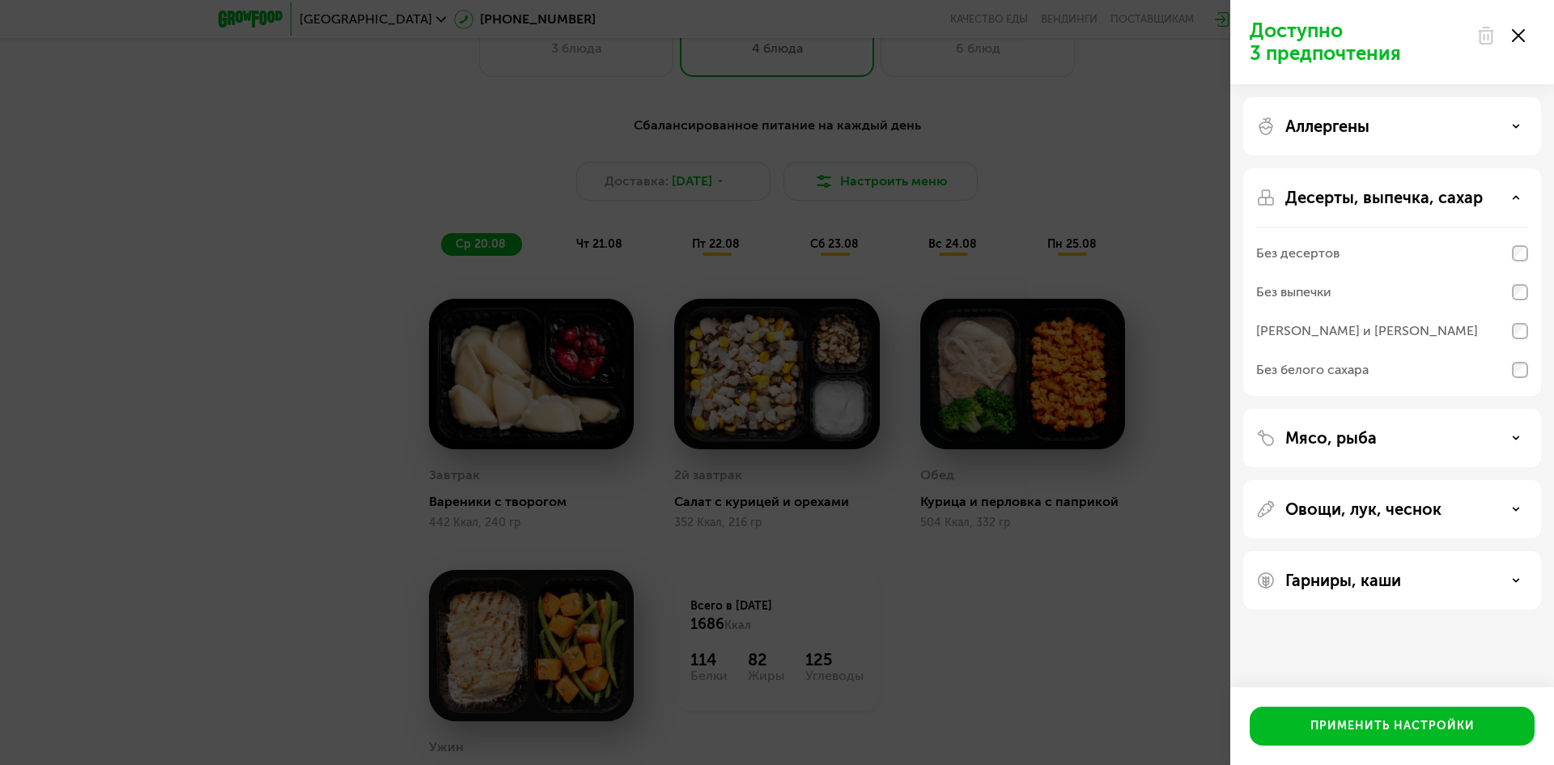
click at [1346, 133] on p "Аллергены" at bounding box center [1328, 126] width 84 height 19
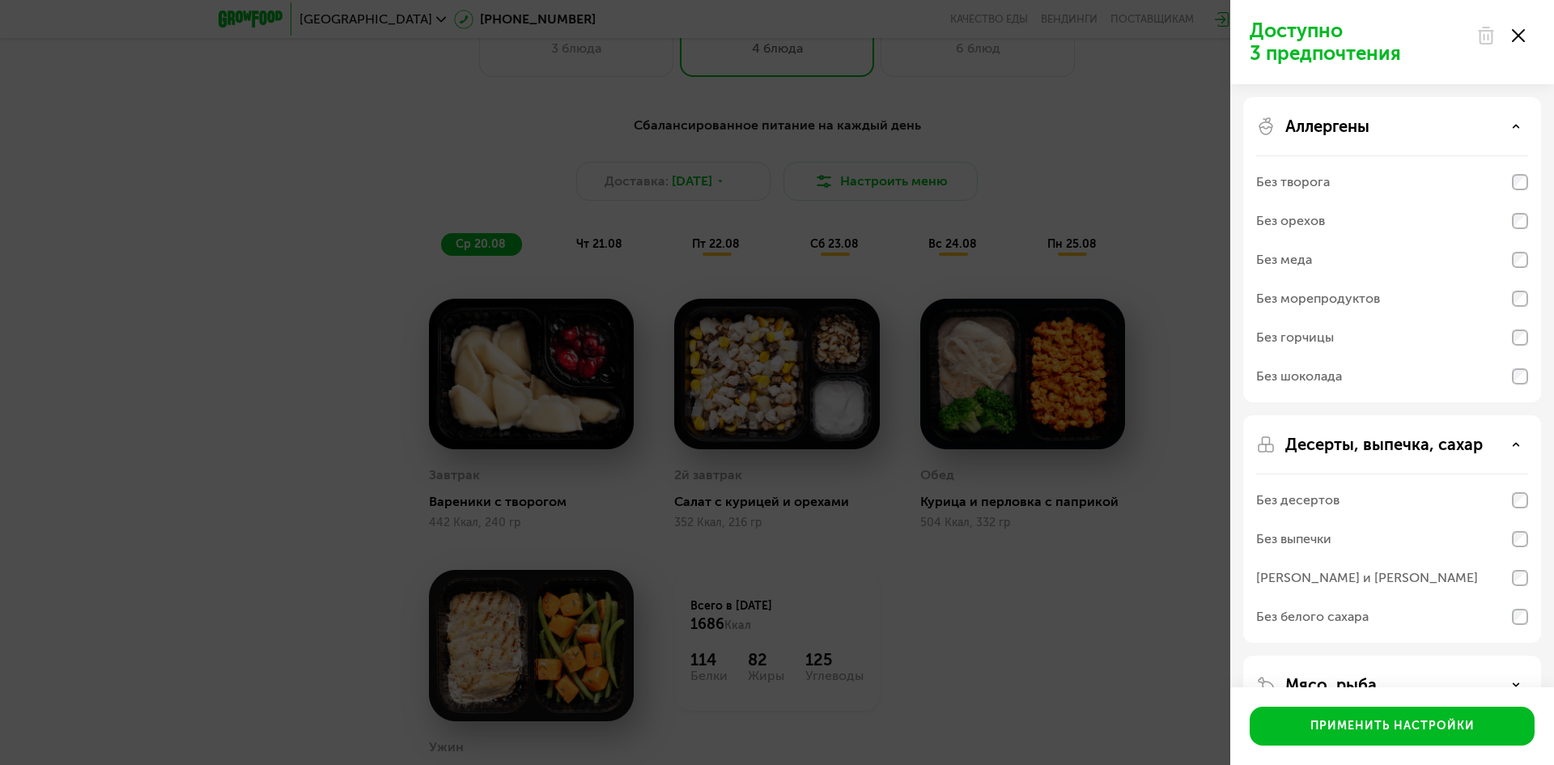
click at [1391, 120] on div "Аллергены" at bounding box center [1392, 126] width 272 height 19
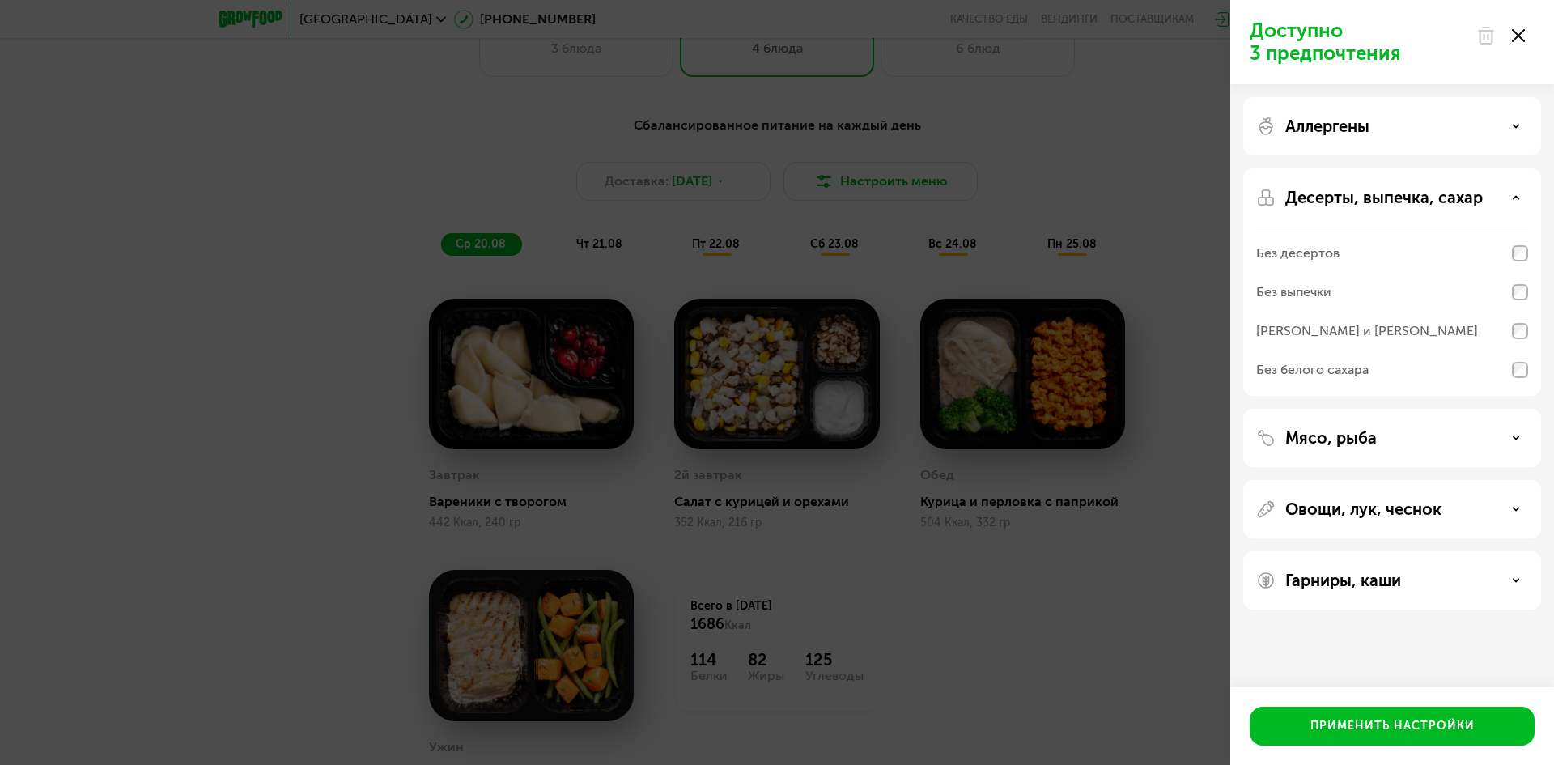
click at [1361, 199] on p "Десерты, выпечка, сахар" at bounding box center [1385, 197] width 198 height 19
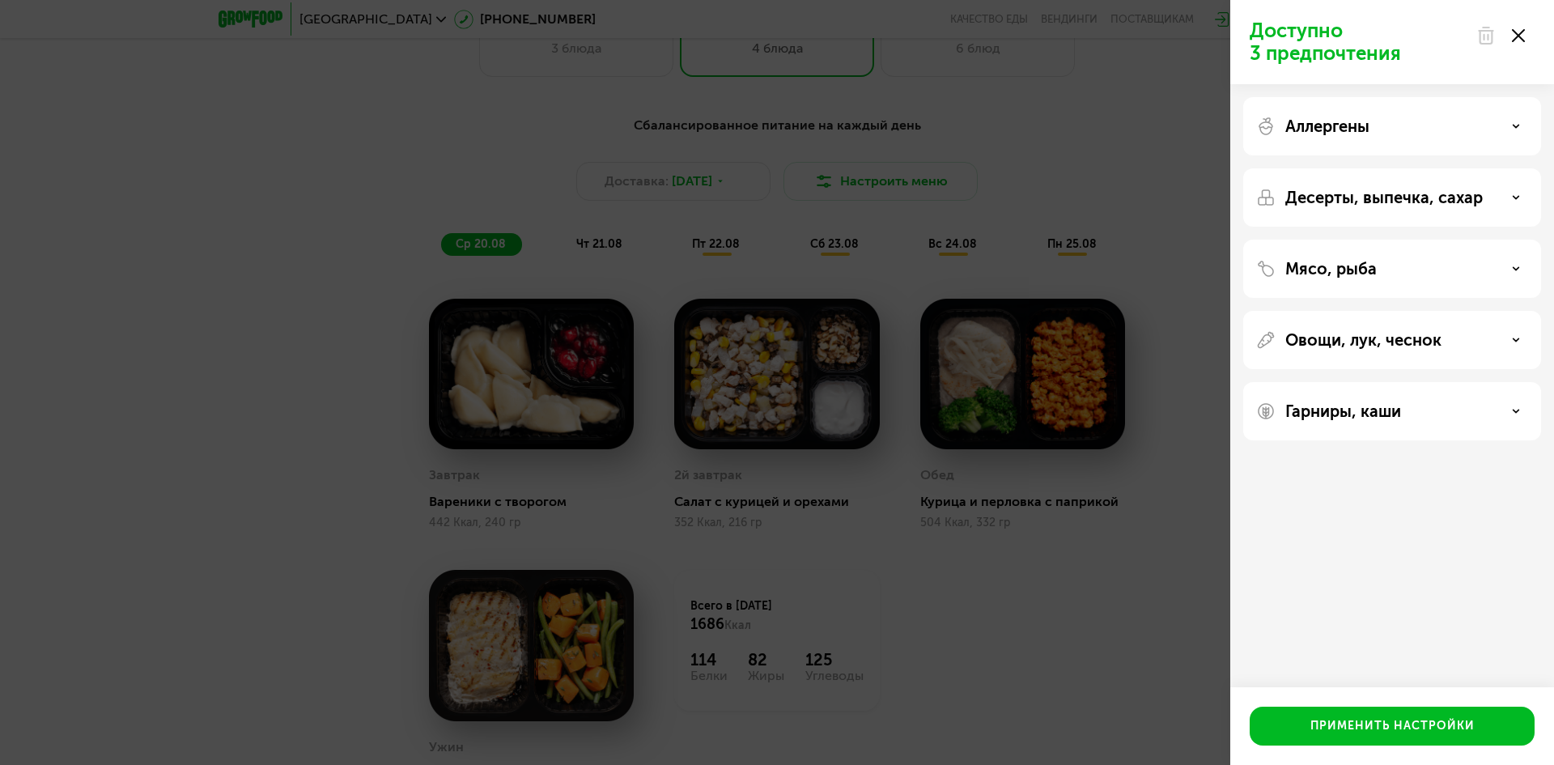
click at [1364, 342] on p "Овощи, лук, чеснок" at bounding box center [1364, 339] width 156 height 19
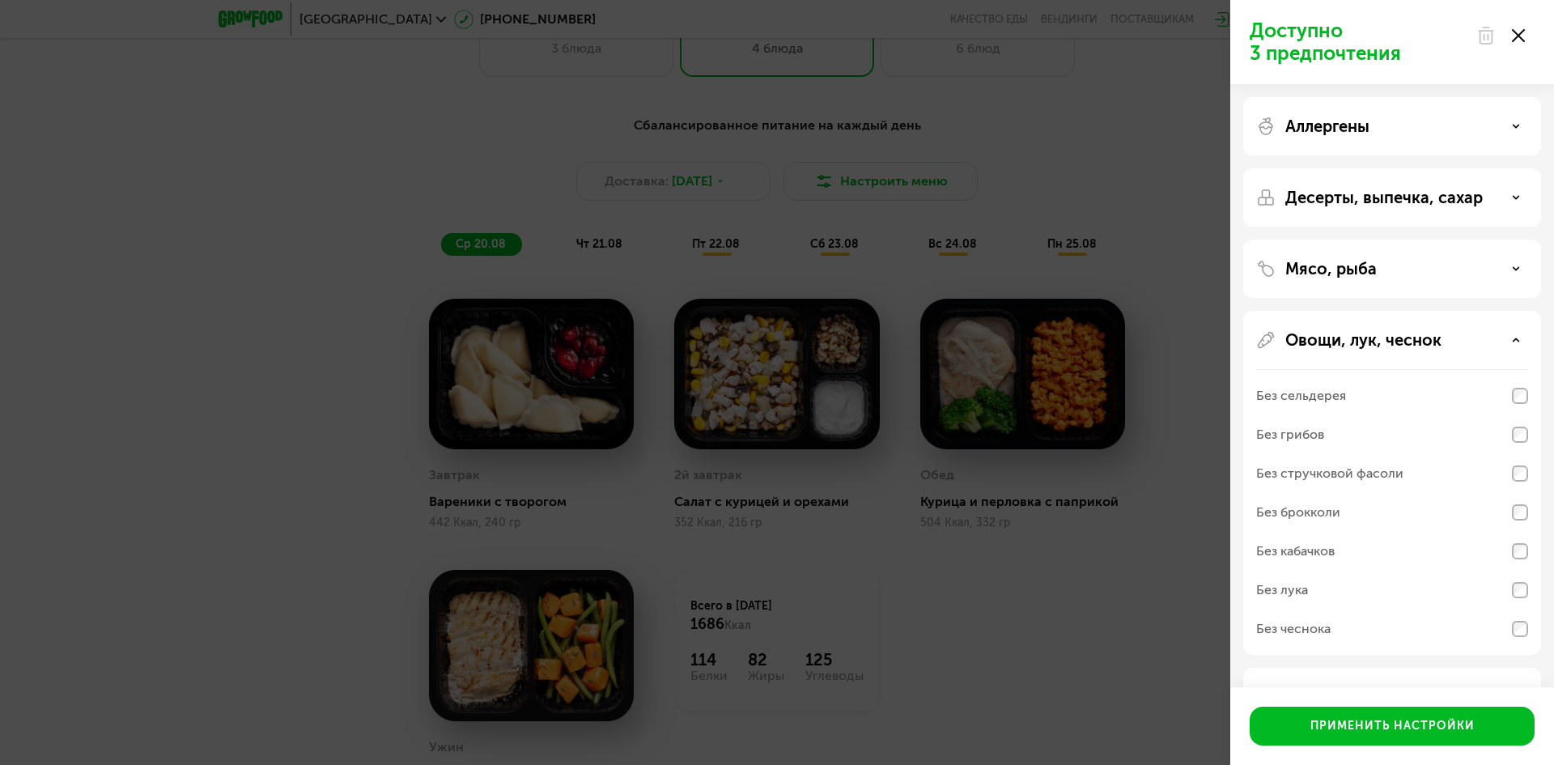
click at [1493, 454] on div "Без грибов" at bounding box center [1392, 473] width 272 height 39
click at [1358, 341] on p "Овощи, лук, чеснок" at bounding box center [1364, 339] width 156 height 19
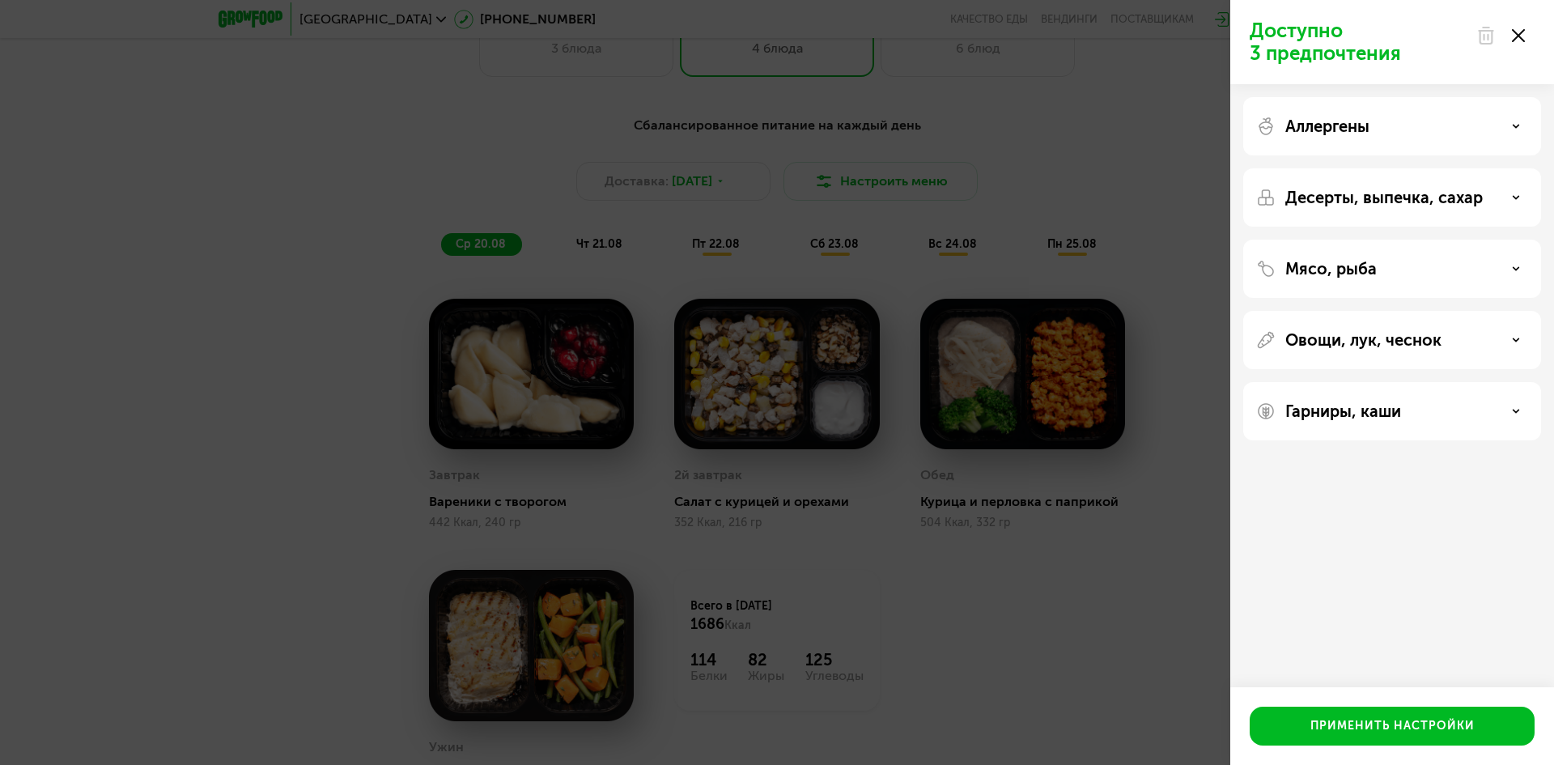
click at [1409, 420] on div "Гарниры, каши" at bounding box center [1392, 411] width 272 height 19
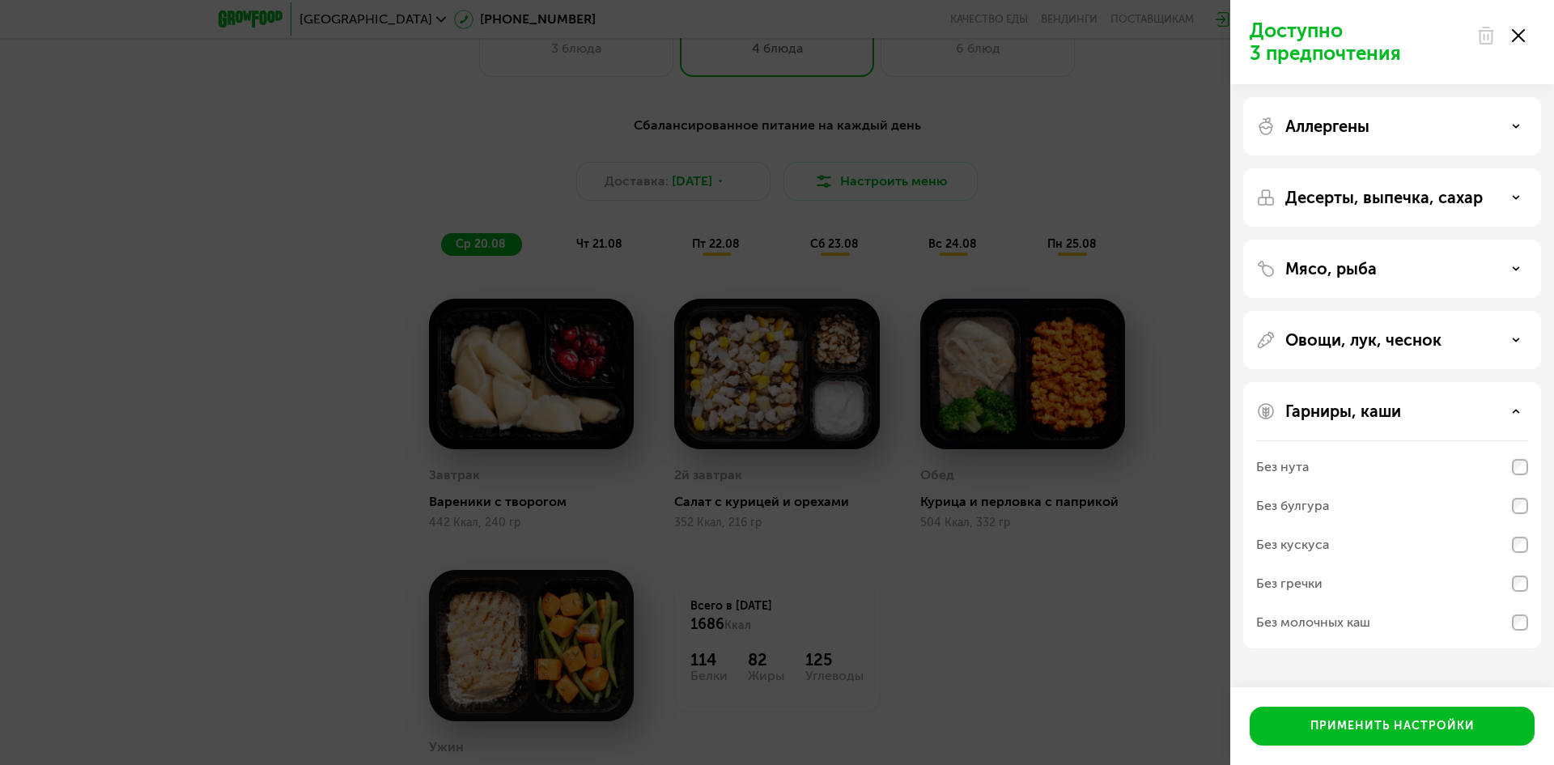
click at [1407, 344] on p "Овощи, лук, чеснок" at bounding box center [1364, 339] width 156 height 19
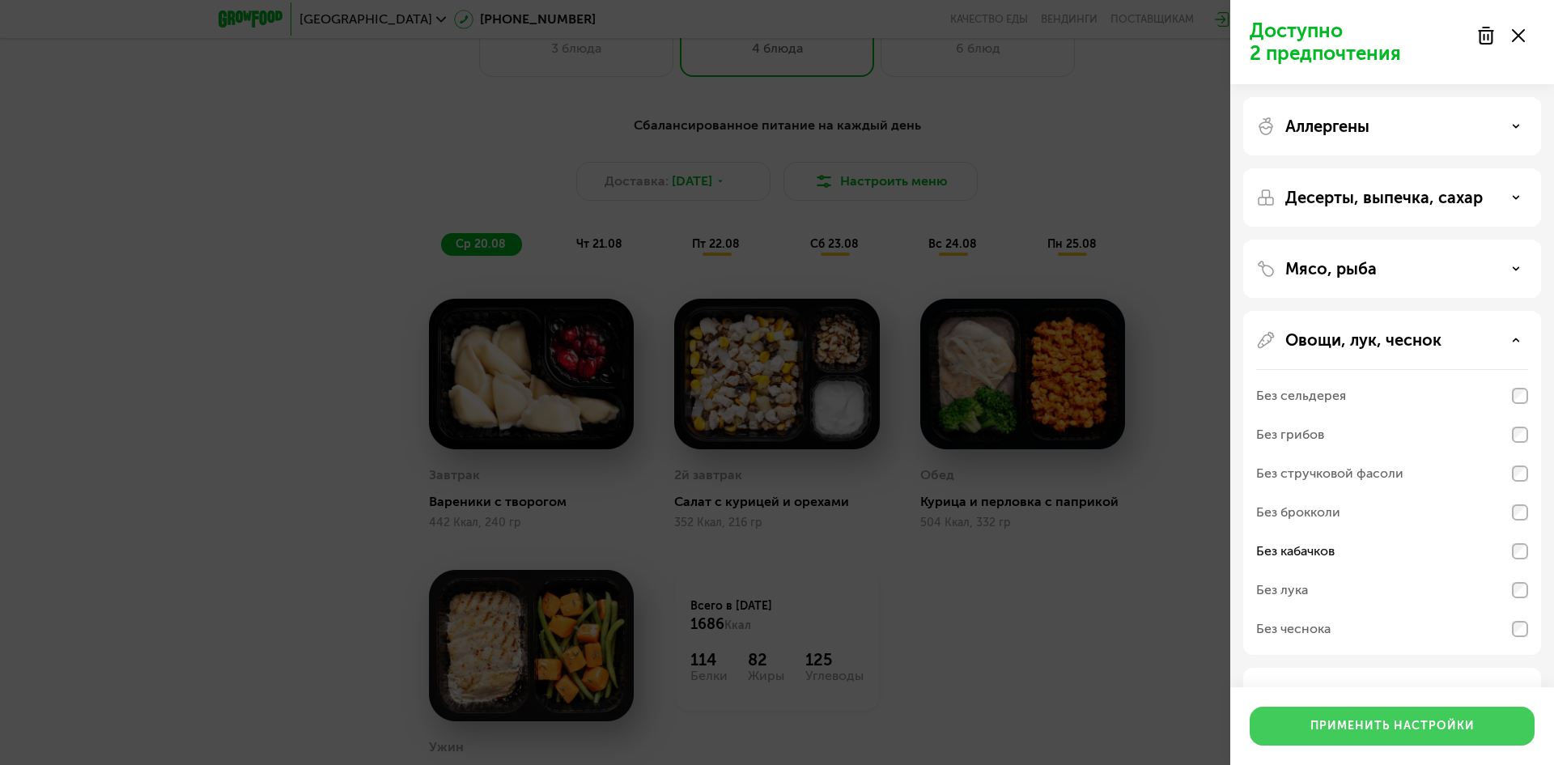
click at [1401, 734] on div "Применить настройки" at bounding box center [1393, 726] width 164 height 16
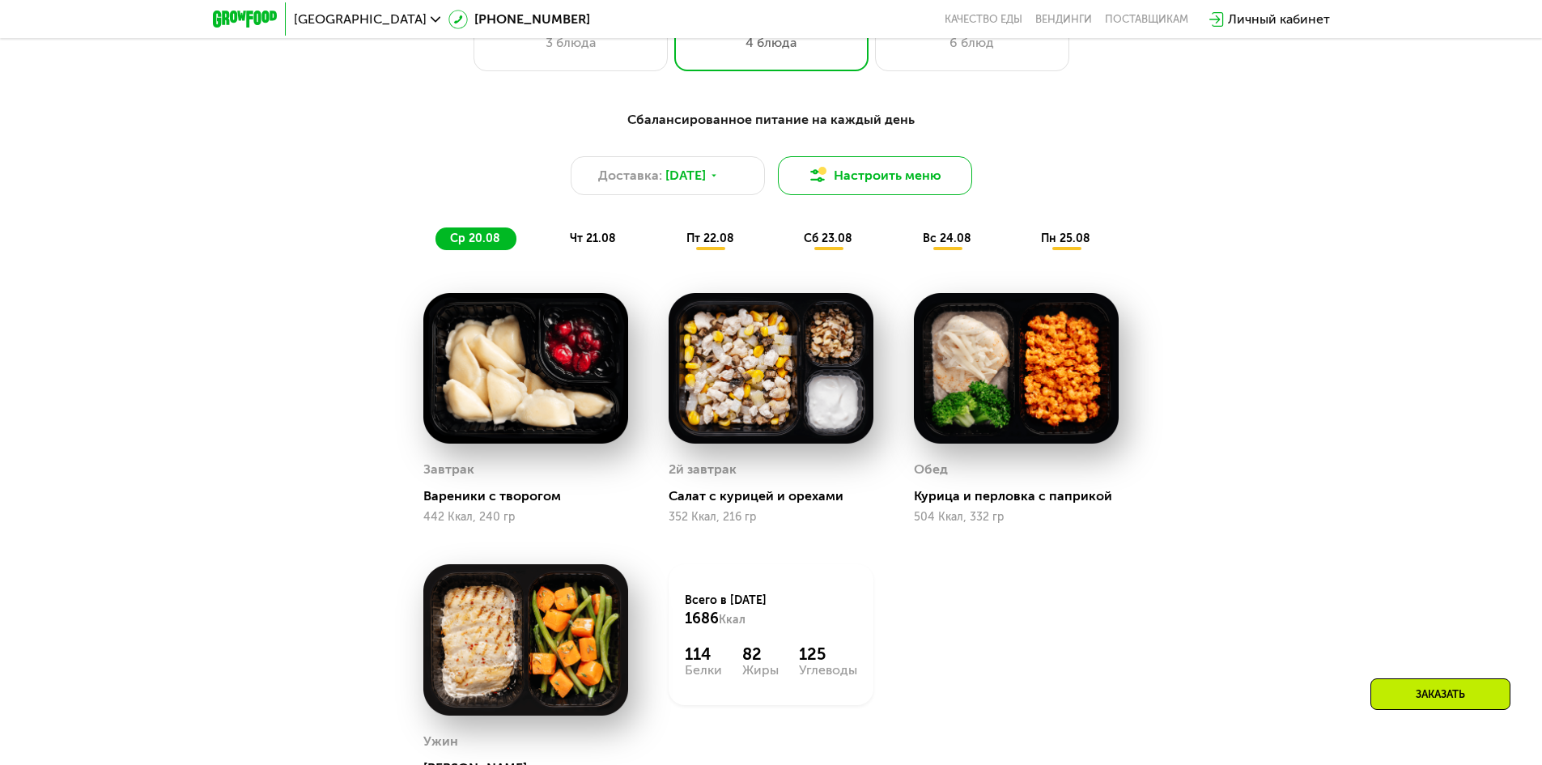
click at [892, 177] on button "Настроить меню" at bounding box center [875, 175] width 194 height 39
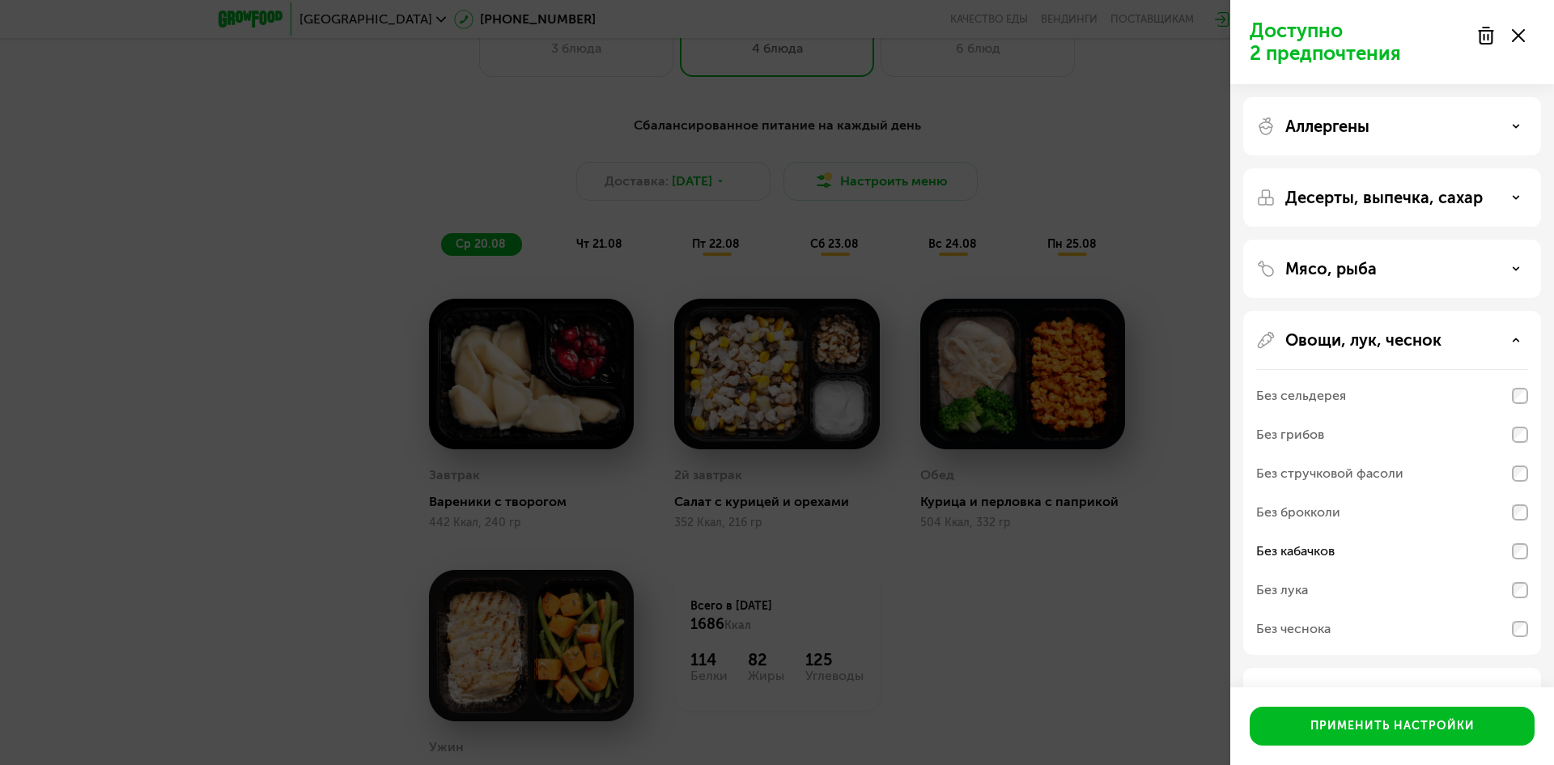
click at [1389, 347] on p "Овощи, лук, чеснок" at bounding box center [1364, 339] width 156 height 19
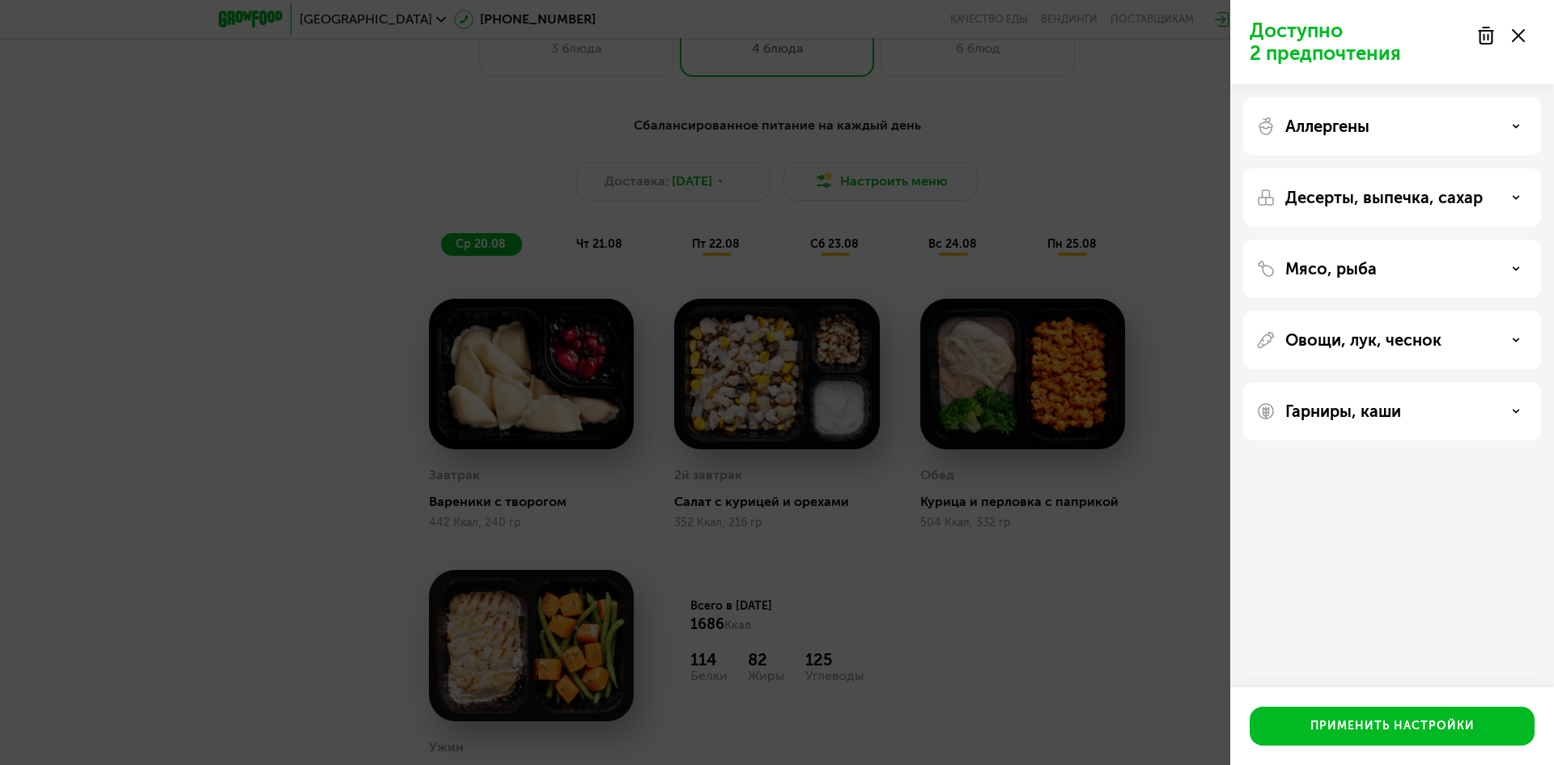
click at [1336, 125] on p "Аллергены" at bounding box center [1328, 126] width 84 height 19
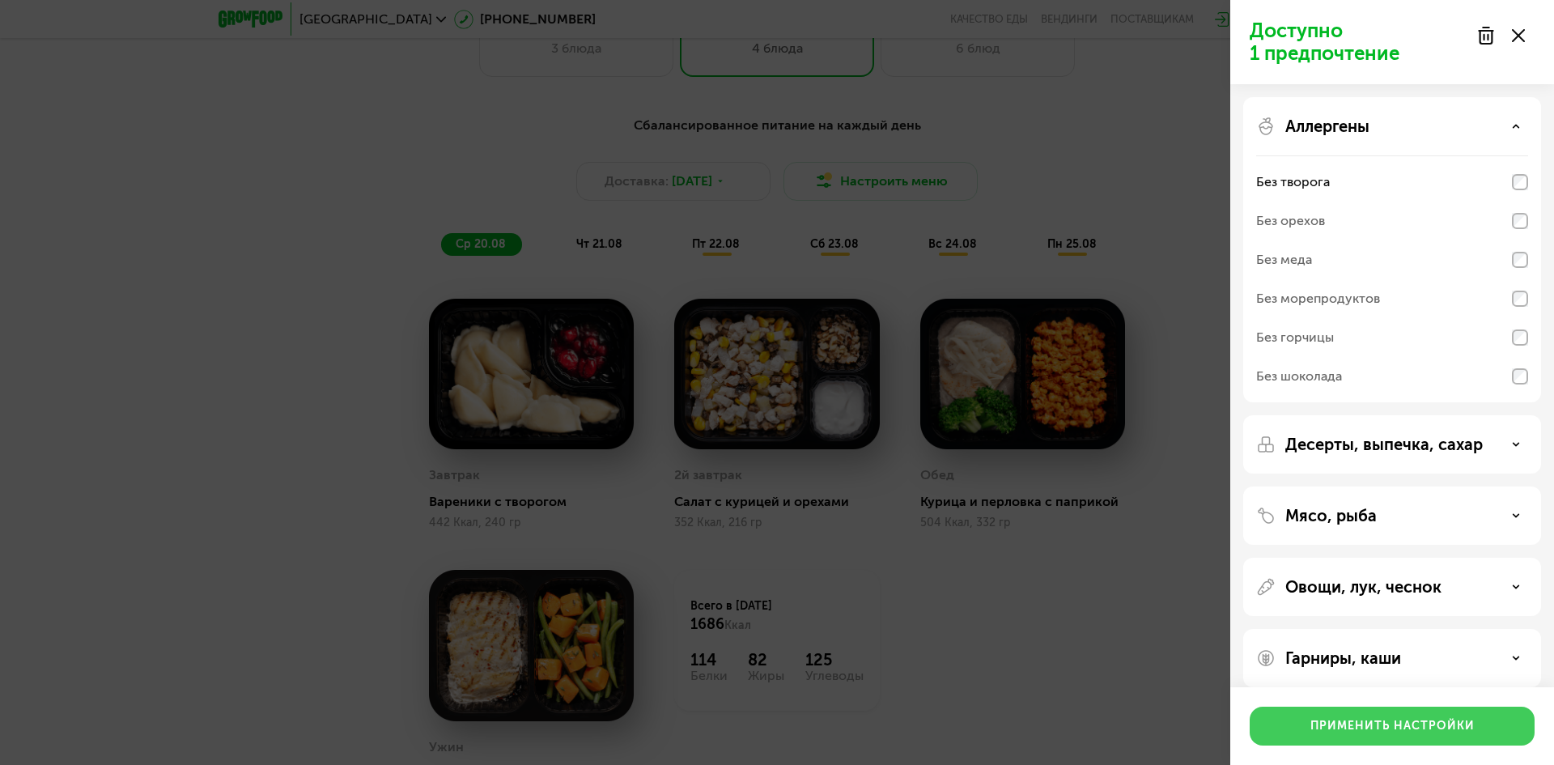
click at [1405, 727] on div "Применить настройки" at bounding box center [1393, 726] width 164 height 16
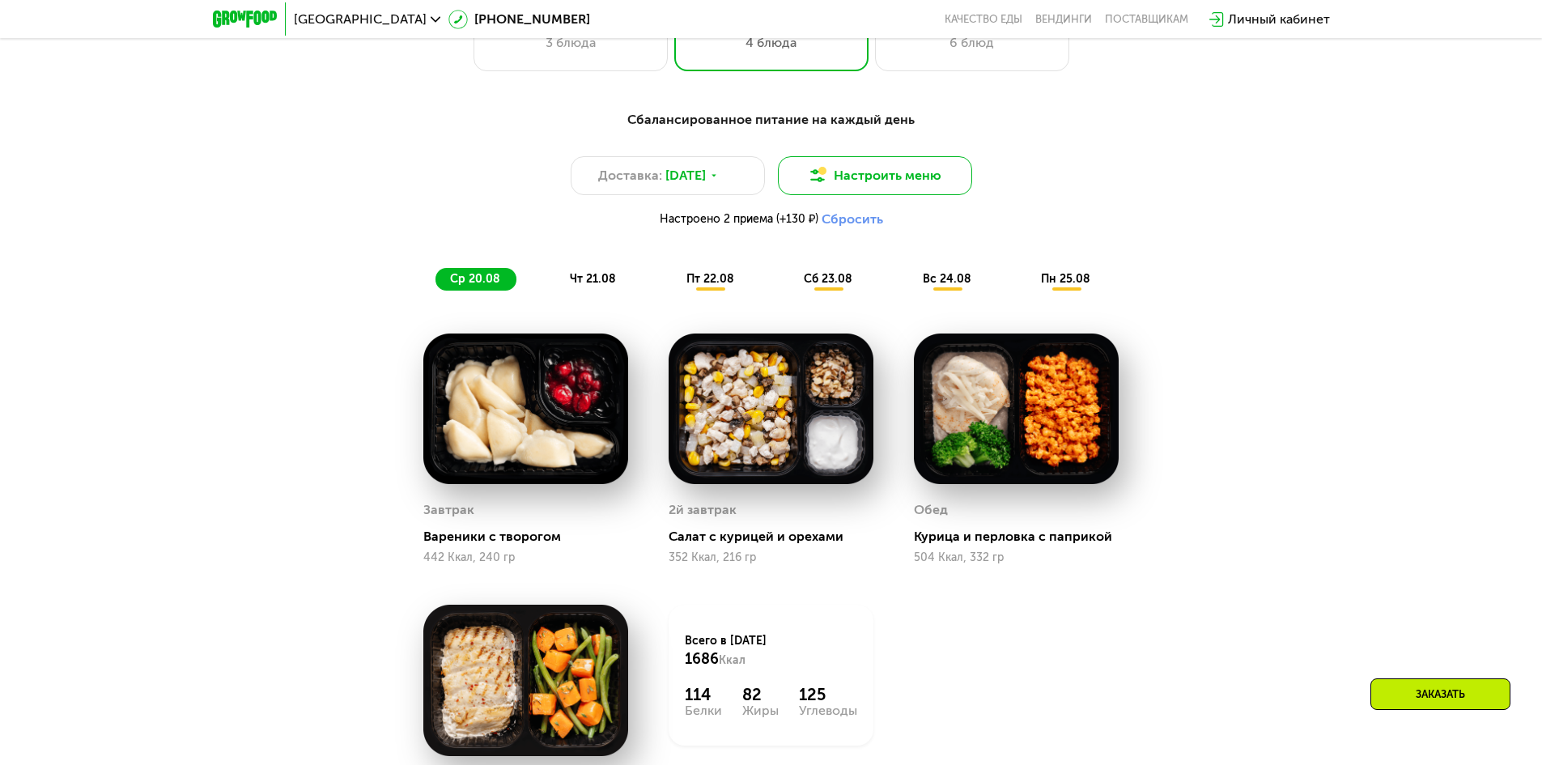
click at [926, 185] on button "Настроить меню" at bounding box center [875, 175] width 194 height 39
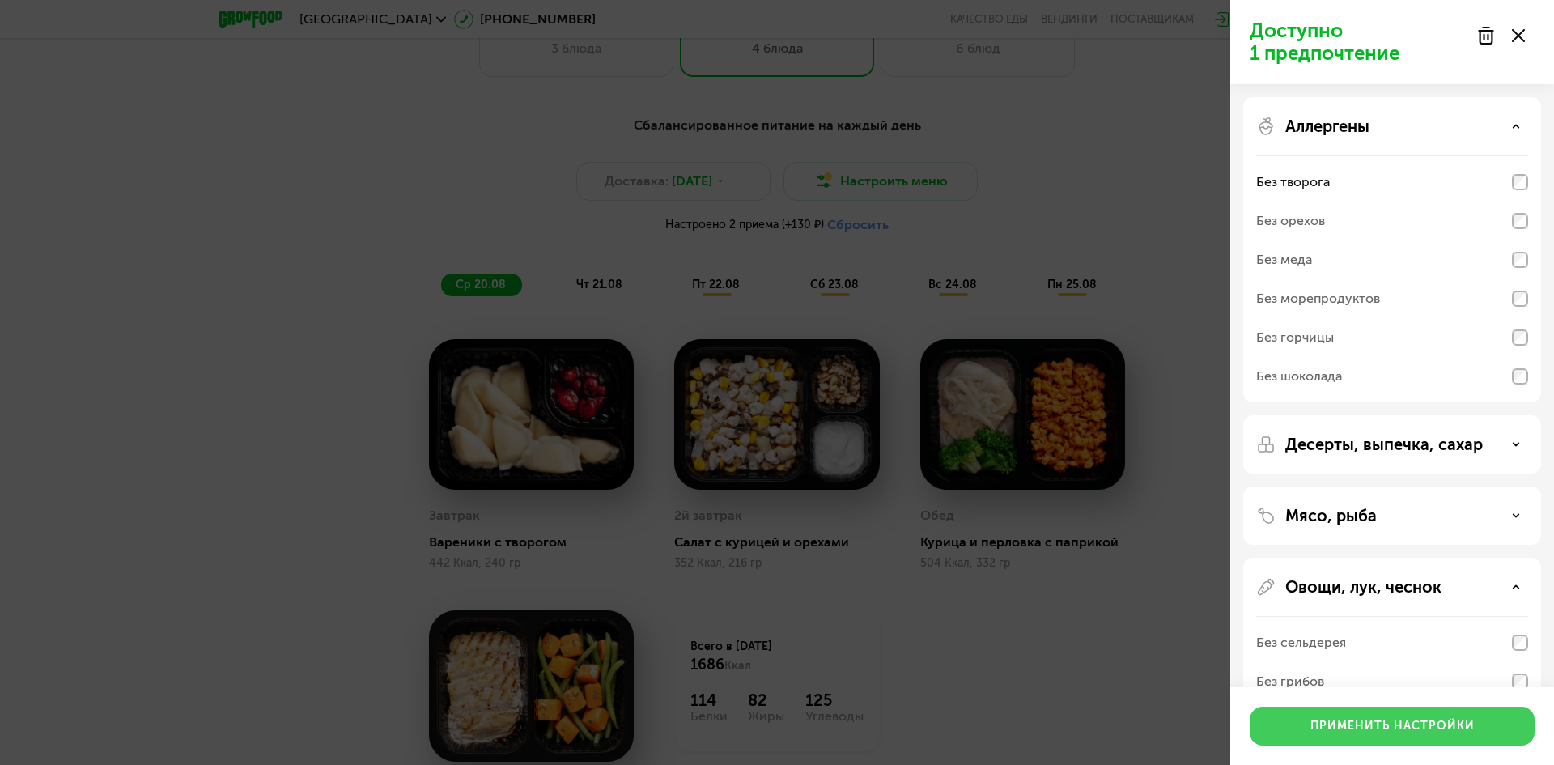
click at [1409, 716] on button "Применить настройки" at bounding box center [1392, 726] width 285 height 39
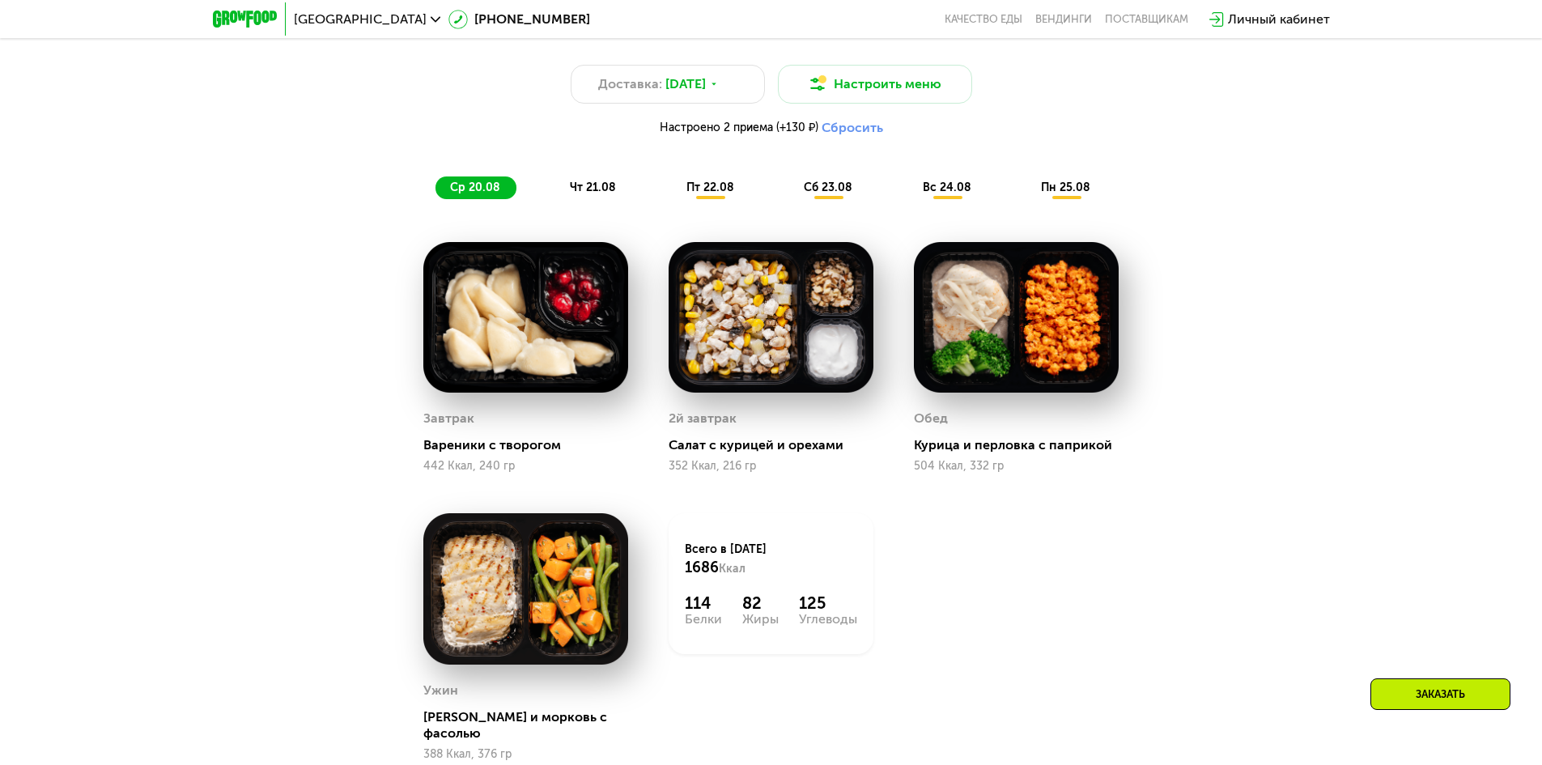
scroll to position [1133, 0]
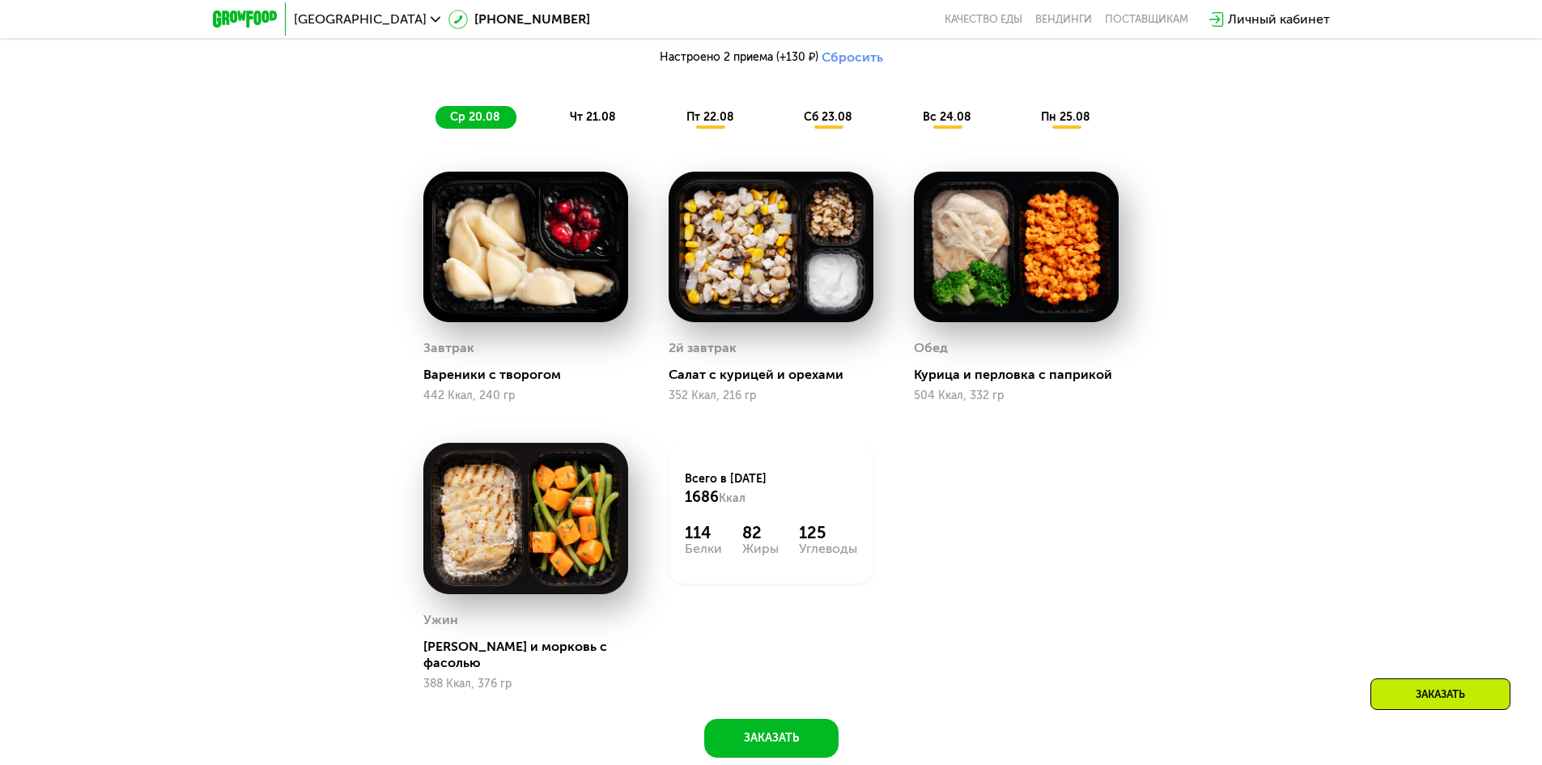
click at [1162, 486] on div "Сбалансированное питание на каждый день Доставка: [DATE] Настроить меню Настрое…" at bounding box center [771, 347] width 997 height 819
drag, startPoint x: 564, startPoint y: 344, endPoint x: 1211, endPoint y: 378, distance: 647.7
click at [1211, 378] on div "Сбалансированное питание на каждый день Доставка: [DATE] Настроить меню Настрое…" at bounding box center [771, 347] width 997 height 819
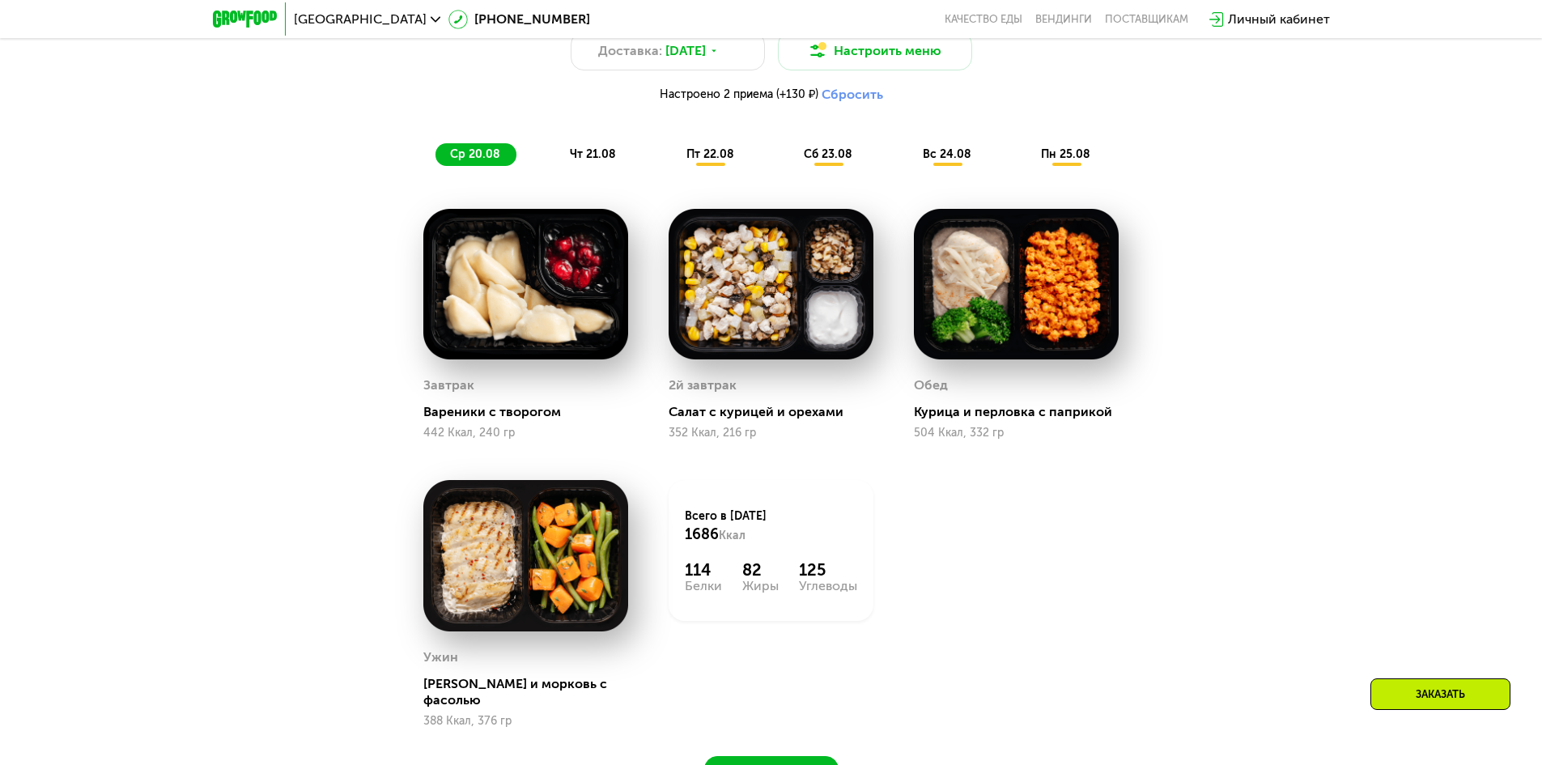
scroll to position [890, 0]
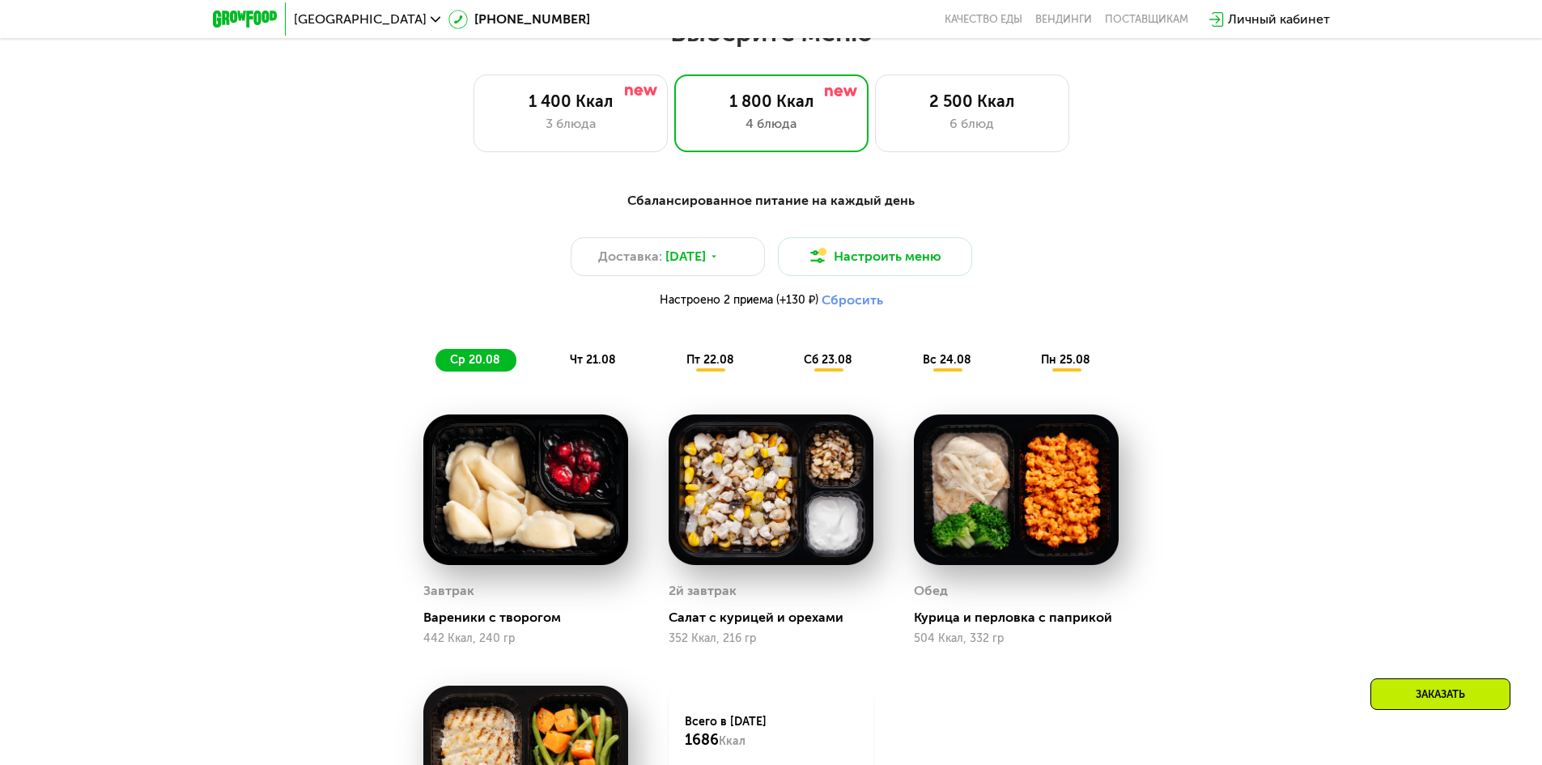
click at [1436, 401] on div "Сбалансированное питание на каждый день Доставка: [DATE] Настроить меню Настрое…" at bounding box center [771, 604] width 1542 height 873
